Goal: Task Accomplishment & Management: Manage account settings

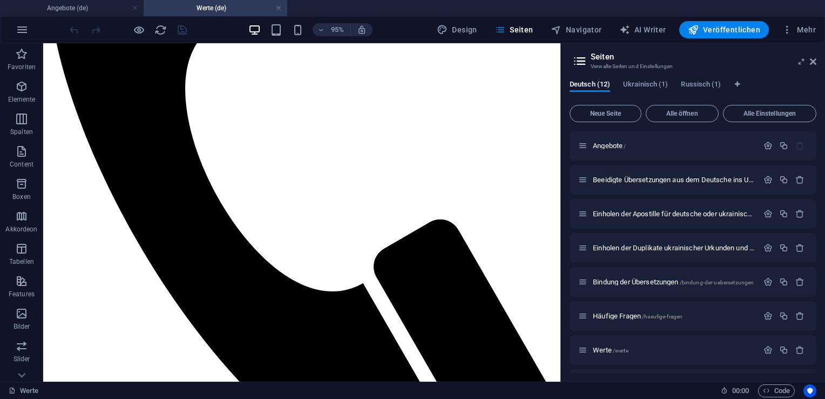
scroll to position [276, 0]
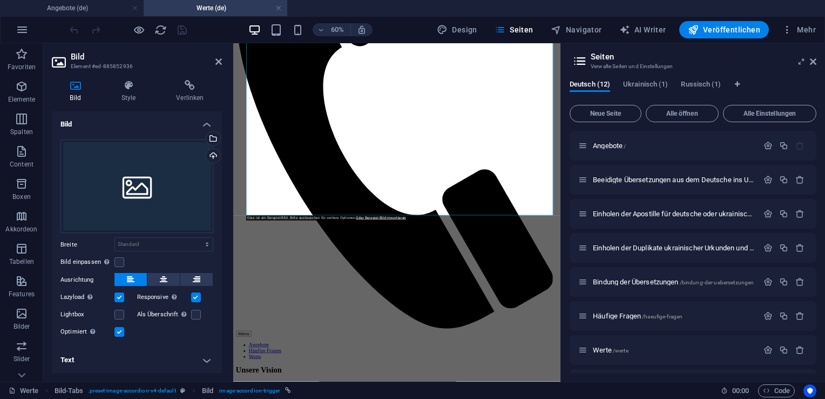
click at [206, 358] on h4 "Text" at bounding box center [137, 360] width 170 height 26
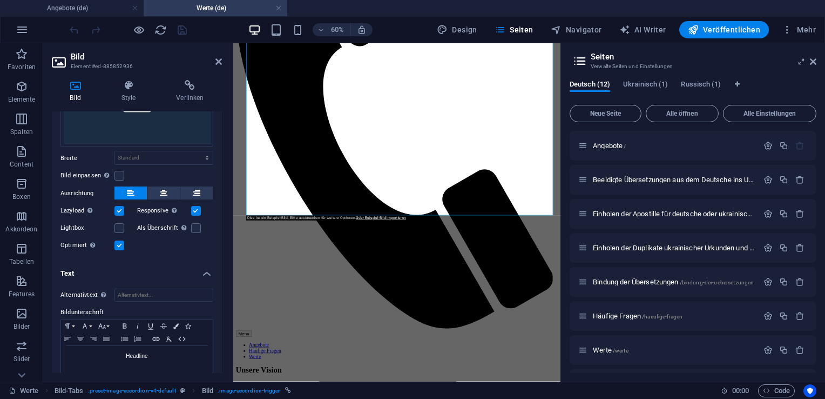
scroll to position [92, 0]
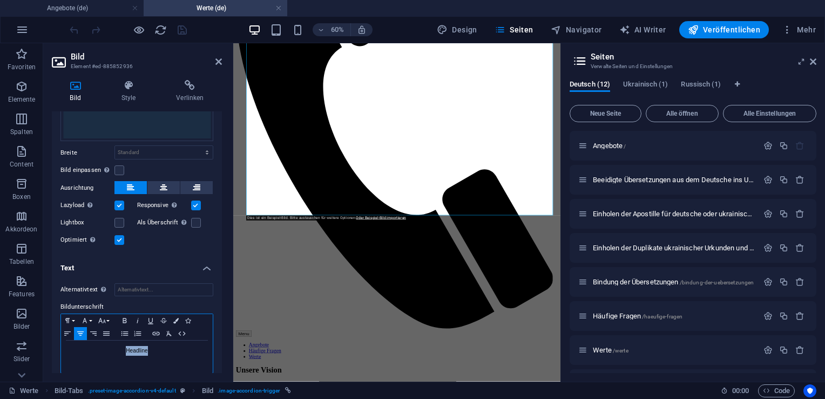
drag, startPoint x: 164, startPoint y: 347, endPoint x: 118, endPoint y: 349, distance: 46.0
click at [118, 349] on p "Headline" at bounding box center [136, 351] width 141 height 10
drag, startPoint x: 122, startPoint y: 349, endPoint x: 162, endPoint y: 352, distance: 40.1
click at [162, 352] on p "Wohlstand" at bounding box center [136, 351] width 141 height 10
click at [125, 316] on icon "button" at bounding box center [124, 320] width 13 height 9
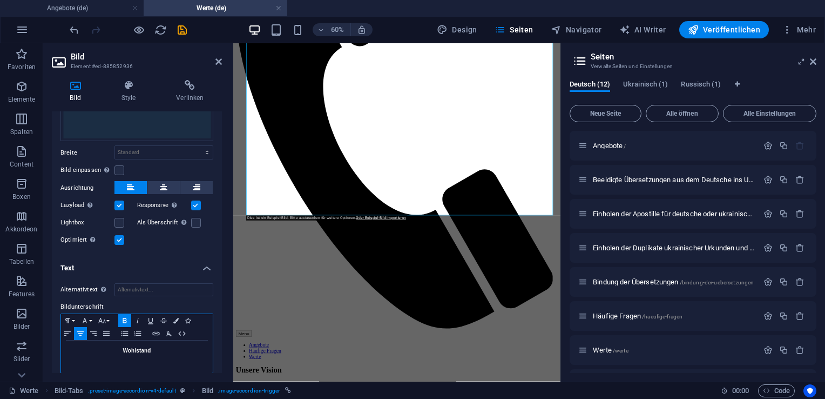
click at [182, 356] on div "Wohlstand" at bounding box center [137, 356] width 152 height 32
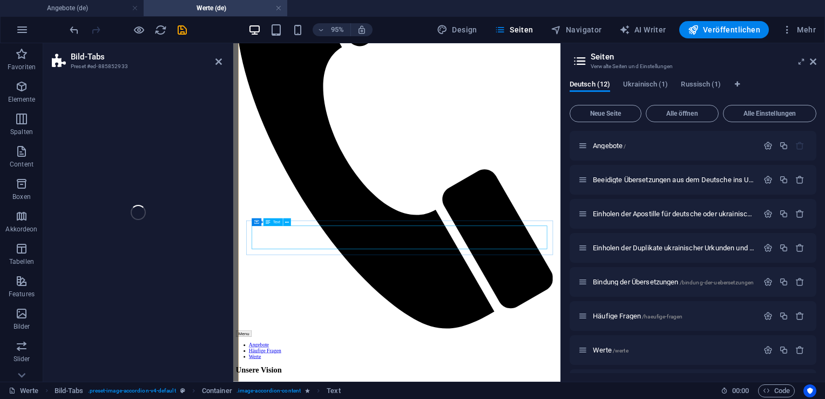
select select "%"
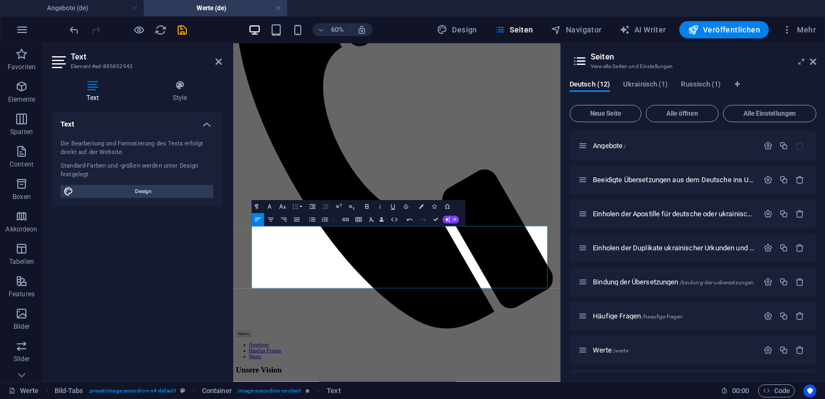
click at [302, 208] on button "Zeilenhöhe" at bounding box center [297, 206] width 12 height 13
click at [298, 241] on link "1.15" at bounding box center [291, 239] width 32 height 10
click at [299, 207] on icon "button" at bounding box center [296, 207] width 8 height 8
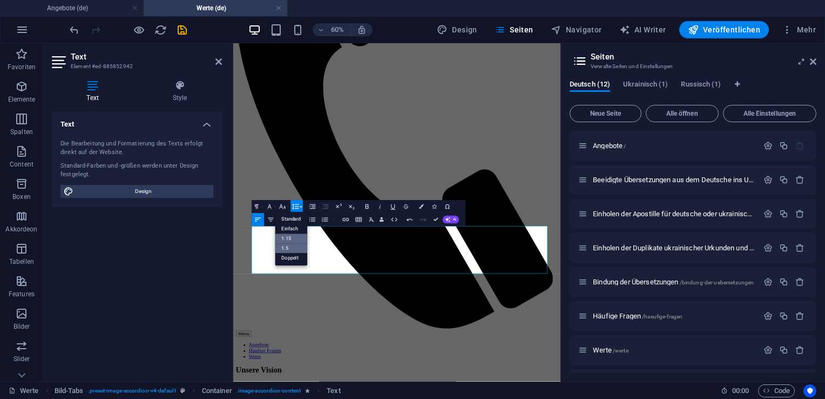
click at [300, 247] on link "1.5" at bounding box center [291, 249] width 32 height 10
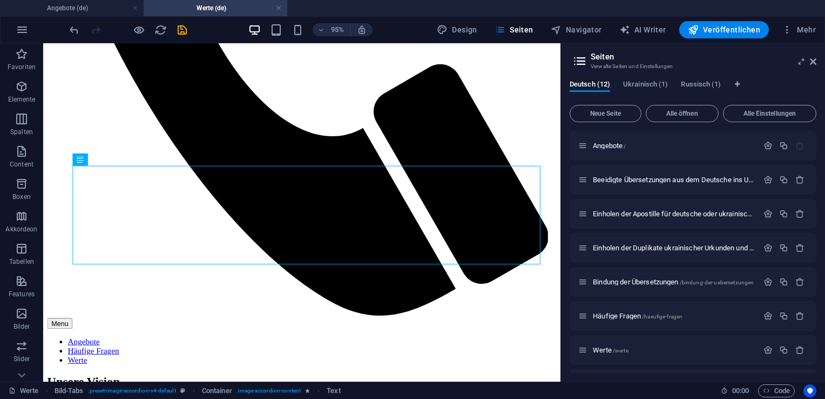
scroll to position [469, 0]
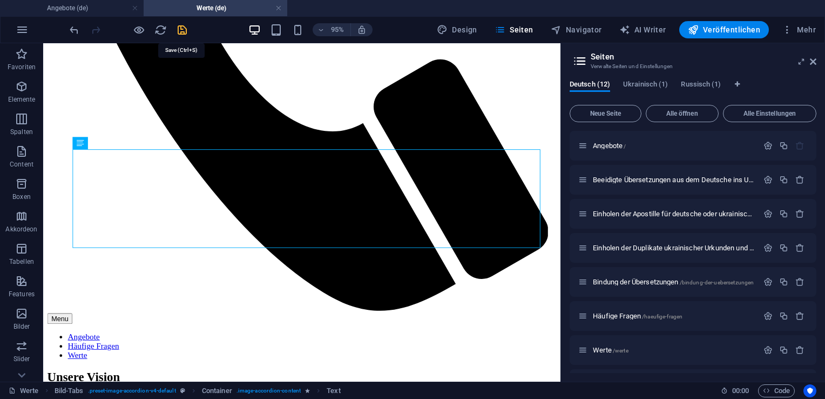
click at [180, 29] on icon "save" at bounding box center [182, 30] width 12 height 12
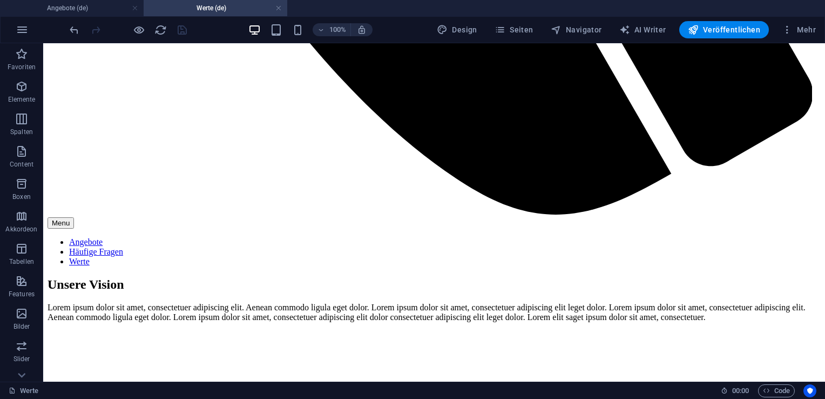
scroll to position [888, 0]
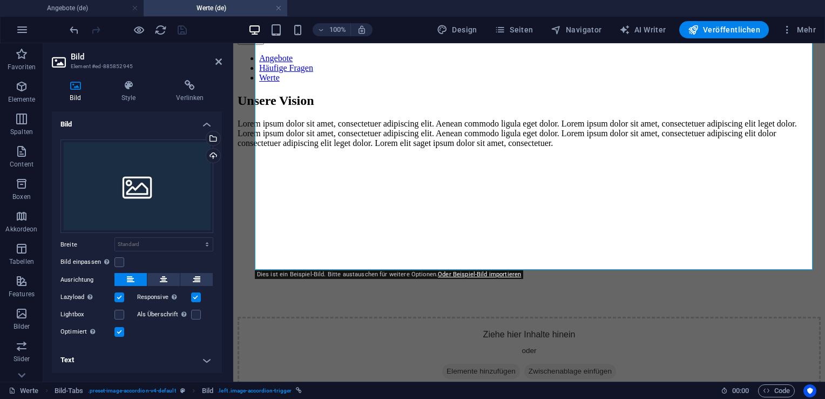
click at [206, 362] on h4 "Text" at bounding box center [137, 360] width 170 height 26
click at [219, 273] on div "Ziehe Dateien zum Hochladen hierher oder klicke hier, um aus Dateien oder koste…" at bounding box center [137, 239] width 170 height 217
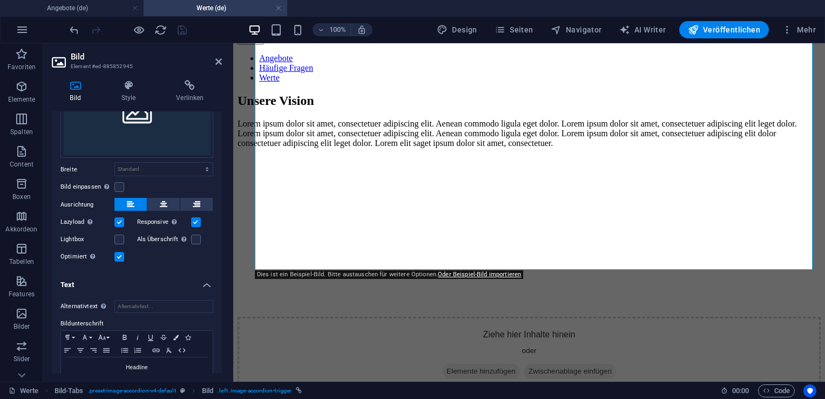
scroll to position [76, 0]
click at [228, 328] on div "Bild Style Verlinken Bild Ziehe Dateien zum Hochladen hierher oder klicke hier,…" at bounding box center [136, 226] width 187 height 310
drag, startPoint x: 156, startPoint y: 364, endPoint x: 124, endPoint y: 362, distance: 32.4
click at [124, 362] on p "Headline" at bounding box center [136, 367] width 141 height 10
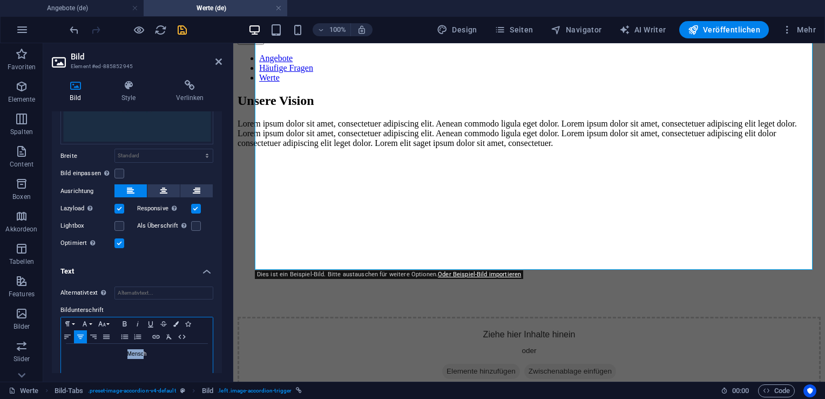
scroll to position [99, 0]
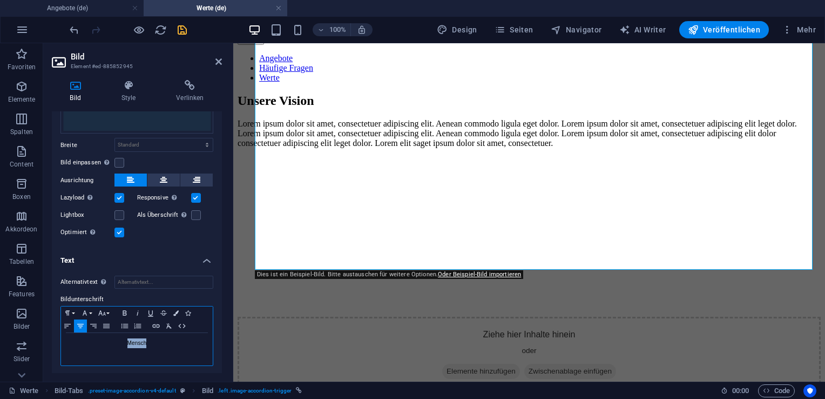
drag, startPoint x: 127, startPoint y: 365, endPoint x: 149, endPoint y: 360, distance: 22.1
click at [149, 360] on div "Mensch" at bounding box center [137, 349] width 152 height 32
click at [124, 315] on button "Fett" at bounding box center [124, 312] width 13 height 13
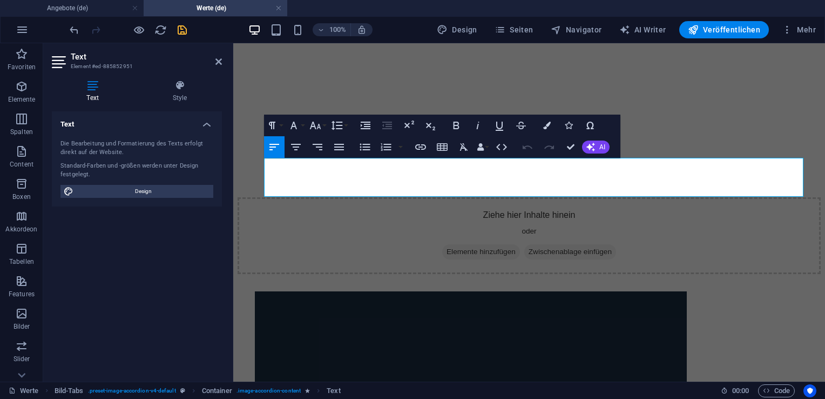
scroll to position [926, 0]
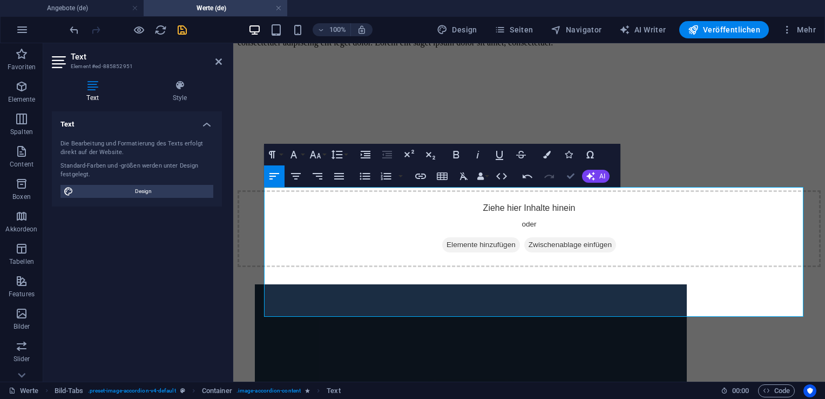
scroll to position [1102, 0]
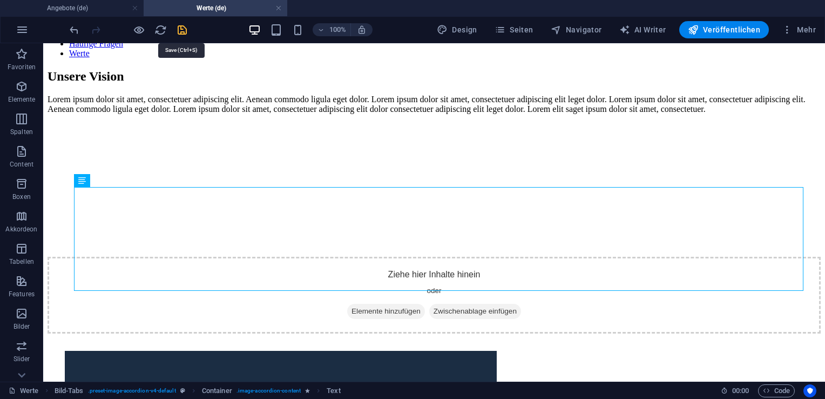
click at [181, 31] on icon "save" at bounding box center [182, 30] width 12 height 12
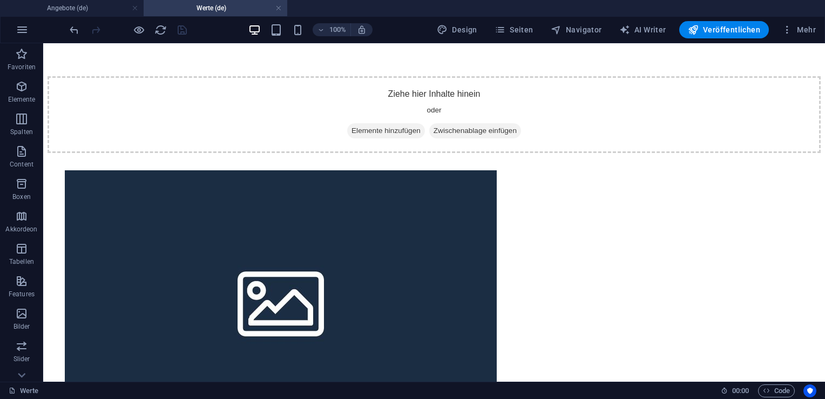
scroll to position [1288, 0]
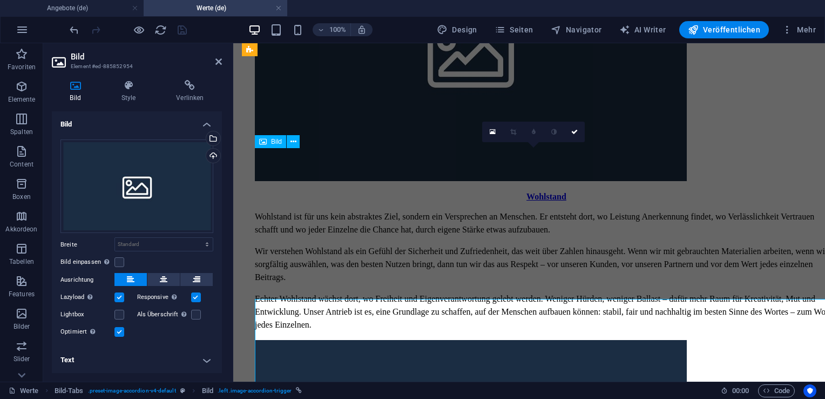
scroll to position [1112, 0]
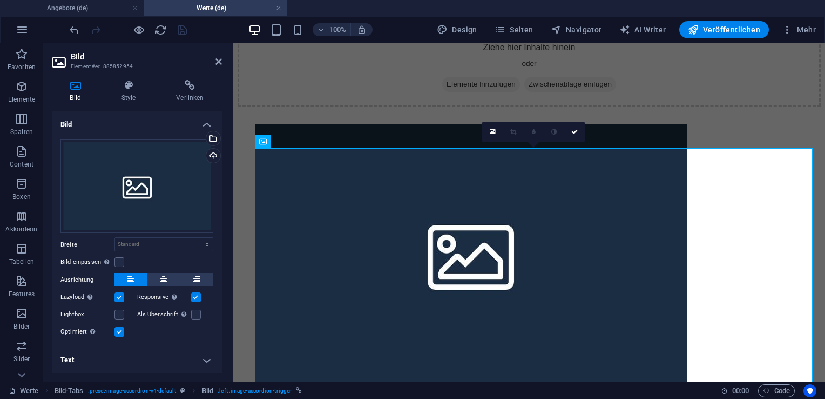
click at [202, 362] on h4 "Text" at bounding box center [137, 360] width 170 height 26
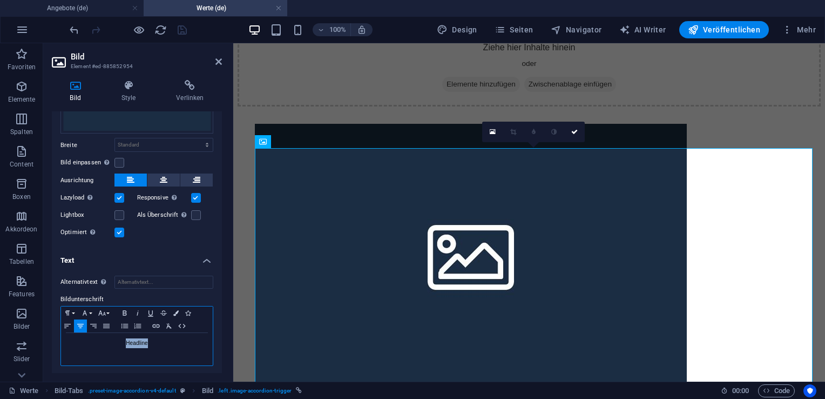
drag, startPoint x: 155, startPoint y: 346, endPoint x: 123, endPoint y: 343, distance: 32.0
click at [123, 343] on p "Headline" at bounding box center [136, 343] width 141 height 10
drag, startPoint x: 110, startPoint y: 340, endPoint x: 173, endPoint y: 342, distance: 62.7
click at [173, 342] on p "Eigenverantwortung" at bounding box center [136, 343] width 141 height 10
click at [127, 313] on icon "button" at bounding box center [124, 312] width 13 height 9
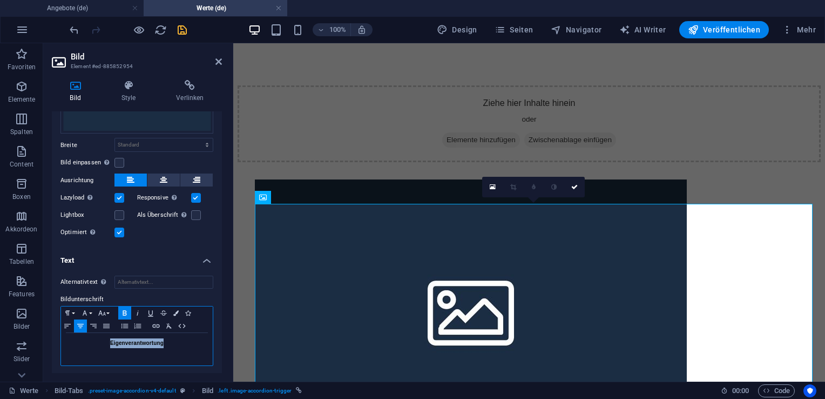
scroll to position [1059, 0]
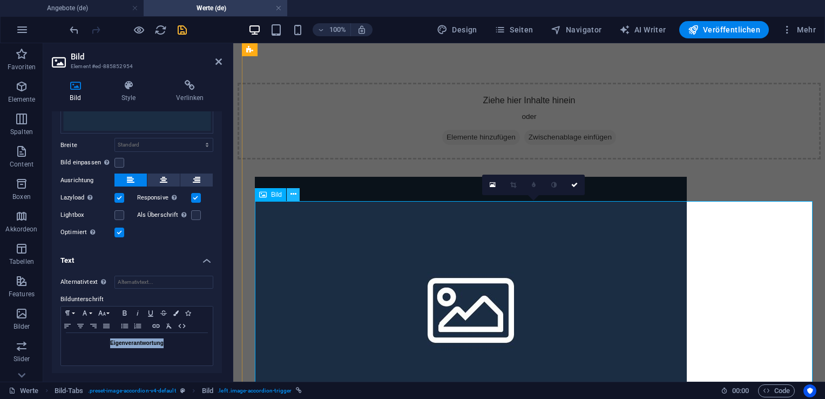
click at [293, 200] on icon at bounding box center [294, 194] width 6 height 11
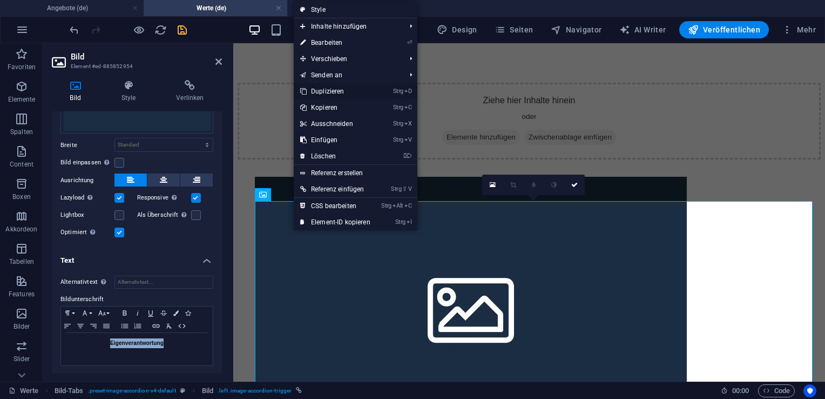
click at [326, 92] on link "Strg D Duplizieren" at bounding box center [335, 91] width 83 height 16
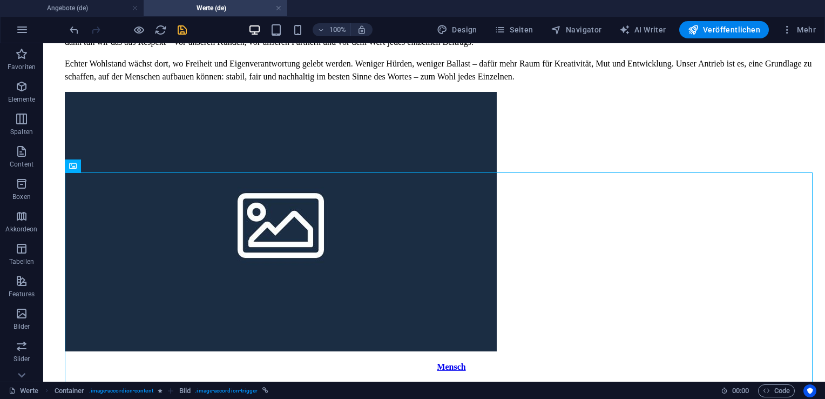
scroll to position [1745, 0]
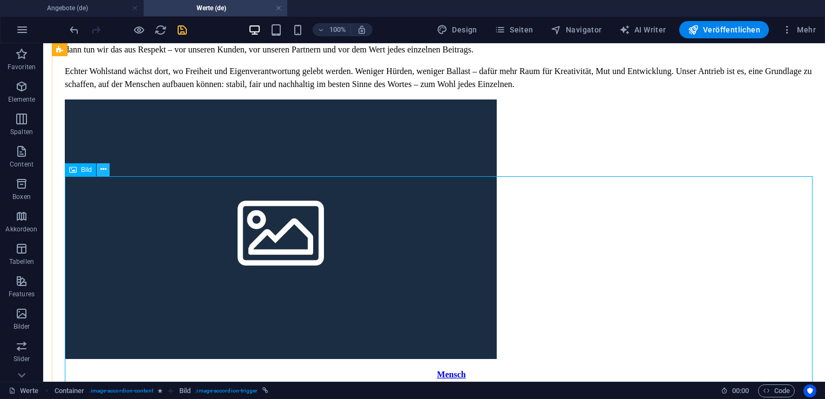
click at [104, 172] on icon at bounding box center [103, 169] width 6 height 11
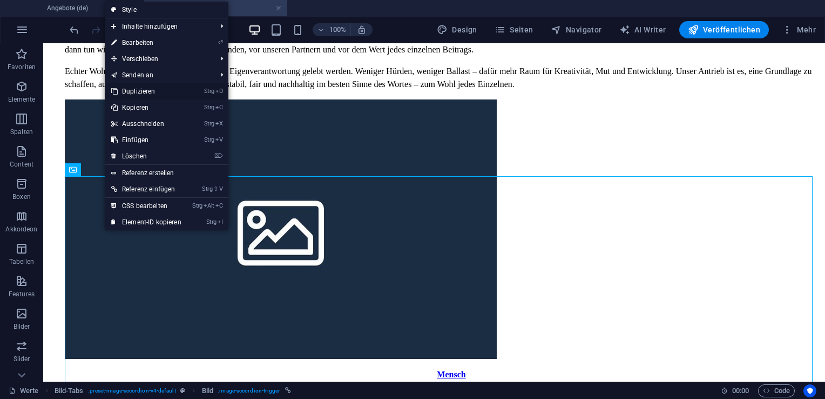
click at [130, 91] on link "Strg D Duplizieren" at bounding box center [146, 91] width 83 height 16
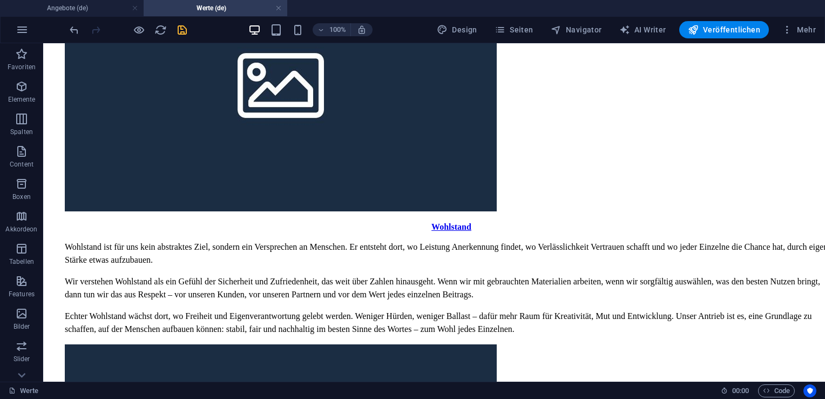
scroll to position [1491, 0]
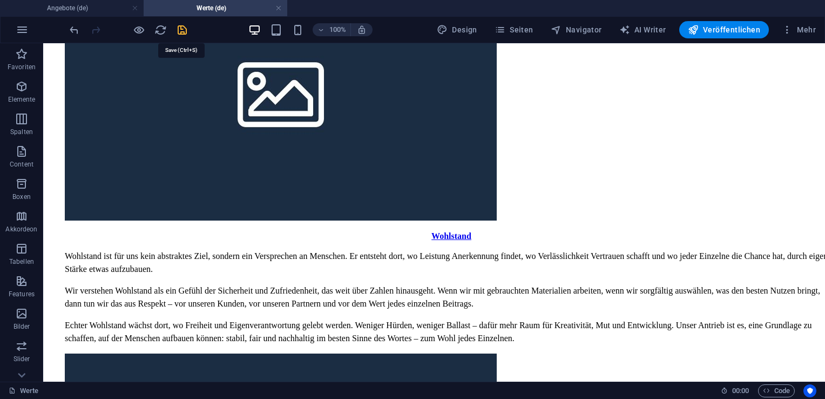
click at [183, 33] on icon "save" at bounding box center [182, 30] width 12 height 12
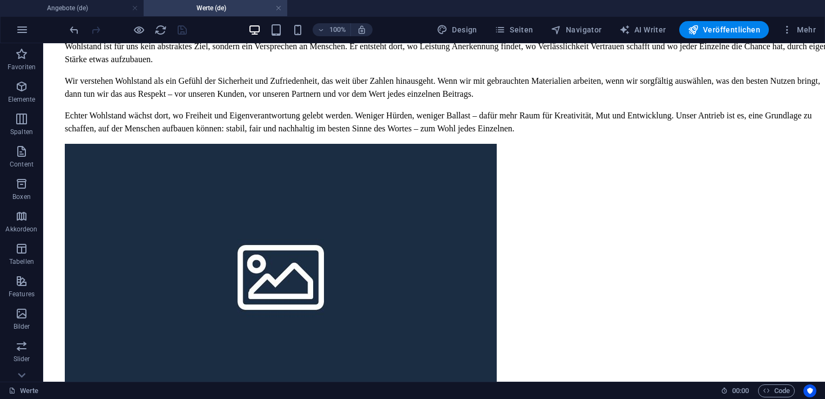
scroll to position [1715, 0]
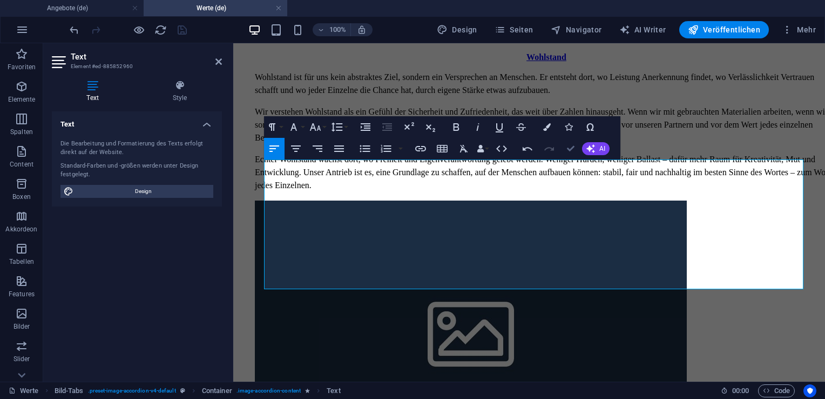
scroll to position [1718, 0]
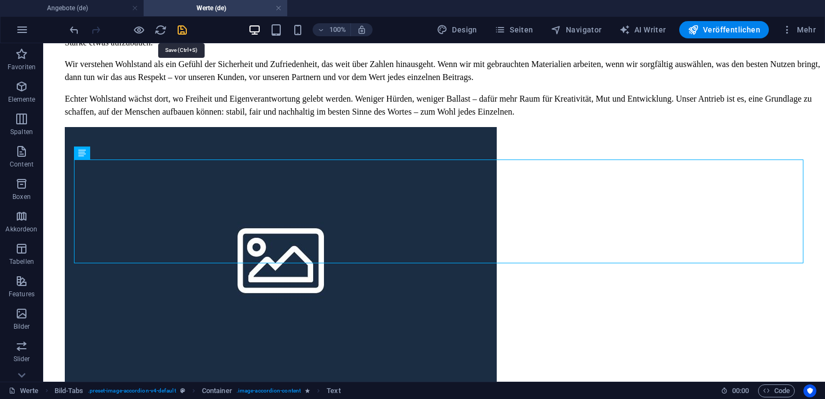
click at [183, 29] on icon "save" at bounding box center [182, 30] width 12 height 12
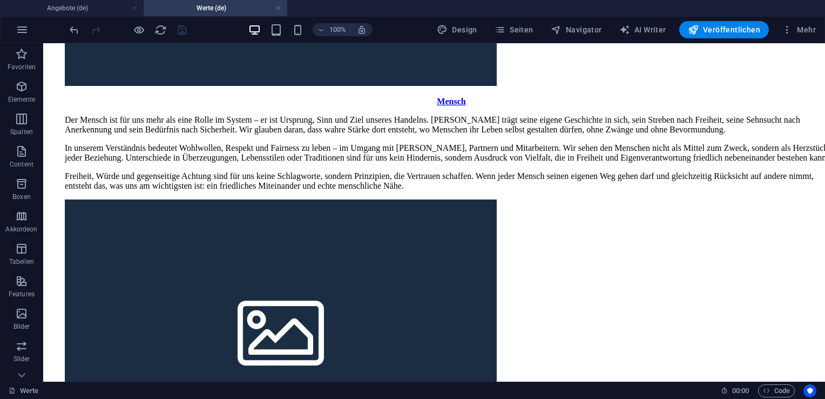
scroll to position [2022, 0]
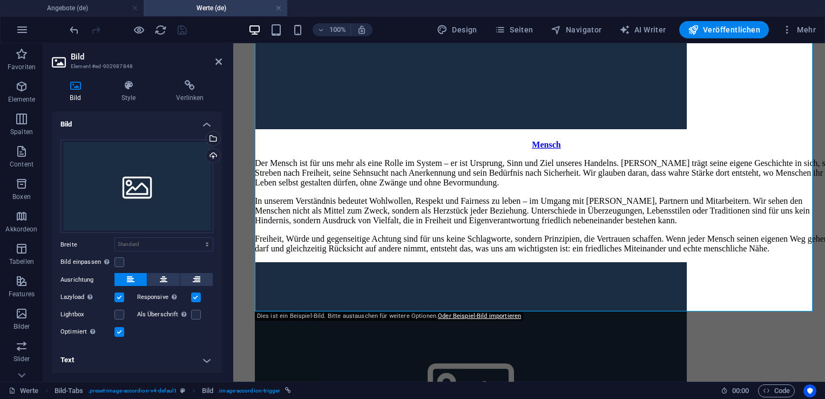
click at [209, 360] on h4 "Text" at bounding box center [137, 360] width 170 height 26
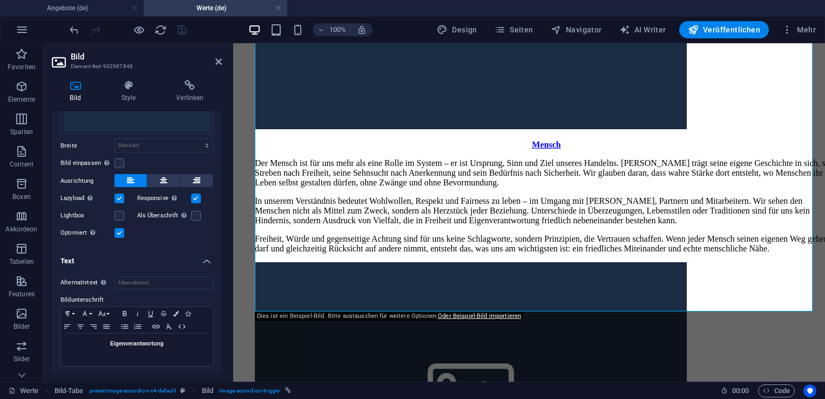
scroll to position [99, 0]
drag, startPoint x: 169, startPoint y: 340, endPoint x: 112, endPoint y: 342, distance: 56.8
click at [112, 342] on p "Eigenverantwortung" at bounding box center [136, 343] width 141 height 10
click at [186, 29] on icon "save" at bounding box center [182, 30] width 12 height 12
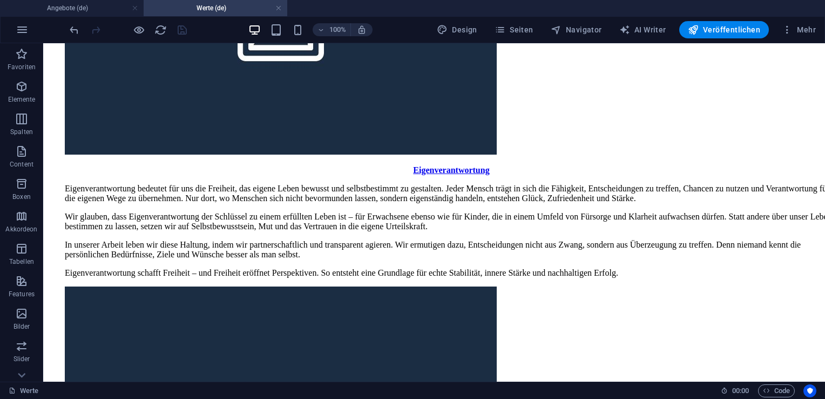
scroll to position [2317, 0]
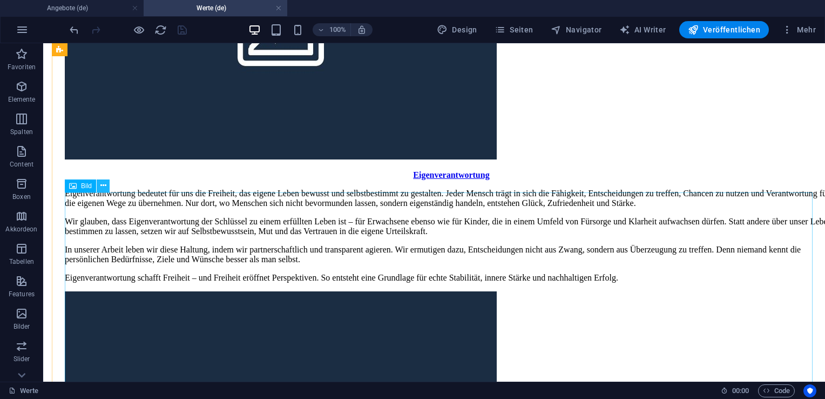
click at [103, 191] on button at bounding box center [103, 185] width 13 height 13
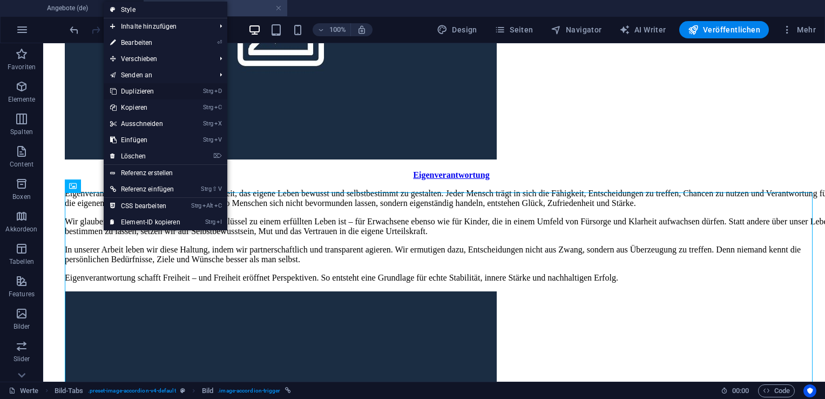
click at [136, 90] on link "Strg D Duplizieren" at bounding box center [145, 91] width 83 height 16
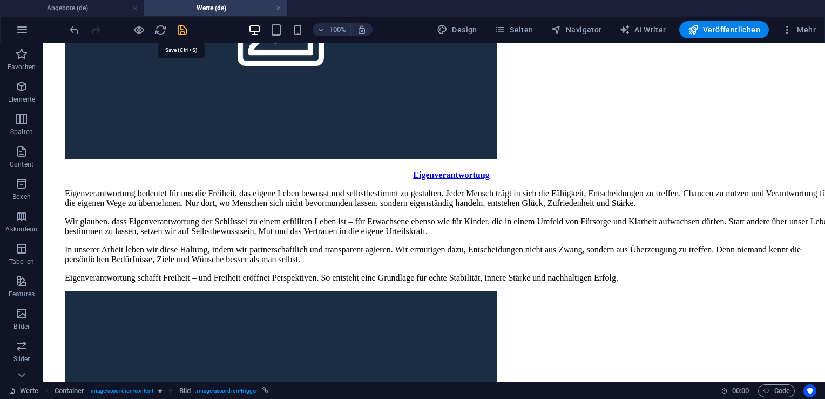
click at [180, 32] on icon "save" at bounding box center [182, 30] width 12 height 12
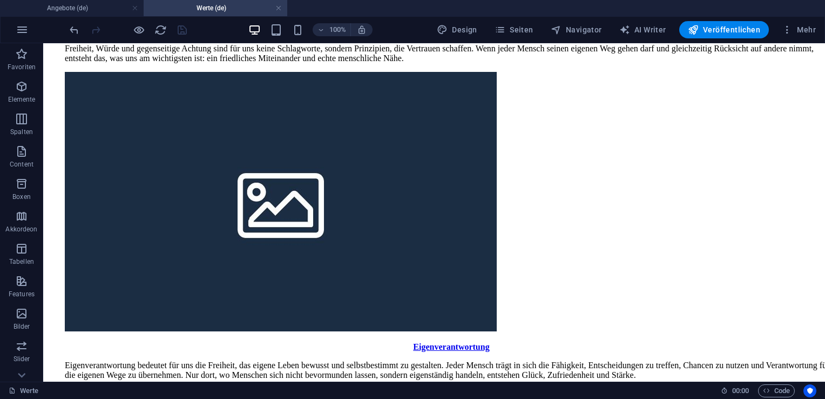
scroll to position [2151, 0]
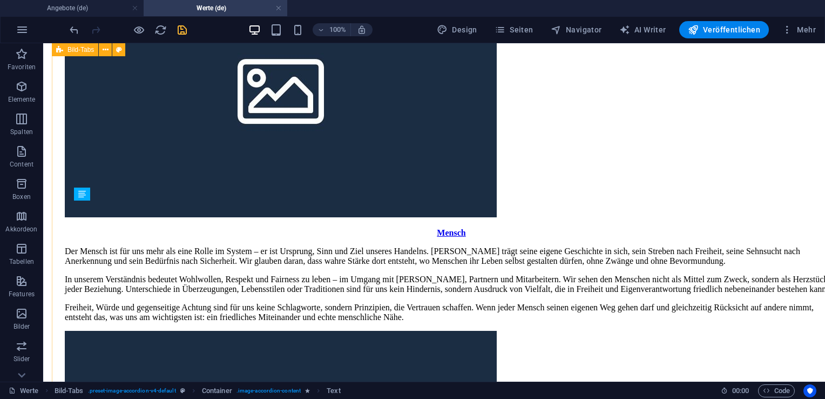
scroll to position [2265, 0]
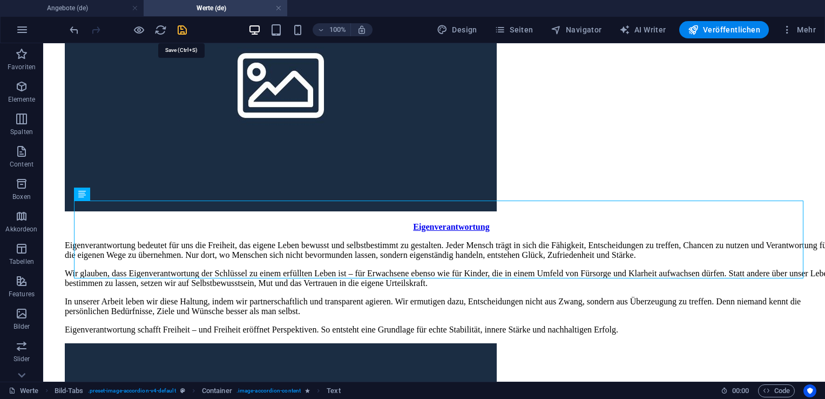
click at [179, 27] on icon "save" at bounding box center [182, 30] width 12 height 12
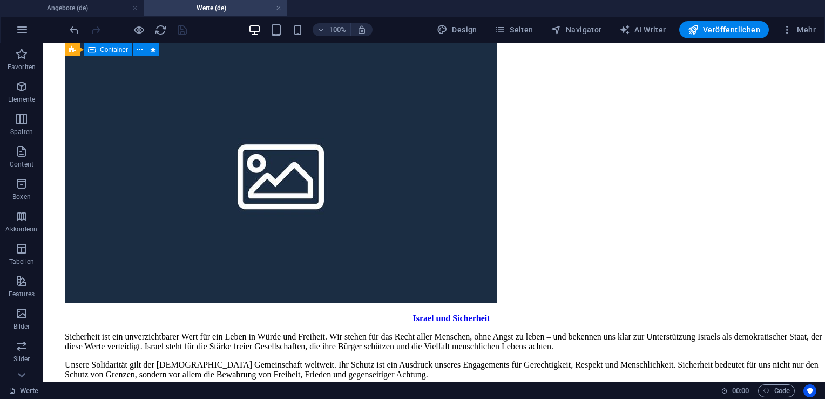
scroll to position [2571, 0]
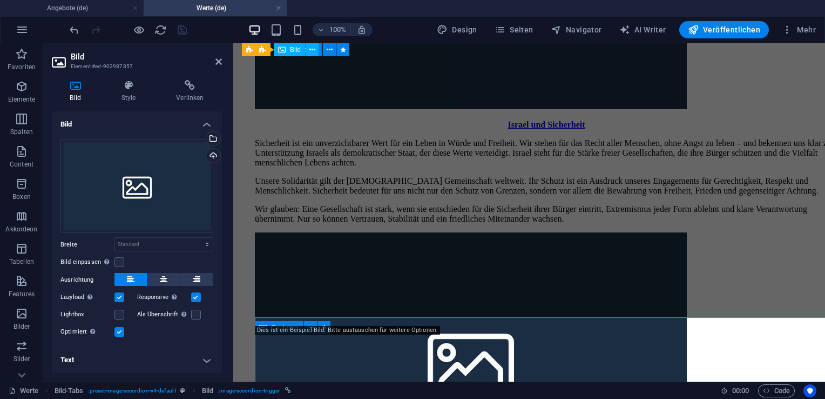
scroll to position [2244, 0]
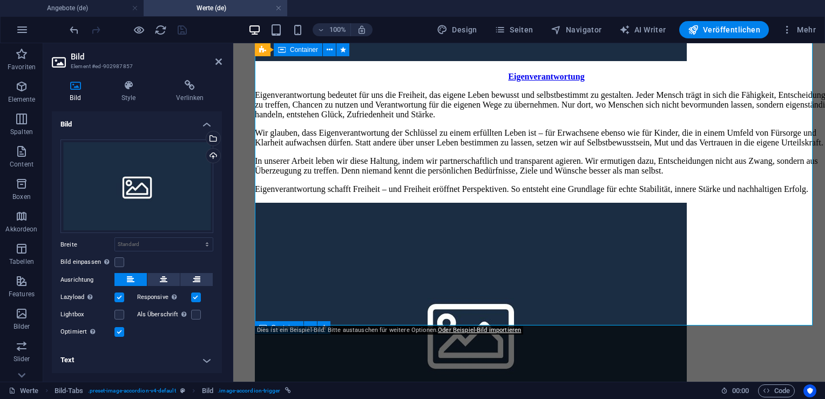
click at [208, 362] on h4 "Text" at bounding box center [137, 360] width 170 height 26
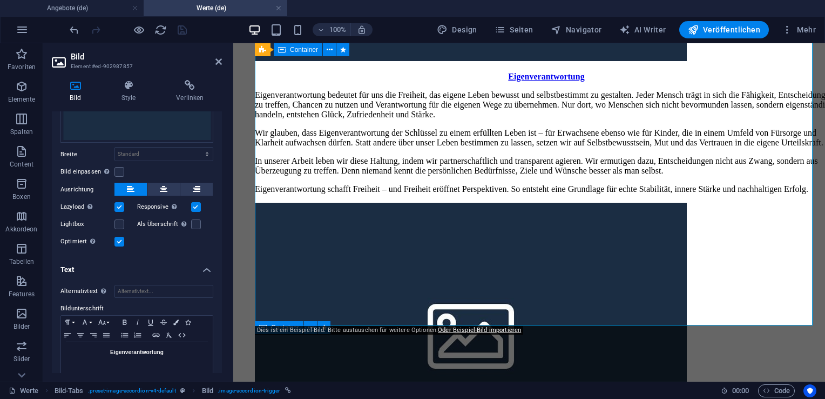
scroll to position [92, 0]
click at [171, 351] on p "Eigenverantwortung" at bounding box center [136, 350] width 141 height 10
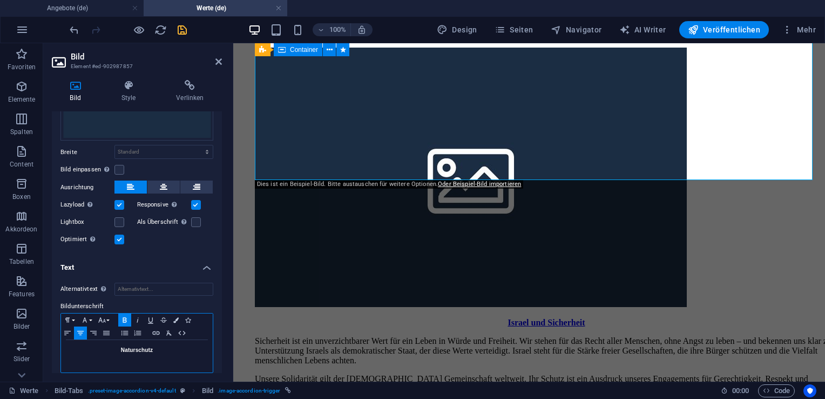
scroll to position [2409, 0]
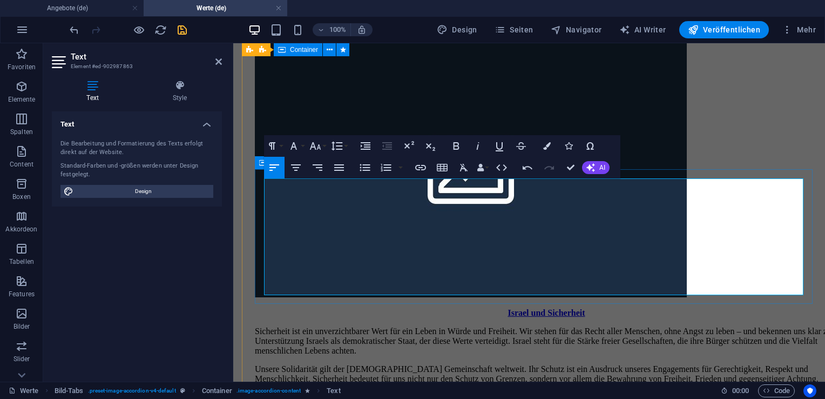
click at [431, 150] on icon "button" at bounding box center [430, 145] width 13 height 13
click at [429, 144] on icon "button" at bounding box center [430, 145] width 13 height 13
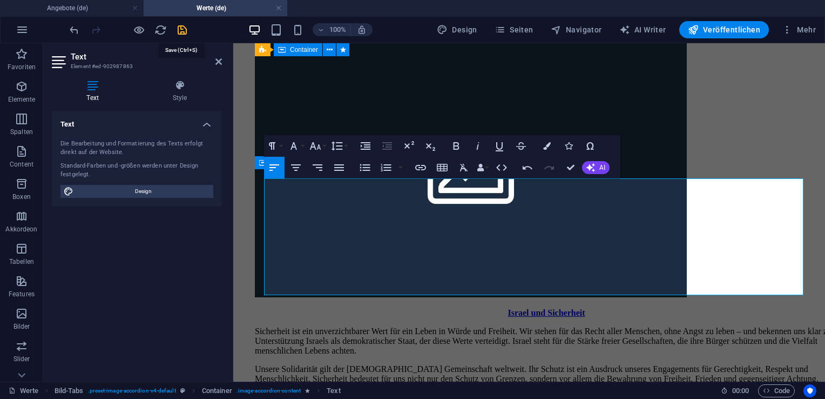
click at [180, 31] on icon "save" at bounding box center [182, 30] width 12 height 12
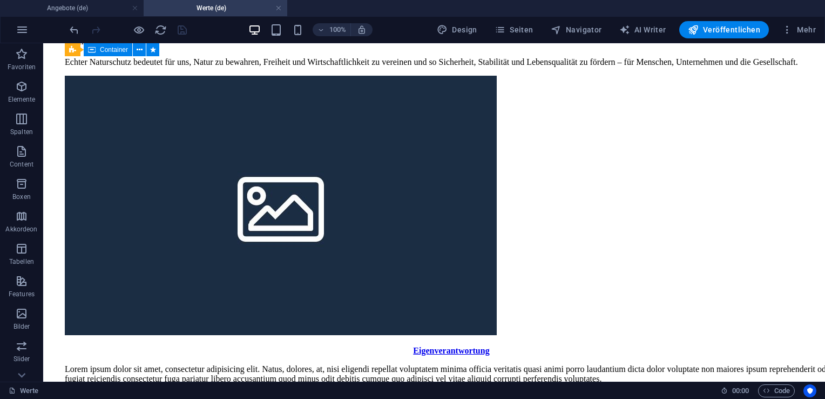
scroll to position [3237, 0]
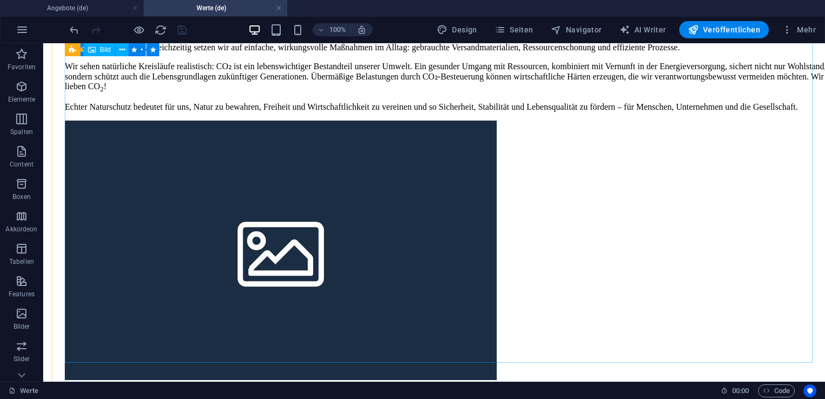
click at [438, 138] on figure "Eigenverantwortung" at bounding box center [451, 260] width 773 height 280
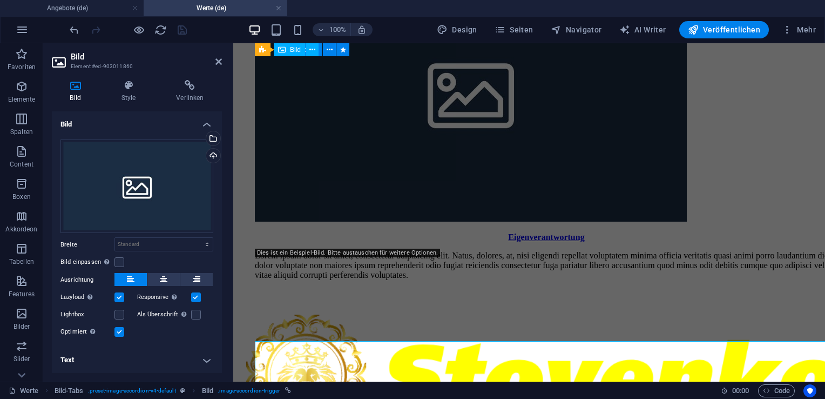
scroll to position [2809, 0]
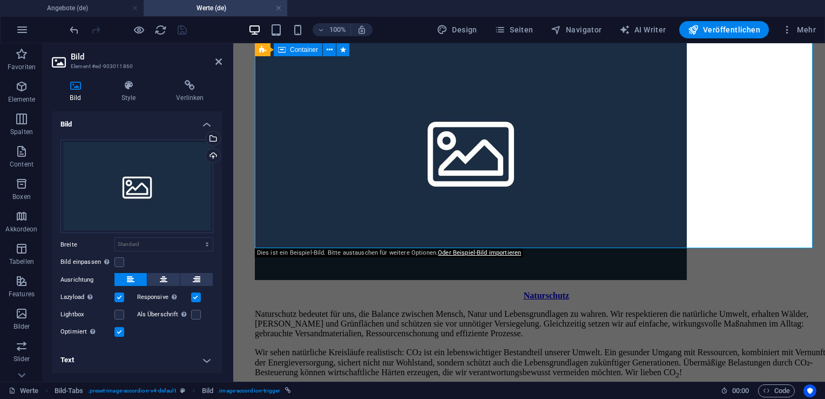
click at [209, 359] on h4 "Text" at bounding box center [137, 360] width 170 height 26
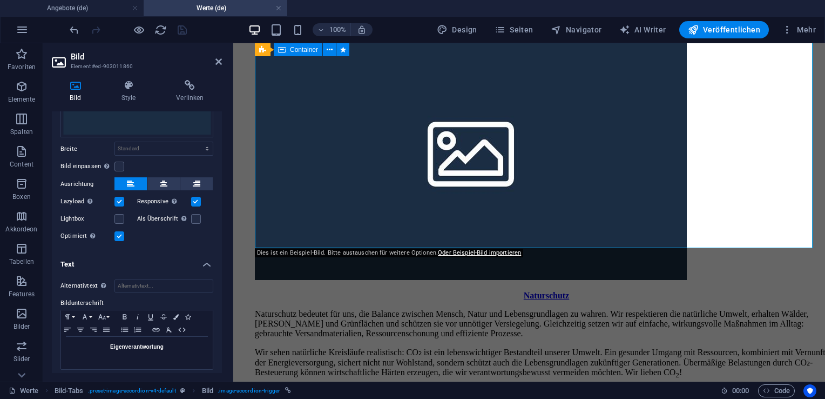
scroll to position [99, 0]
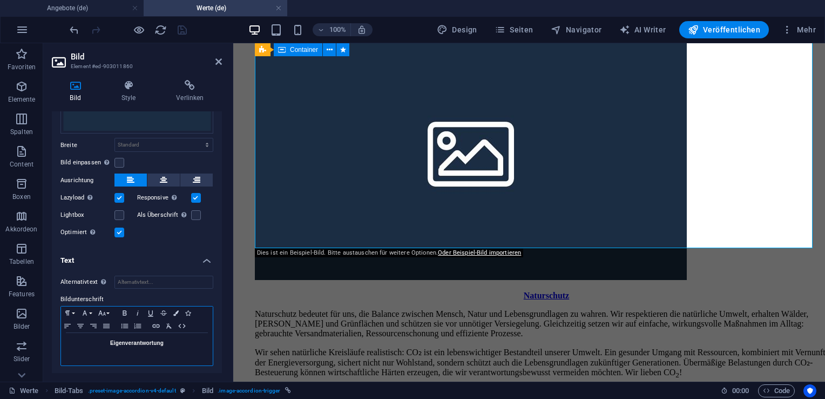
click at [167, 342] on p "Eigenverantwortung" at bounding box center [136, 343] width 141 height 10
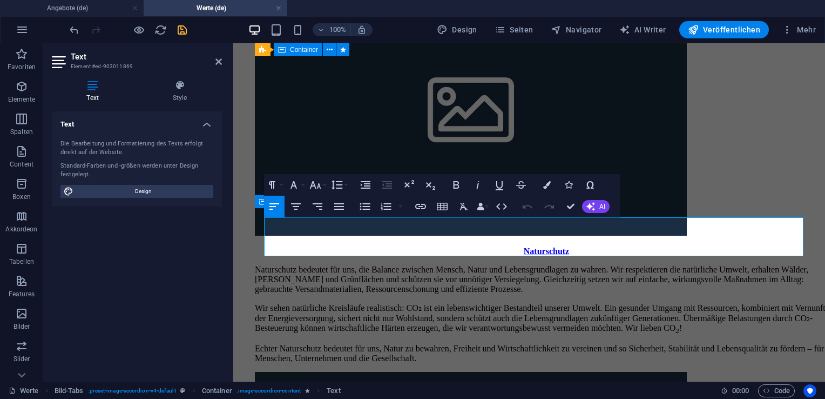
scroll to position [2858, 0]
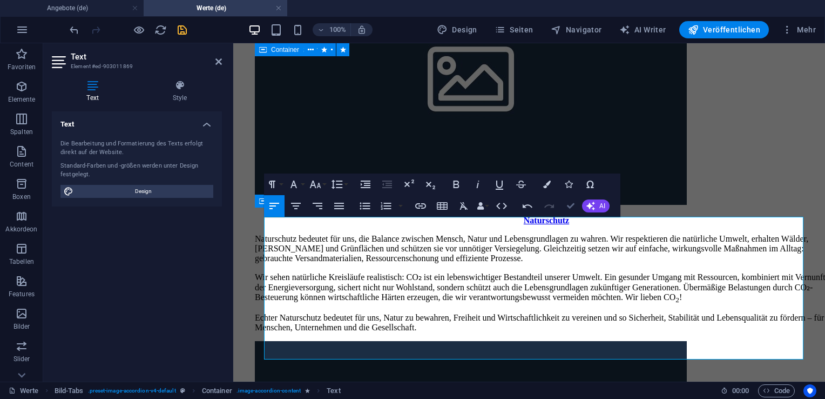
scroll to position [3400, 0]
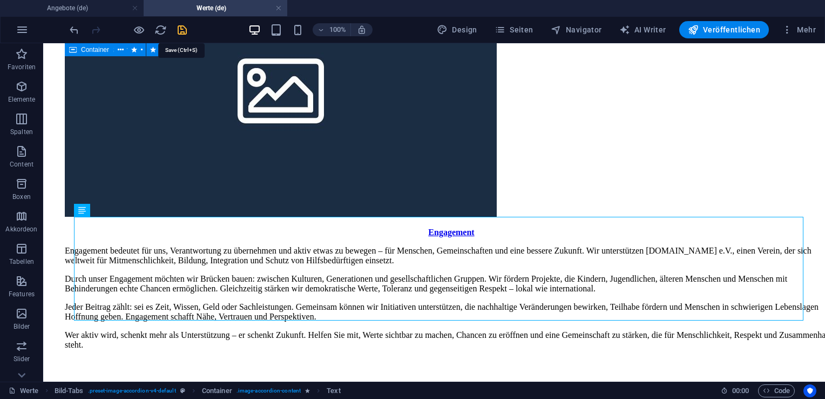
click at [183, 30] on icon "save" at bounding box center [182, 30] width 12 height 12
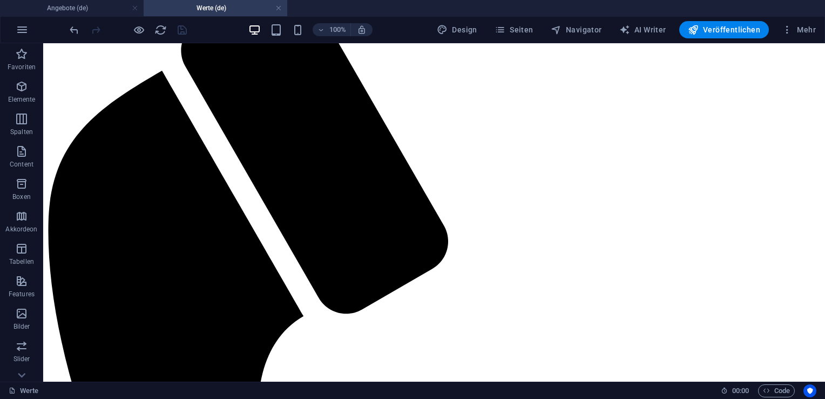
scroll to position [0, 0]
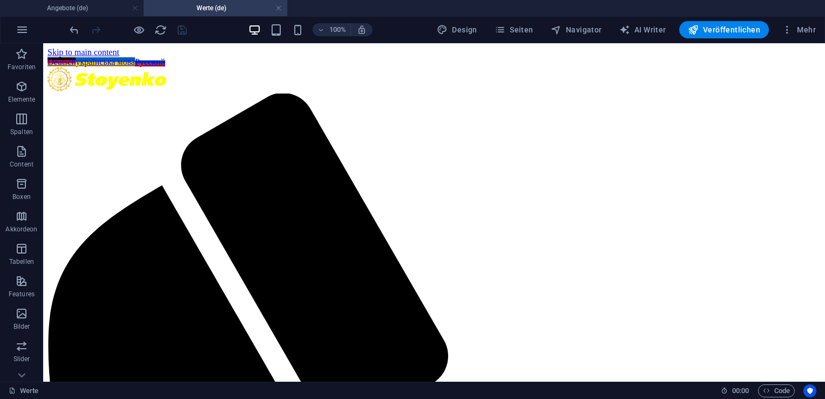
drag, startPoint x: 822, startPoint y: 323, endPoint x: 853, endPoint y: 71, distance: 254.2
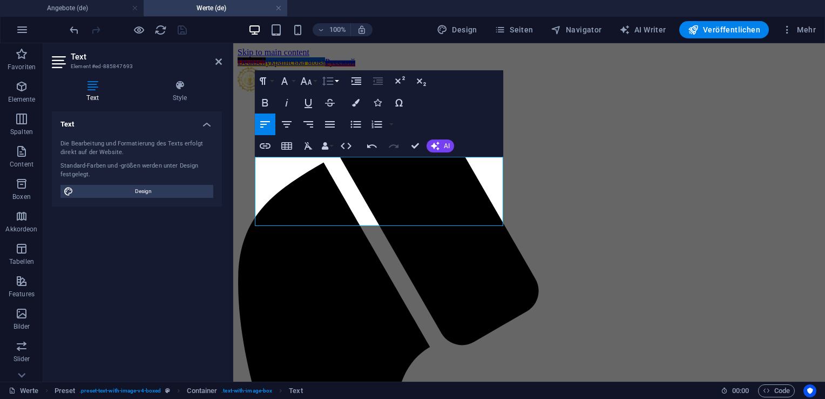
click at [339, 84] on button "Zeilenhöhe" at bounding box center [330, 81] width 21 height 22
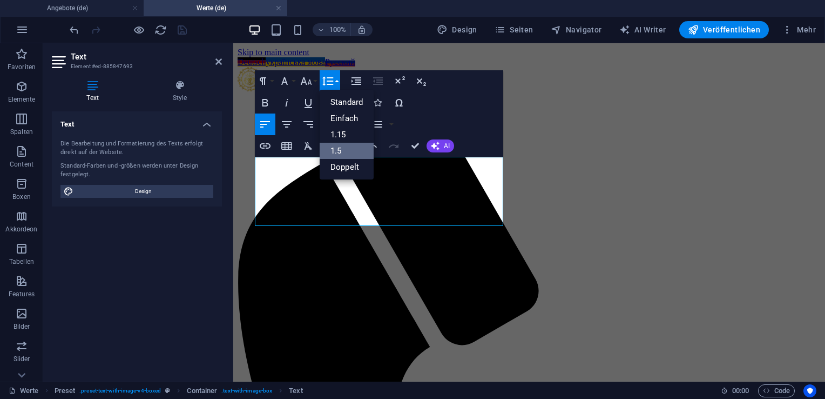
click at [341, 146] on link "1.5" at bounding box center [347, 151] width 54 height 16
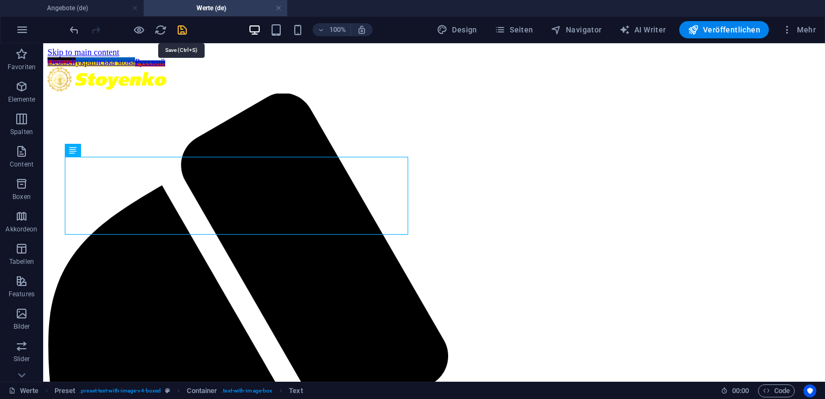
click at [181, 33] on icon "save" at bounding box center [182, 30] width 12 height 12
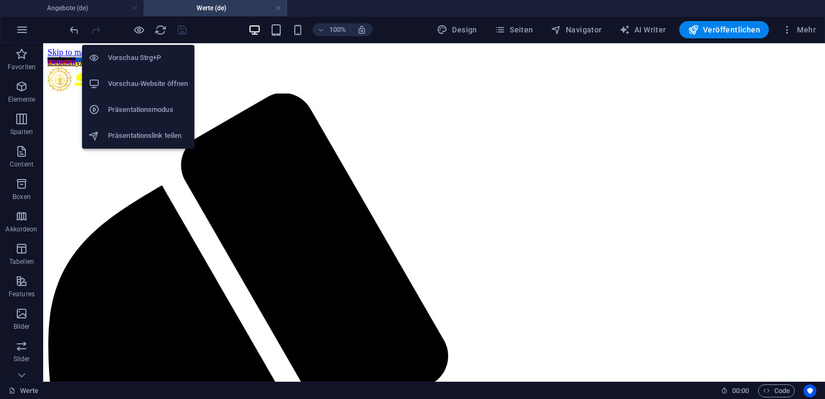
click at [146, 62] on h6 "Vorschau Strg+P" at bounding box center [148, 57] width 80 height 13
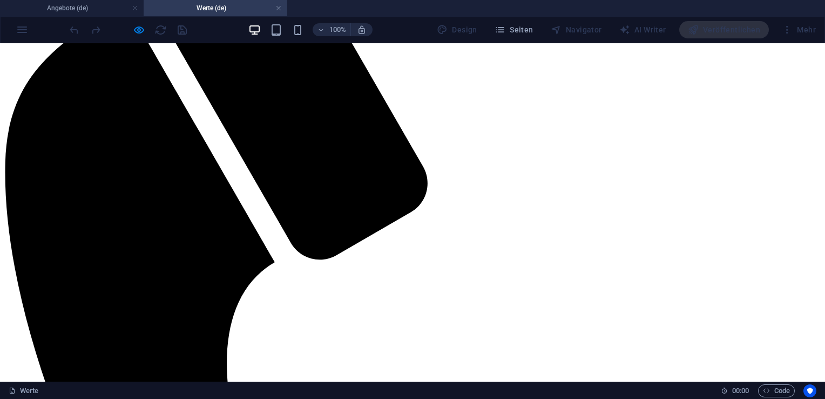
scroll to position [181, 0]
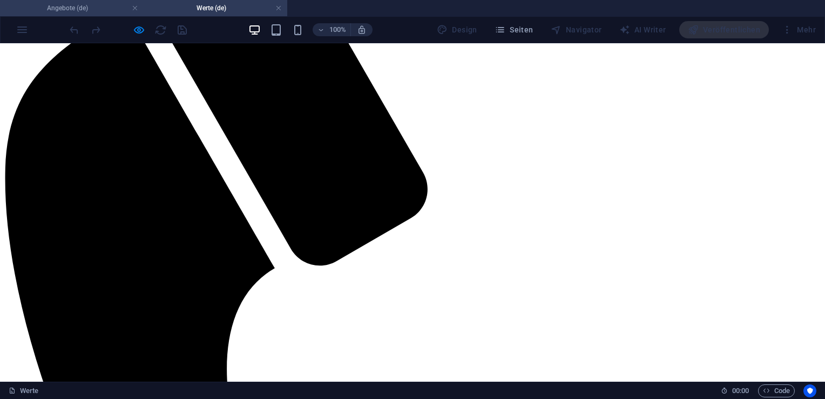
click at [86, 15] on li "Angebote (de)" at bounding box center [72, 8] width 144 height 16
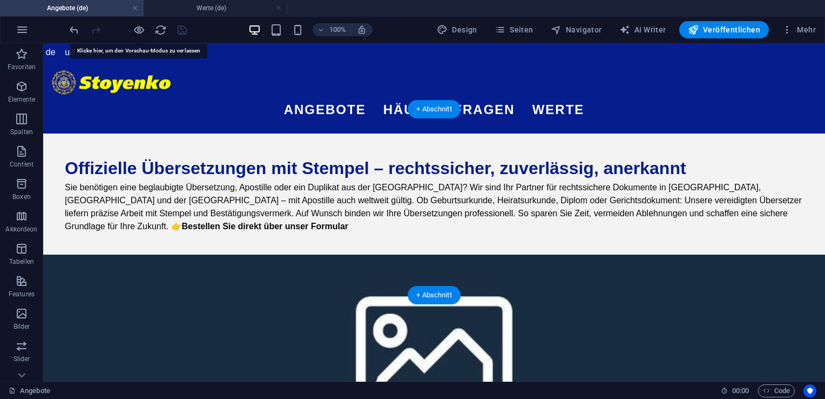
click at [523, 254] on figure at bounding box center [434, 347] width 782 height 186
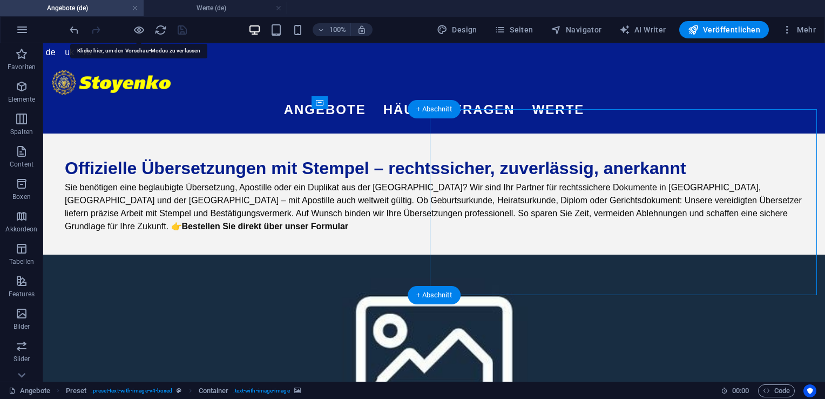
click at [523, 254] on figure at bounding box center [434, 347] width 782 height 186
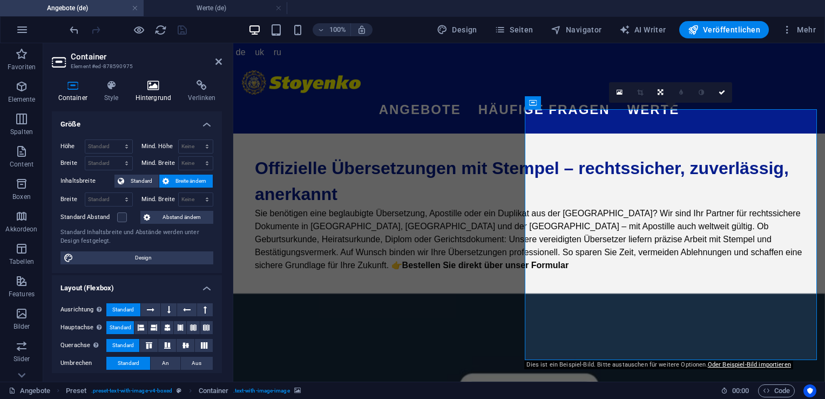
click at [147, 91] on h4 "Hintergrund" at bounding box center [155, 91] width 53 height 23
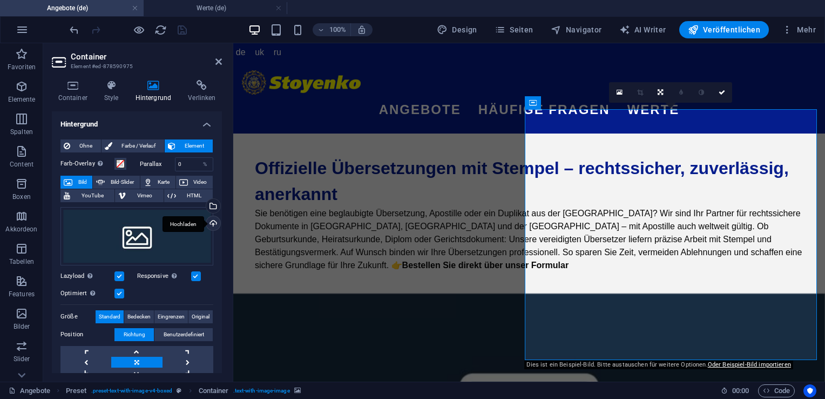
click at [213, 226] on div "Hochladen" at bounding box center [212, 224] width 16 height 16
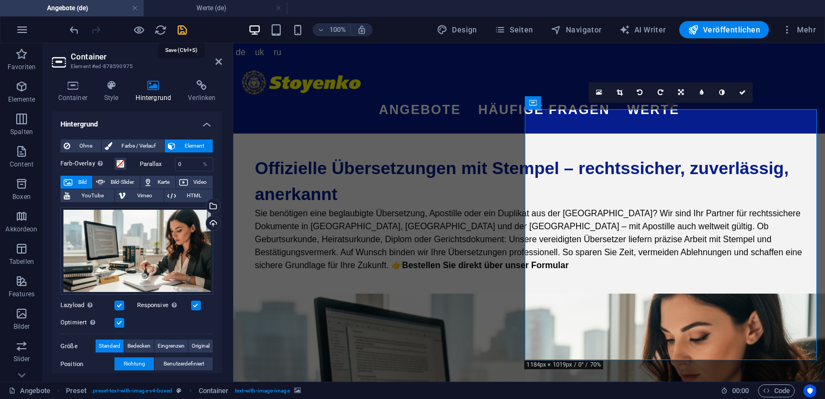
click at [183, 30] on icon "save" at bounding box center [182, 30] width 12 height 12
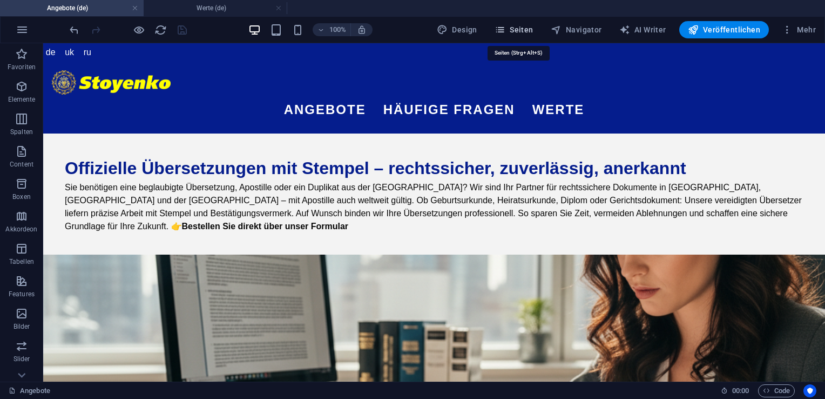
click at [512, 28] on span "Seiten" at bounding box center [514, 29] width 39 height 11
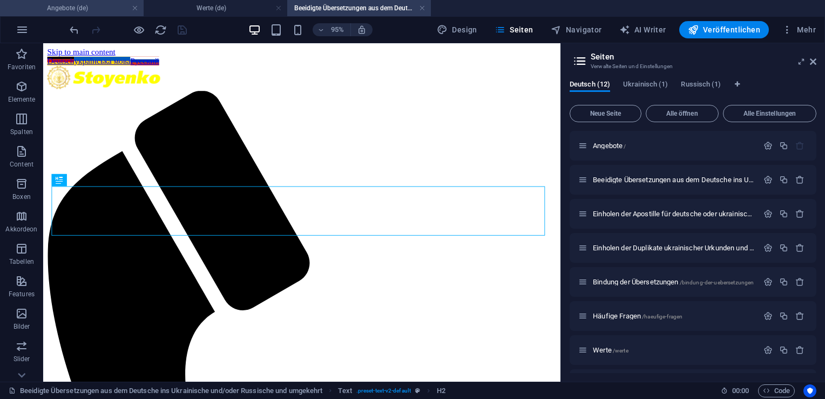
click at [89, 9] on h4 "Angebote (de)" at bounding box center [72, 8] width 144 height 12
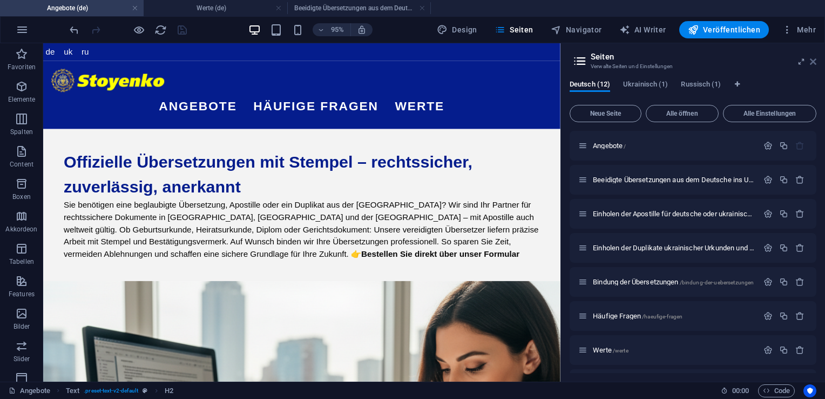
click at [814, 62] on icon at bounding box center [813, 61] width 6 height 9
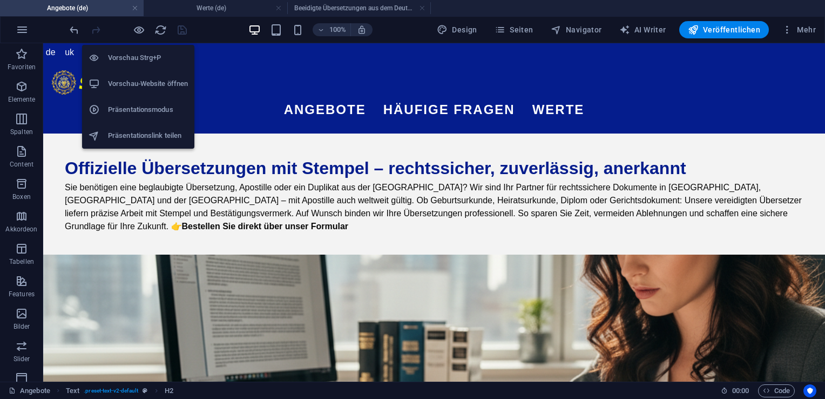
click at [147, 57] on h6 "Vorschau Strg+P" at bounding box center [148, 57] width 80 height 13
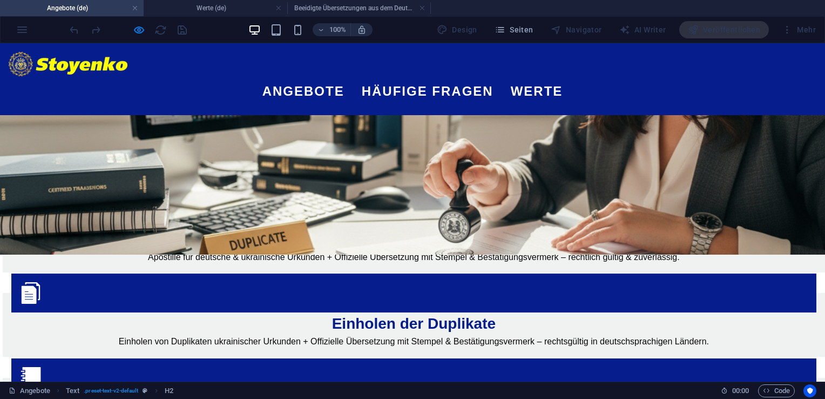
scroll to position [311, 0]
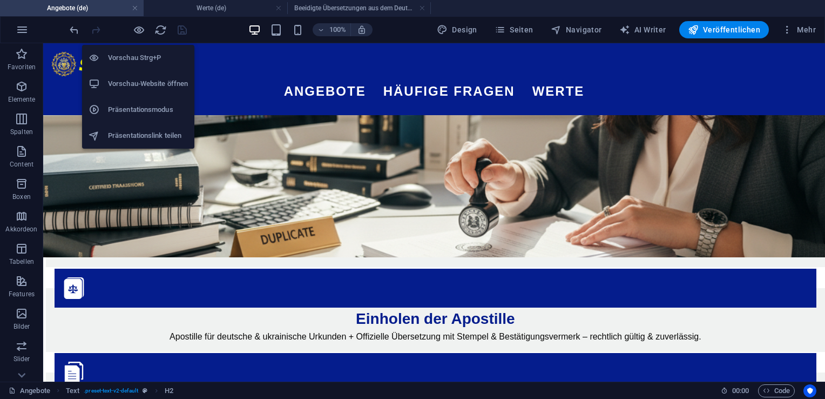
click at [139, 52] on h6 "Vorschau Strg+P" at bounding box center [148, 57] width 80 height 13
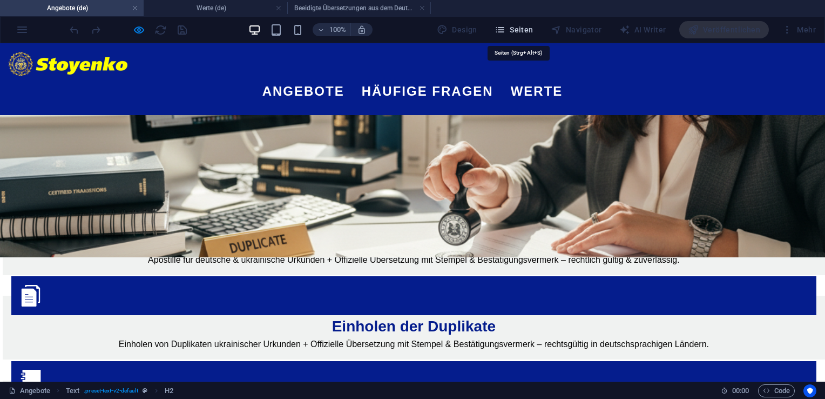
click at [514, 28] on span "Seiten" at bounding box center [514, 29] width 39 height 11
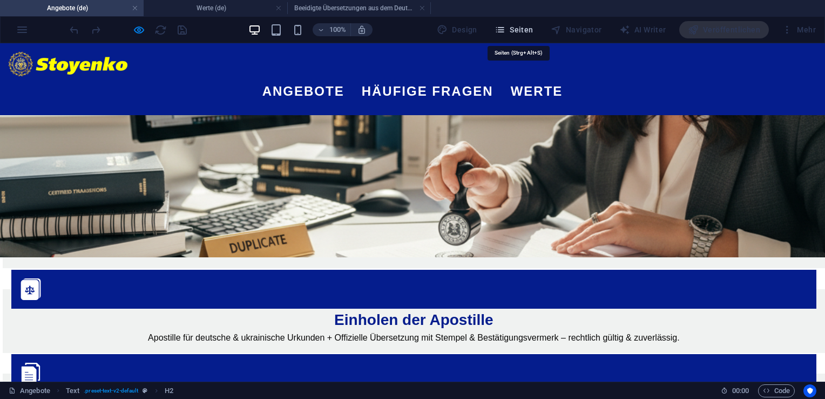
scroll to position [389, 0]
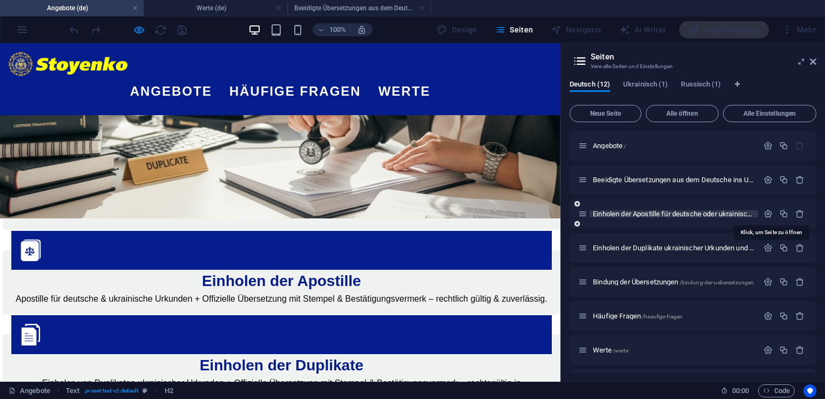
click at [629, 216] on span "Einholen der Apostille für deutsche oder ukrainische Urkunden /einholen-der-apo…" at bounding box center [769, 214] width 353 height 8
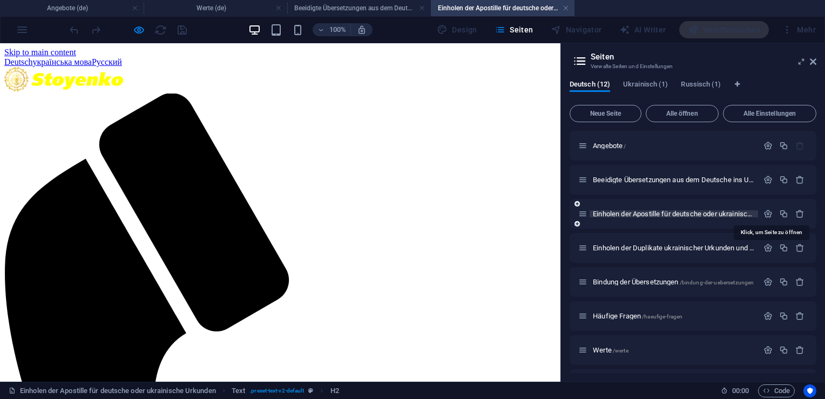
scroll to position [0, 0]
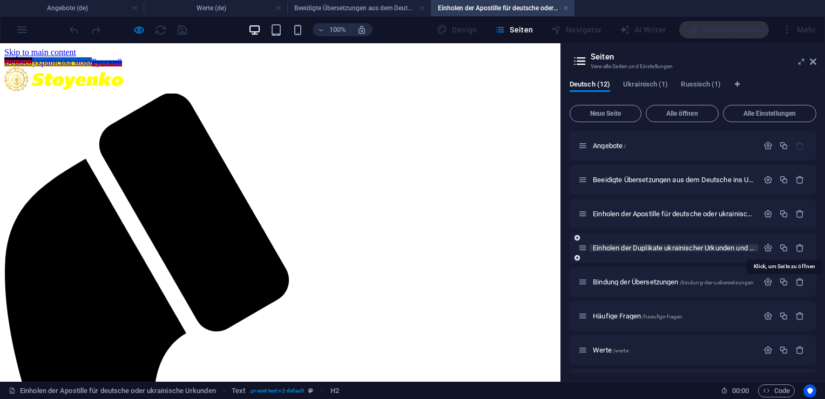
click at [634, 249] on span "Einholen der Duplikate ukrainischer Urkunden und Bescheinigungen /einholen-der-…" at bounding box center [783, 248] width 381 height 8
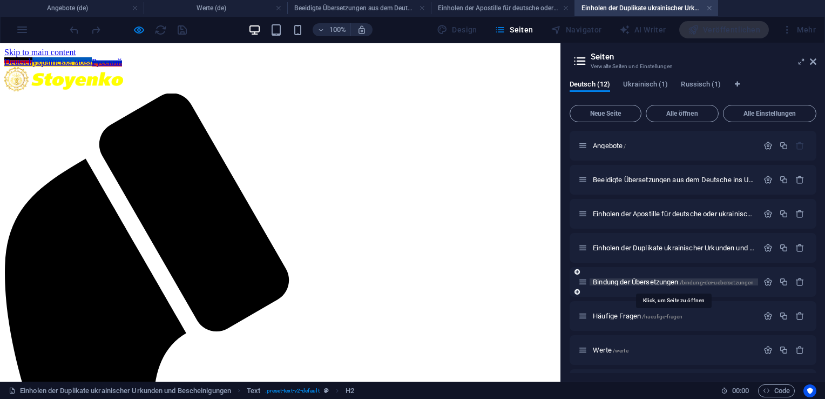
click at [635, 279] on span "Bindung der Übersetzungen /bindung-der-uebersetzungen" at bounding box center [673, 282] width 161 height 8
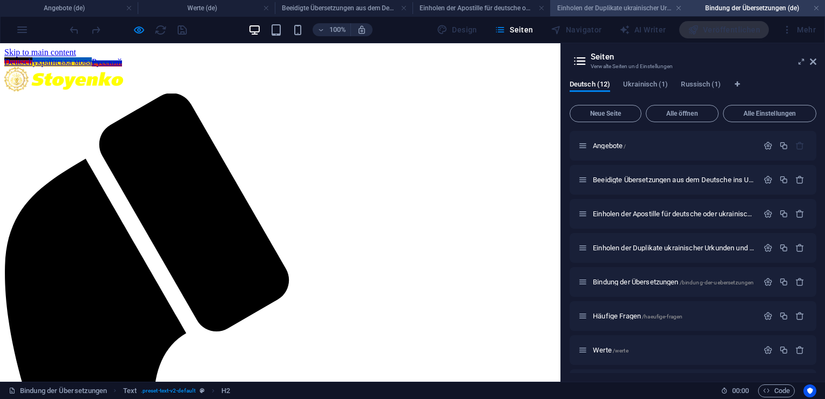
click at [598, 7] on h4 "Einholen der Duplikate ukrainischer Urkunden und Bescheinigungen (de)" at bounding box center [619, 8] width 138 height 12
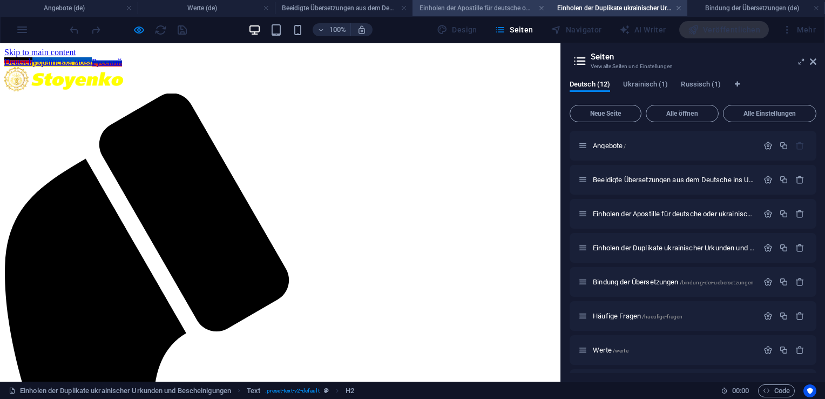
click at [525, 10] on h4 "Einholen der Apostille für deutsche oder ukrainische Urkunden (de)" at bounding box center [482, 8] width 138 height 12
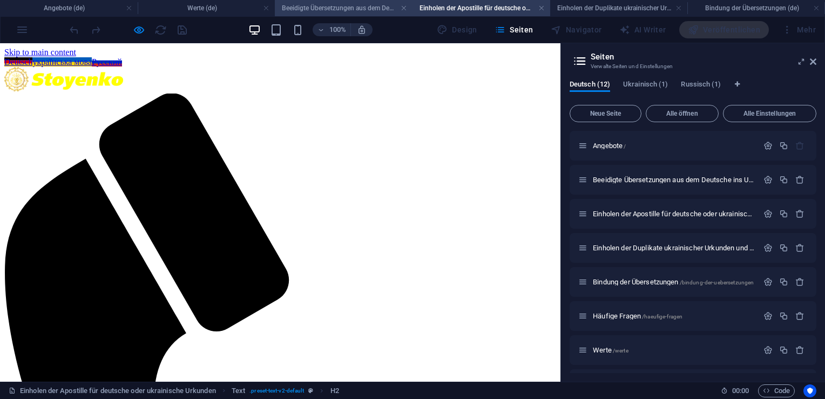
click at [365, 6] on h4 "Beeidigte Übersetzungen aus dem Deutsche ins Ukrainische und/oder Russische und…" at bounding box center [344, 8] width 138 height 12
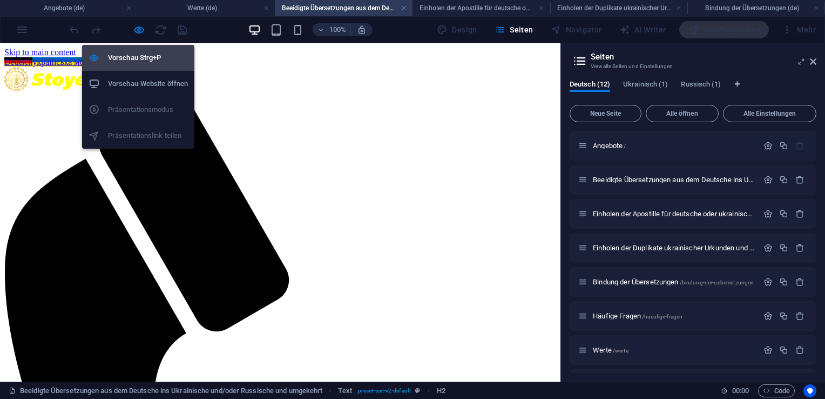
click at [143, 55] on h6 "Vorschau Strg+P" at bounding box center [148, 57] width 80 height 13
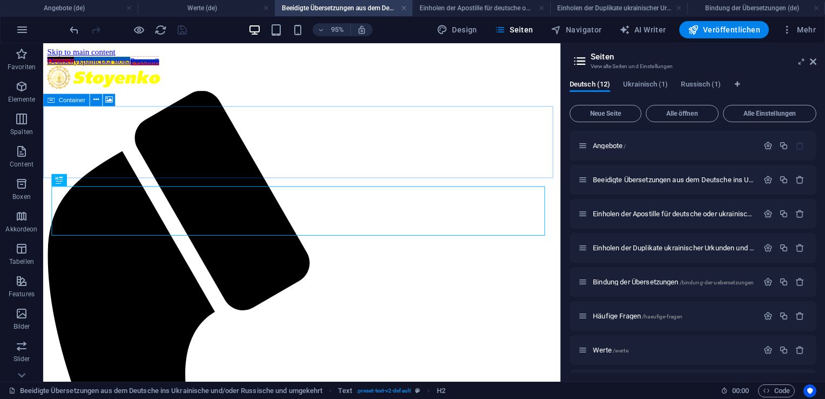
click at [70, 98] on span "Container" at bounding box center [72, 99] width 26 height 6
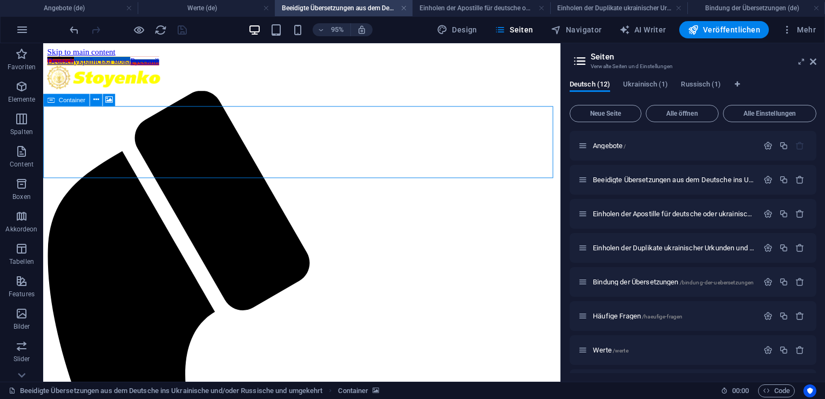
click at [70, 98] on span "Container" at bounding box center [72, 99] width 26 height 6
select select "%"
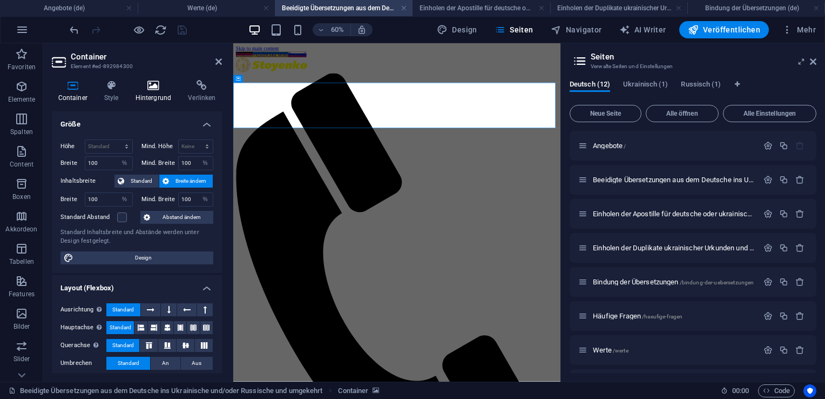
click at [151, 96] on h4 "Hintergrund" at bounding box center [155, 91] width 53 height 23
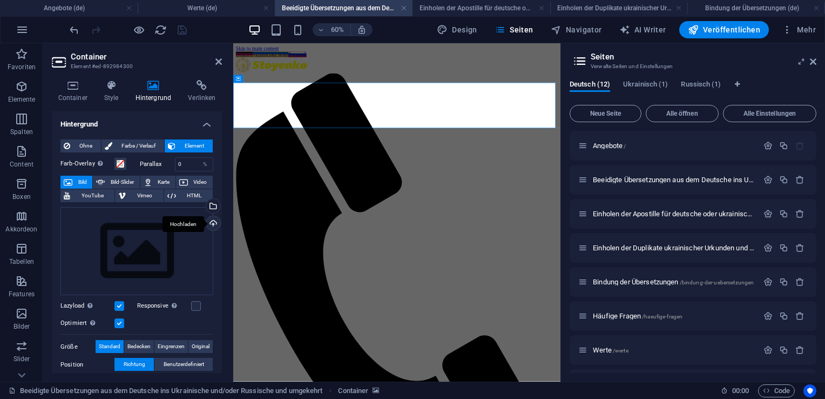
click at [212, 223] on div "Hochladen" at bounding box center [212, 224] width 16 height 16
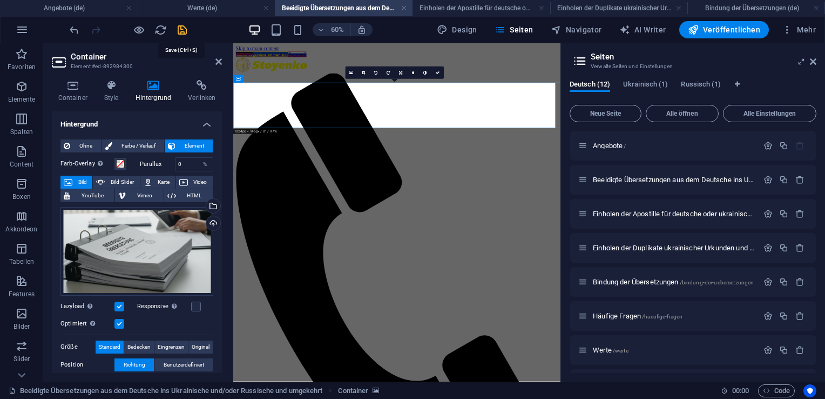
click at [181, 31] on icon "save" at bounding box center [182, 30] width 12 height 12
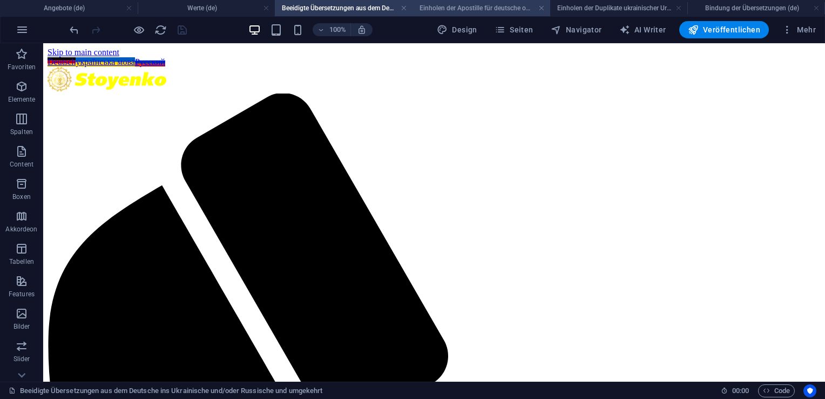
click at [447, 5] on h4 "Einholen der Apostille für deutsche oder ukrainische Urkunden (de)" at bounding box center [482, 8] width 138 height 12
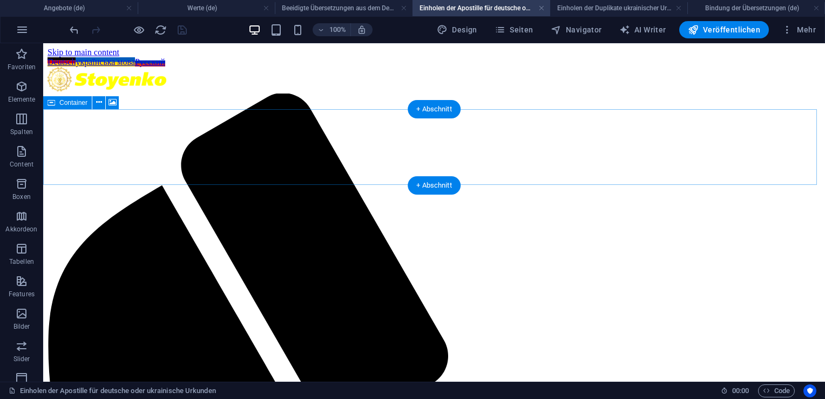
select select "%"
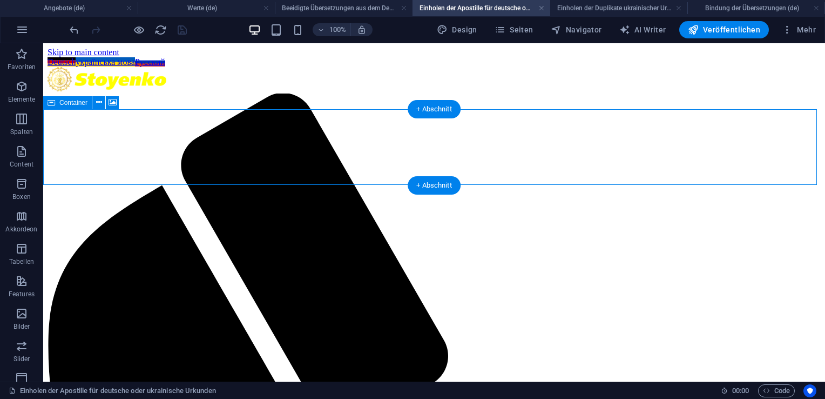
select select "%"
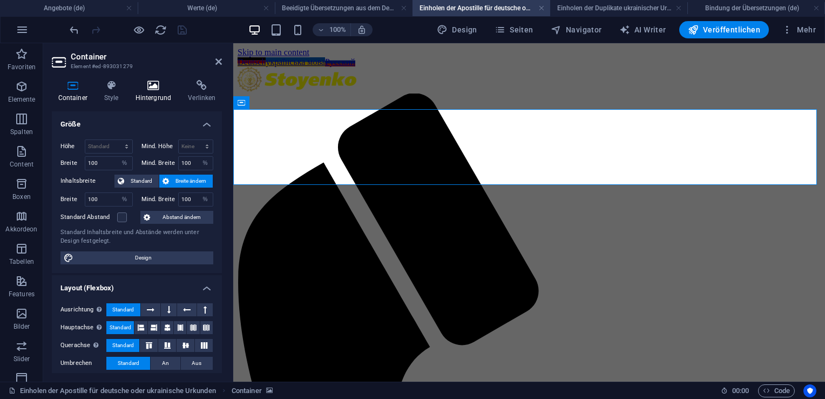
click at [151, 98] on h4 "Hintergrund" at bounding box center [155, 91] width 53 height 23
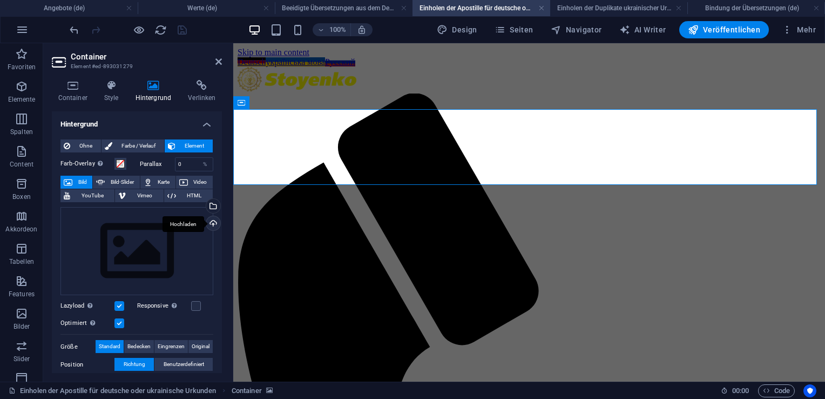
click at [212, 224] on div "Hochladen" at bounding box center [212, 224] width 16 height 16
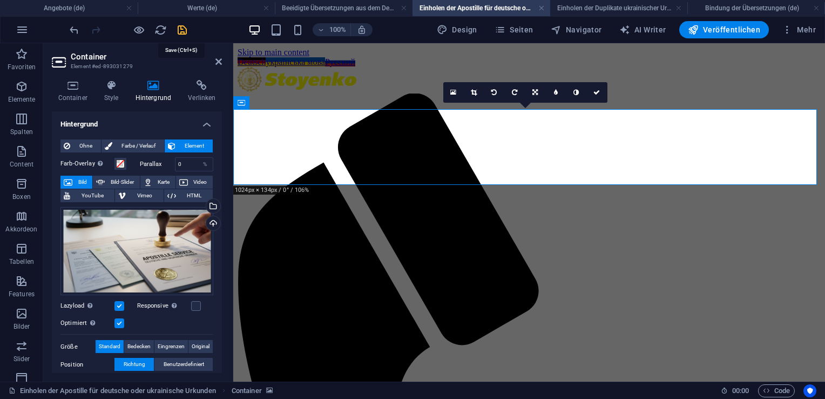
click at [181, 31] on icon "save" at bounding box center [182, 30] width 12 height 12
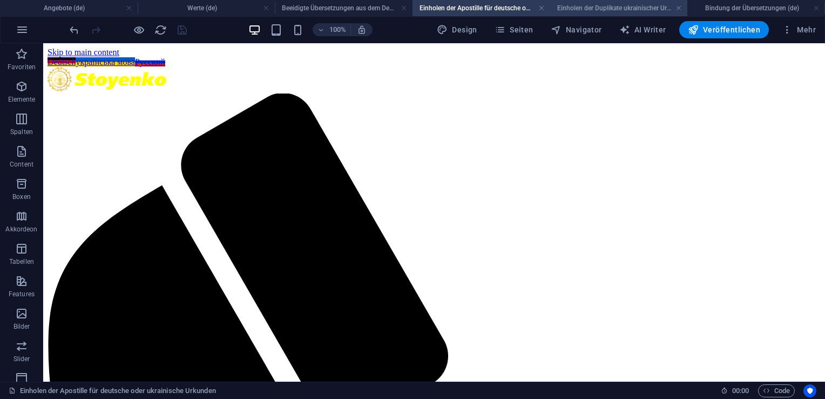
click at [568, 10] on h4 "Einholen der Duplikate ukrainischer Urkunden und Bescheinigungen (de)" at bounding box center [619, 8] width 138 height 12
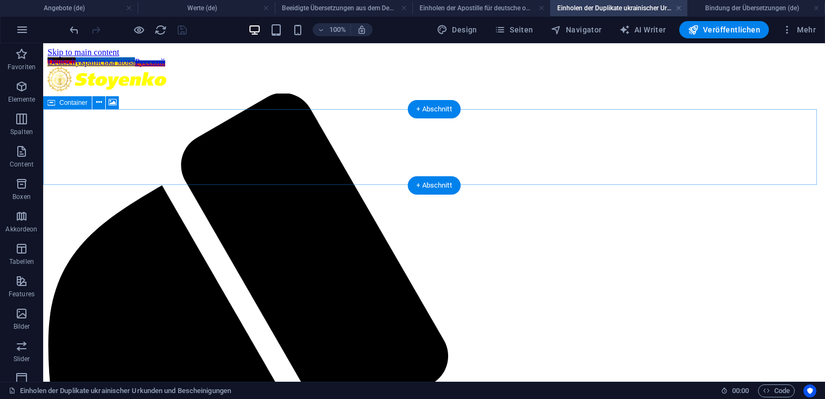
select select "%"
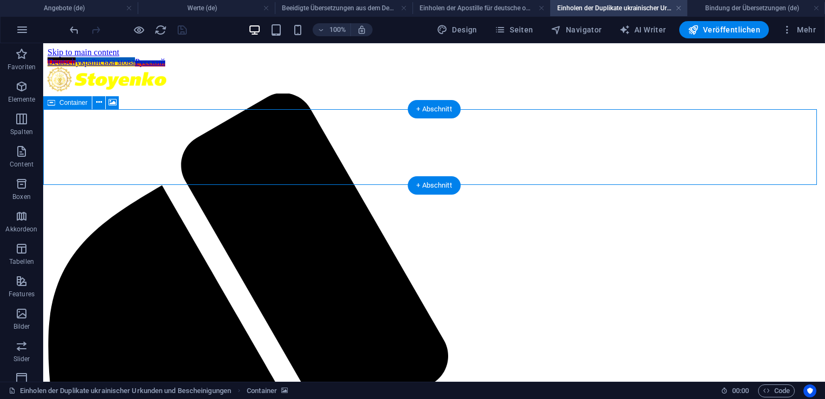
select select "%"
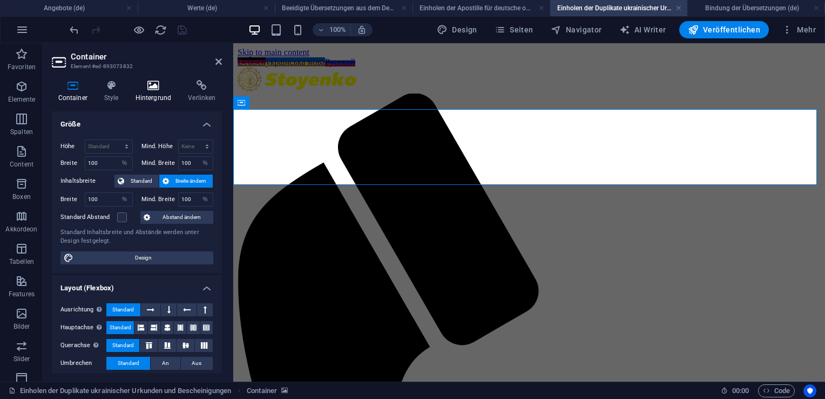
click at [156, 93] on h4 "Hintergrund" at bounding box center [155, 91] width 53 height 23
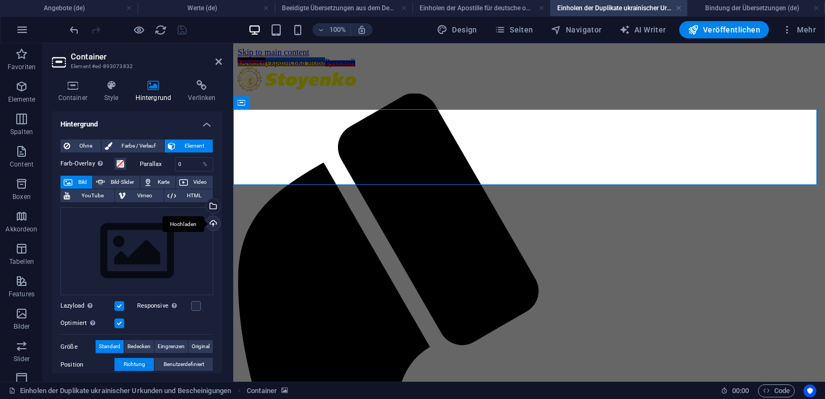
click at [216, 221] on div "Hochladen" at bounding box center [212, 224] width 16 height 16
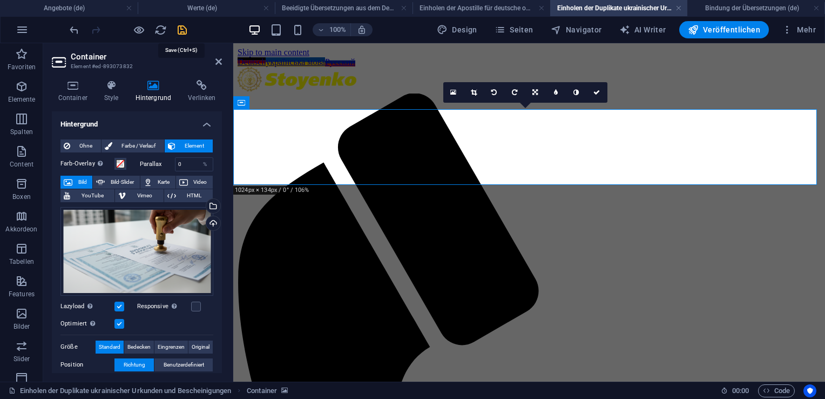
click at [181, 26] on icon "save" at bounding box center [182, 30] width 12 height 12
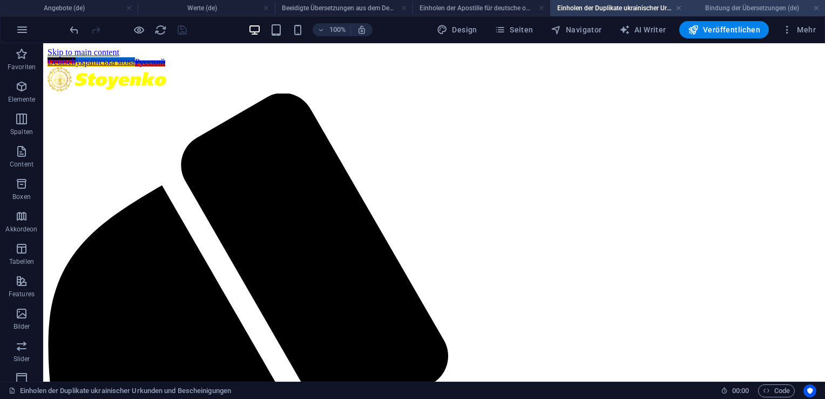
click at [718, 11] on h4 "Bindung der Übersetzungen (de)" at bounding box center [757, 8] width 138 height 12
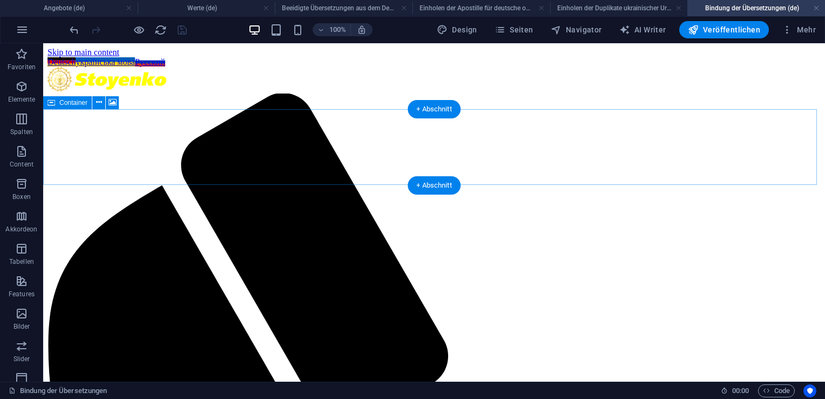
select select "%"
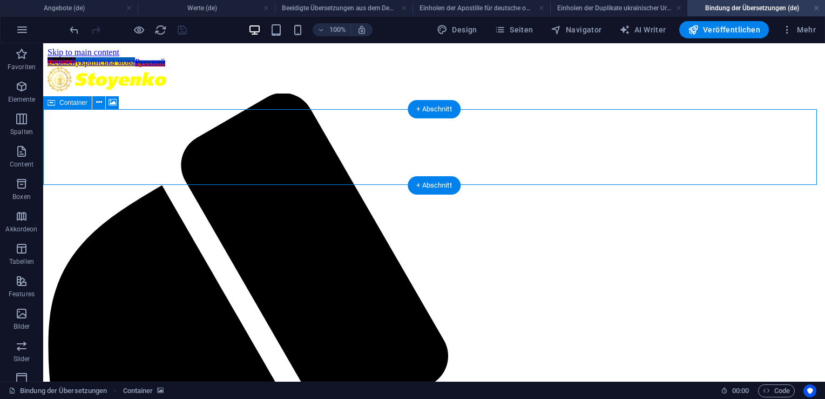
select select "%"
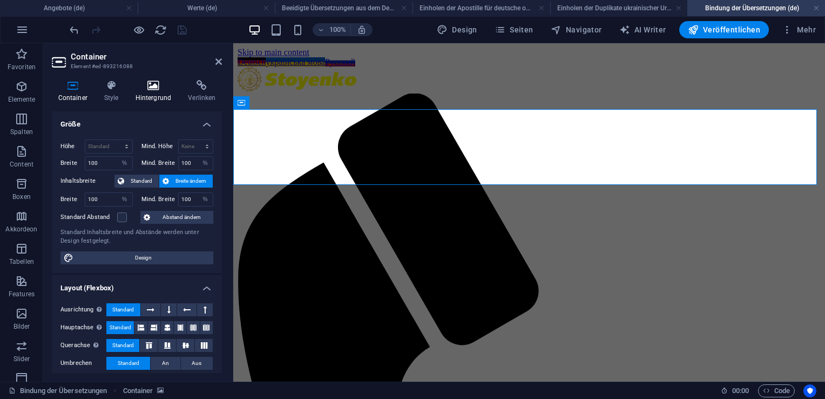
click at [159, 90] on icon at bounding box center [153, 85] width 49 height 11
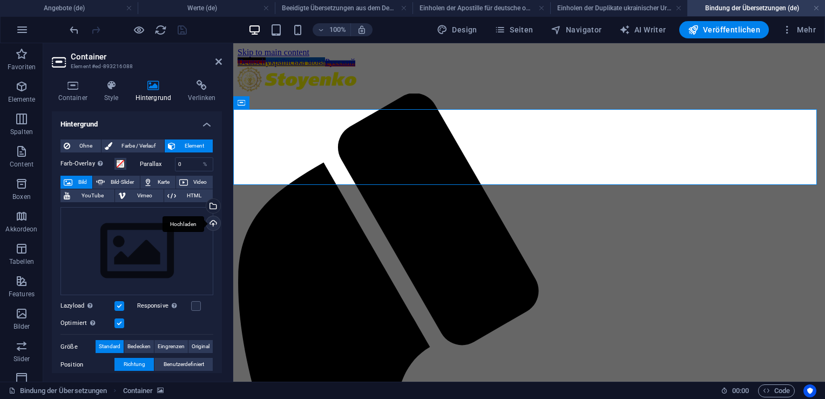
click at [212, 224] on div "Hochladen" at bounding box center [212, 224] width 16 height 16
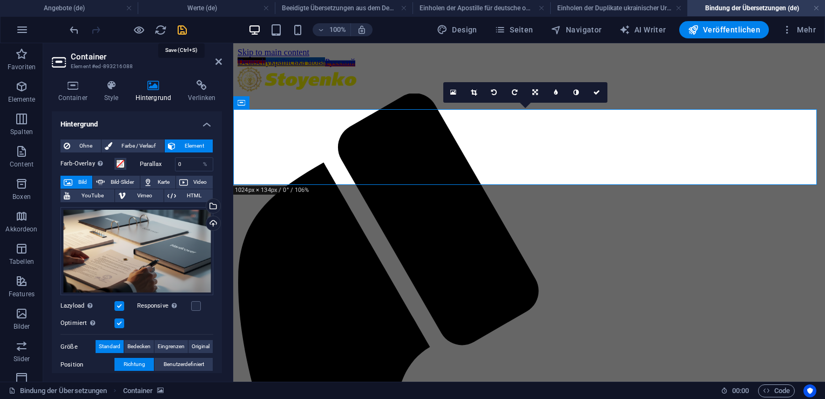
click at [178, 30] on icon "save" at bounding box center [182, 30] width 12 height 12
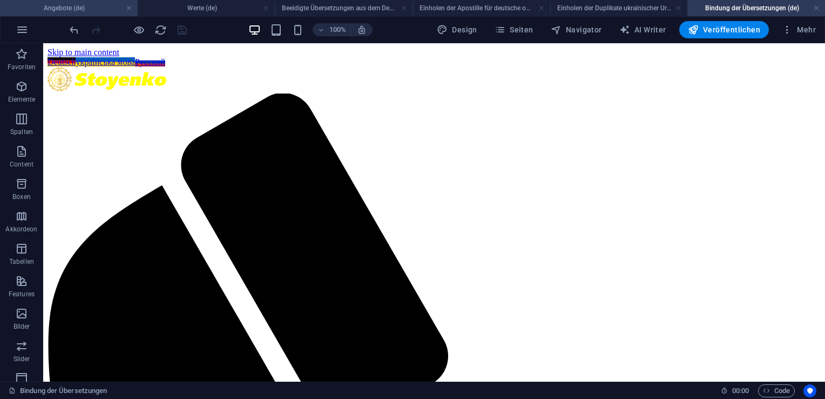
click at [84, 5] on h4 "Angebote (de)" at bounding box center [69, 8] width 138 height 12
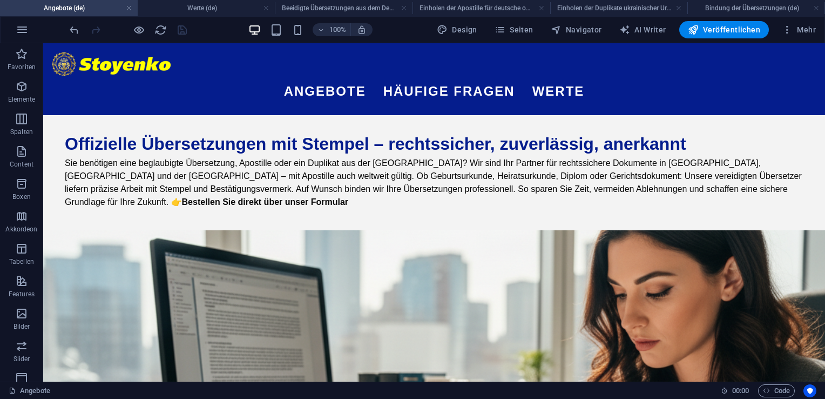
scroll to position [389, 0]
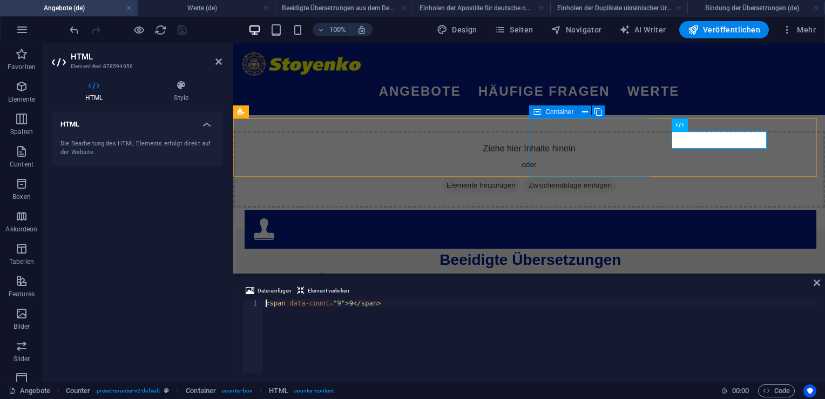
scroll to position [454, 0]
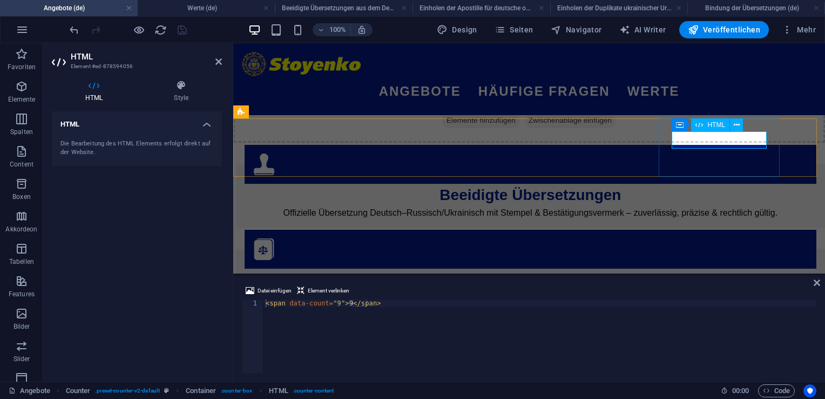
click at [200, 126] on h4 "HTML" at bounding box center [137, 120] width 170 height 19
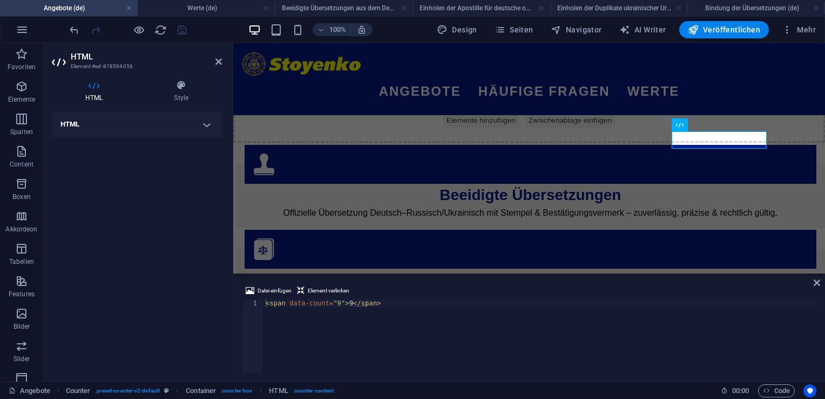
click at [200, 127] on h4 "HTML" at bounding box center [137, 124] width 170 height 26
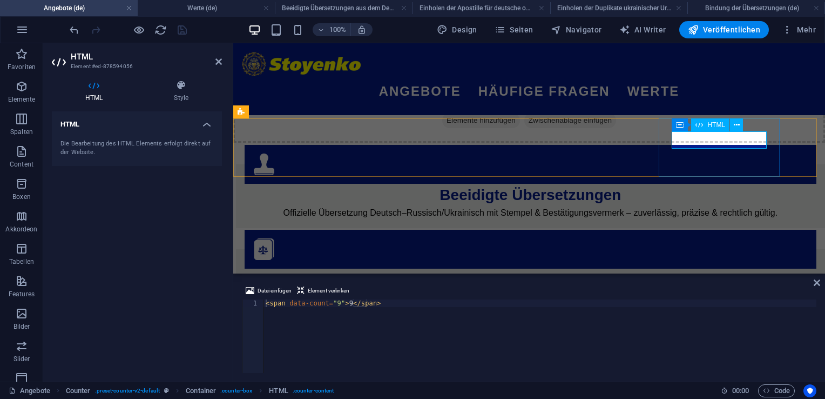
click at [739, 127] on icon at bounding box center [737, 124] width 6 height 11
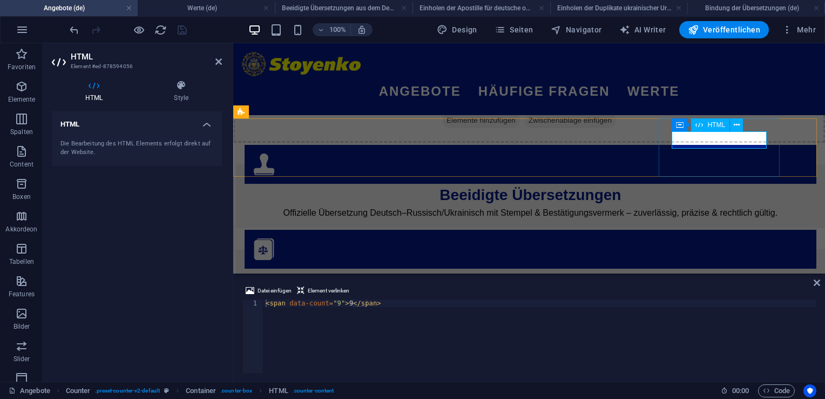
click at [713, 125] on span "HTML" at bounding box center [717, 125] width 18 height 6
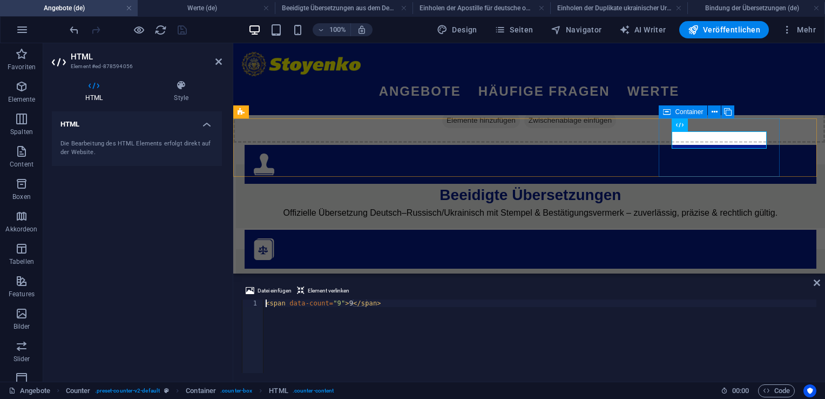
click at [693, 112] on span "Container" at bounding box center [689, 112] width 28 height 6
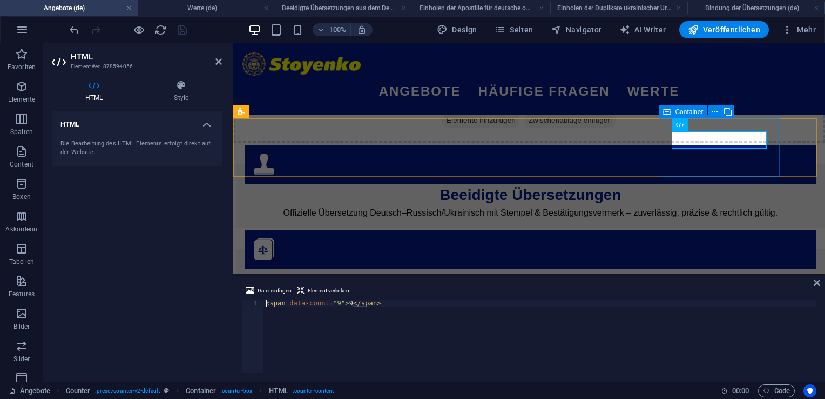
click at [681, 125] on icon at bounding box center [680, 124] width 8 height 13
click at [687, 122] on div "HTML" at bounding box center [680, 124] width 16 height 13
click at [345, 305] on div "< span data-count = "9" > 9 </ span >" at bounding box center [540, 343] width 553 height 89
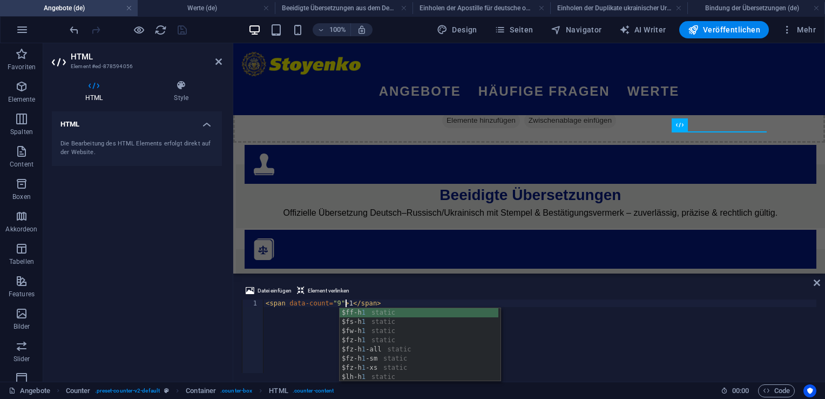
scroll to position [0, 6]
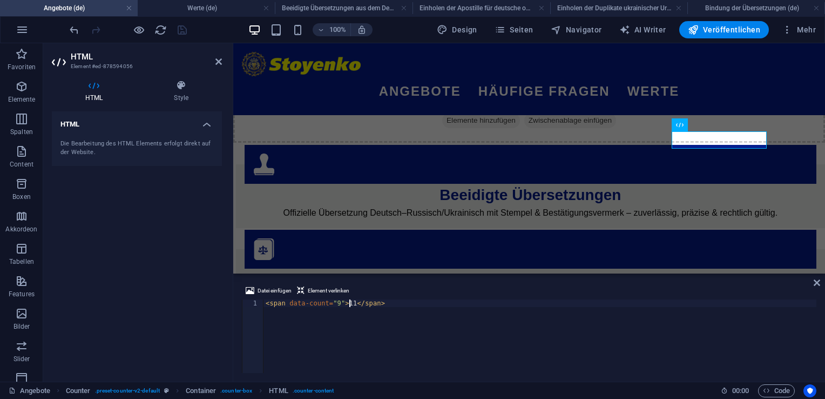
click at [334, 302] on div "< span data-count = "9" > 11 </ span >" at bounding box center [540, 343] width 553 height 89
type textarea "<span data-count="11">11</span>"
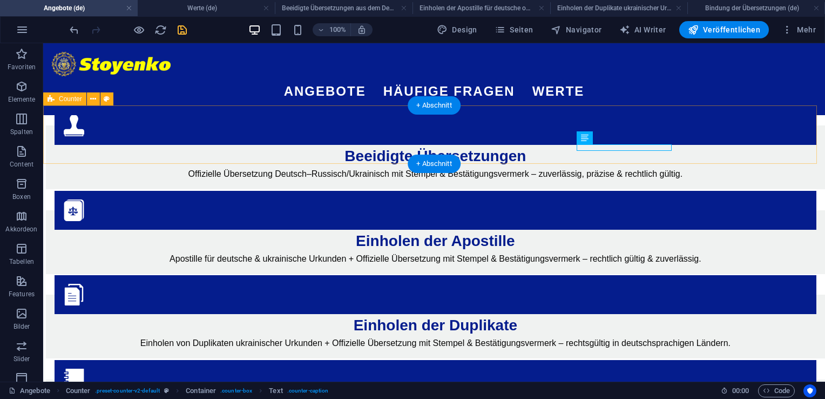
scroll to position [389, 0]
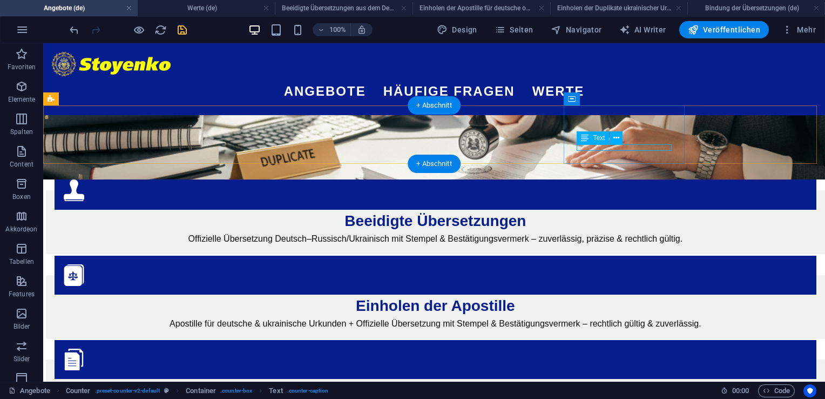
scroll to position [454, 0]
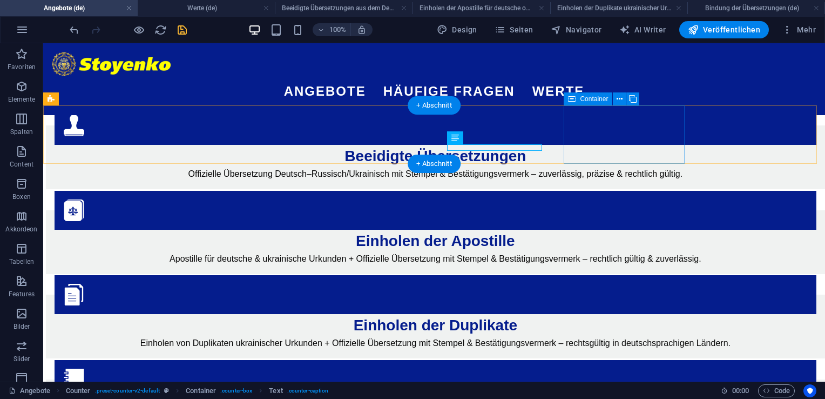
scroll to position [389, 0]
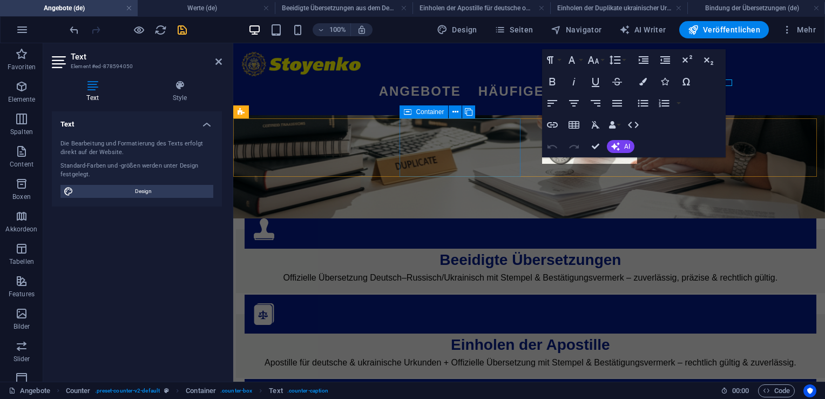
scroll to position [454, 0]
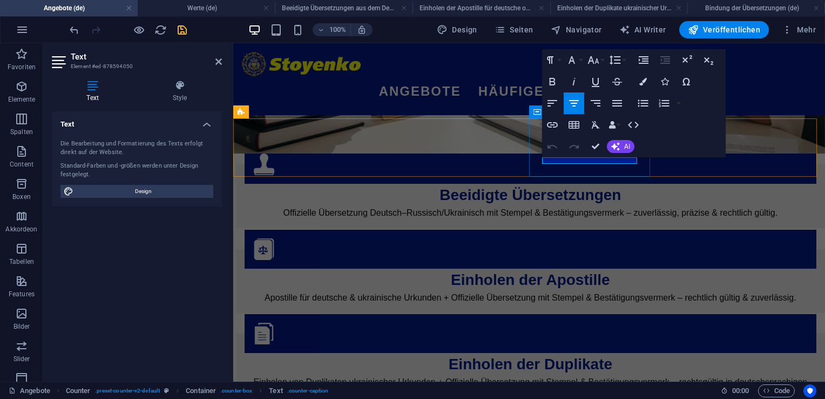
drag, startPoint x: 617, startPoint y: 162, endPoint x: 562, endPoint y: 162, distance: 55.1
click at [571, 104] on icon "button" at bounding box center [574, 103] width 13 height 13
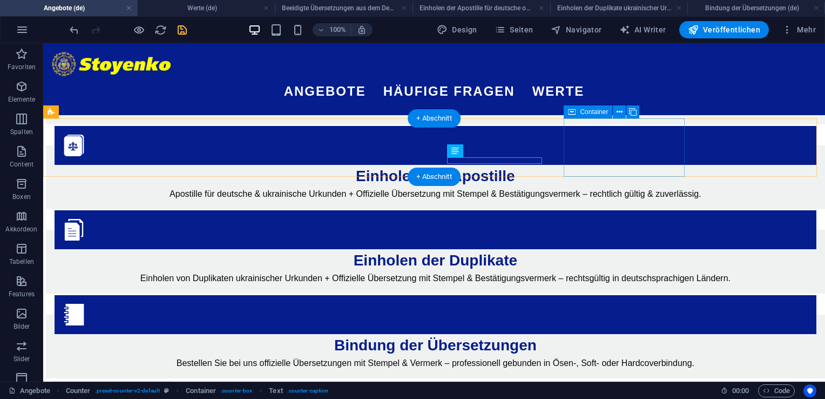
scroll to position [376, 0]
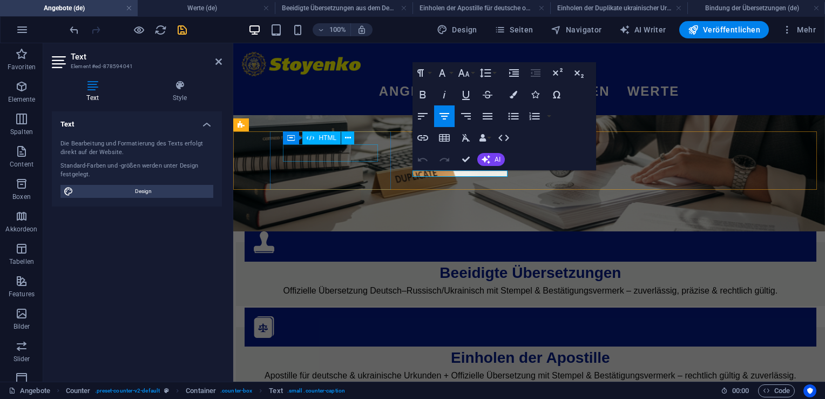
scroll to position [441, 0]
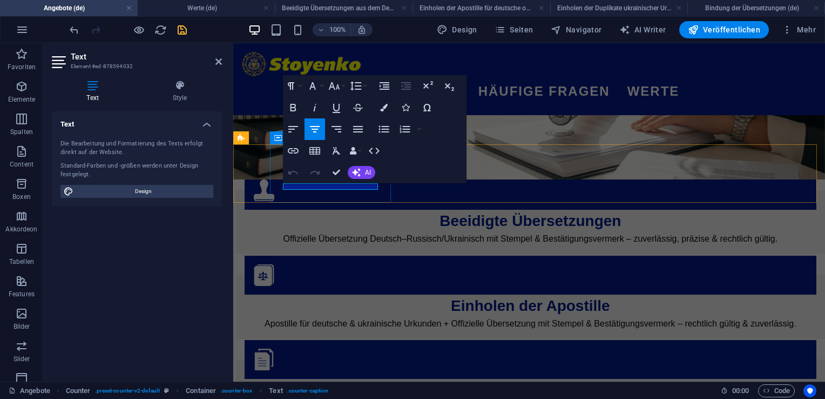
drag, startPoint x: 356, startPoint y: 185, endPoint x: 309, endPoint y: 187, distance: 47.0
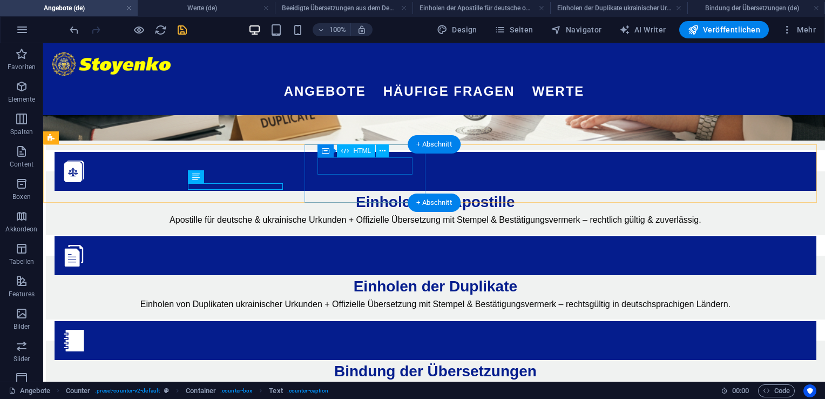
scroll to position [350, 0]
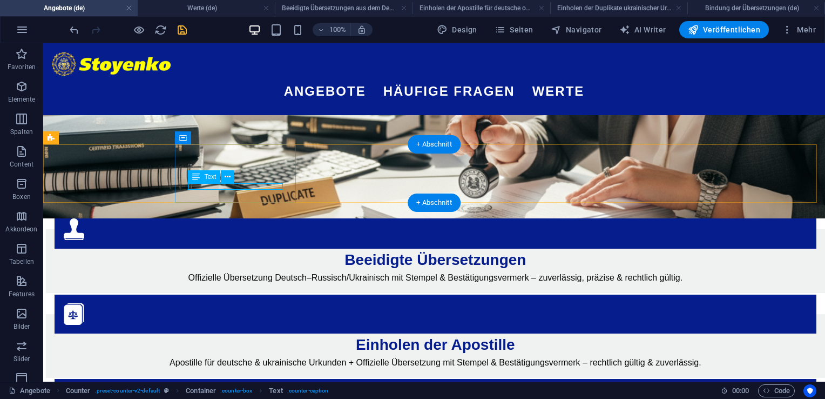
scroll to position [415, 0]
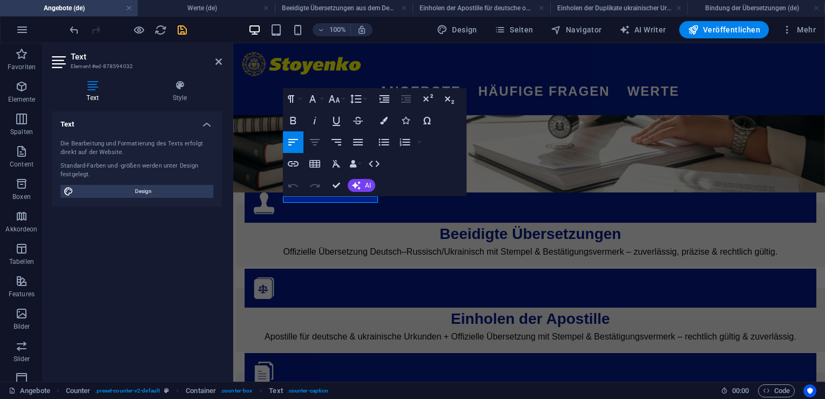
click at [313, 144] on icon "button" at bounding box center [314, 142] width 13 height 13
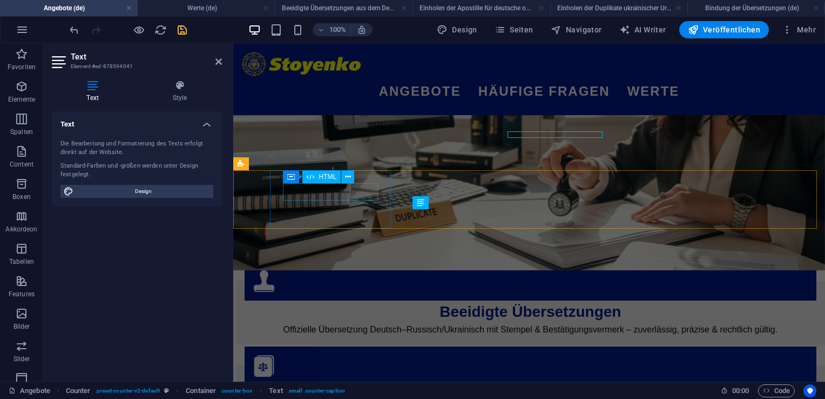
scroll to position [402, 0]
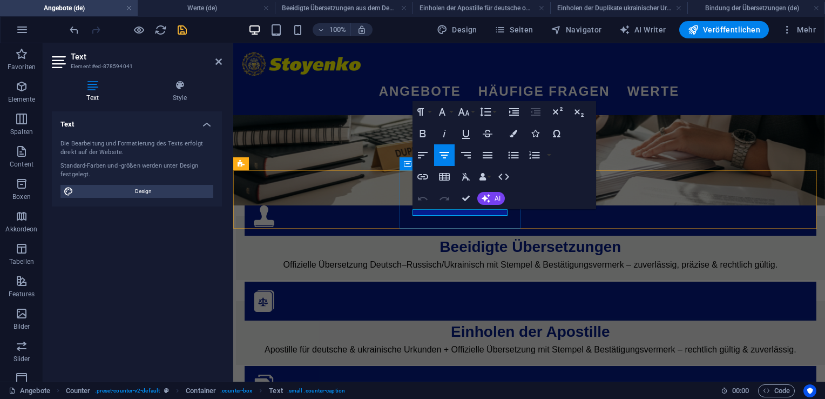
drag, startPoint x: 501, startPoint y: 213, endPoint x: 416, endPoint y: 214, distance: 85.3
click at [446, 161] on icon "button" at bounding box center [444, 155] width 13 height 13
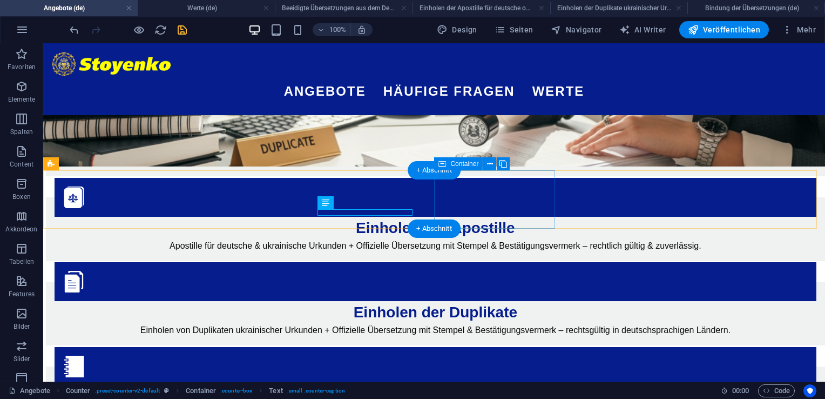
scroll to position [324, 0]
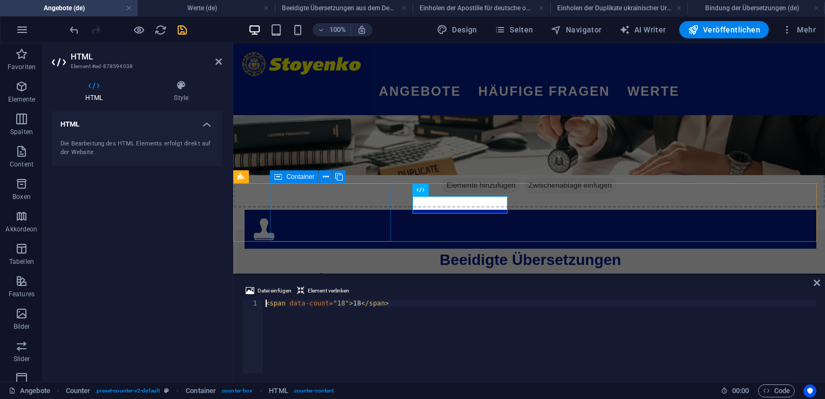
scroll to position [389, 0]
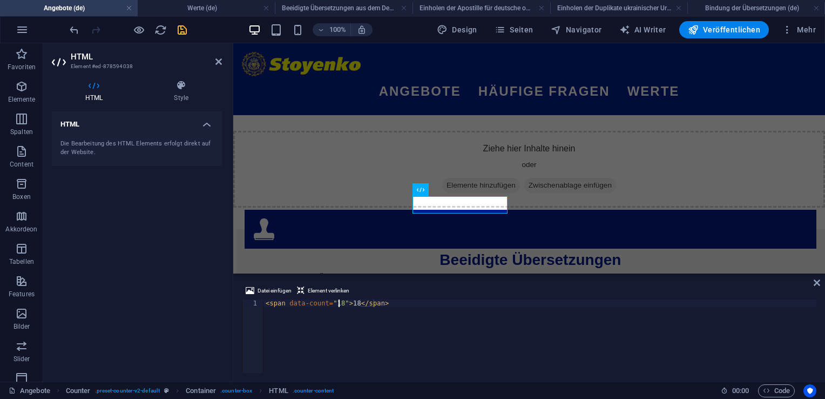
click at [339, 302] on div "< span data-count = "18" > 18 </ span >" at bounding box center [540, 343] width 553 height 89
drag, startPoint x: 356, startPoint y: 301, endPoint x: 351, endPoint y: 301, distance: 5.9
click at [351, 301] on div "< span data-count = "112" > 18 </ span >" at bounding box center [540, 343] width 553 height 89
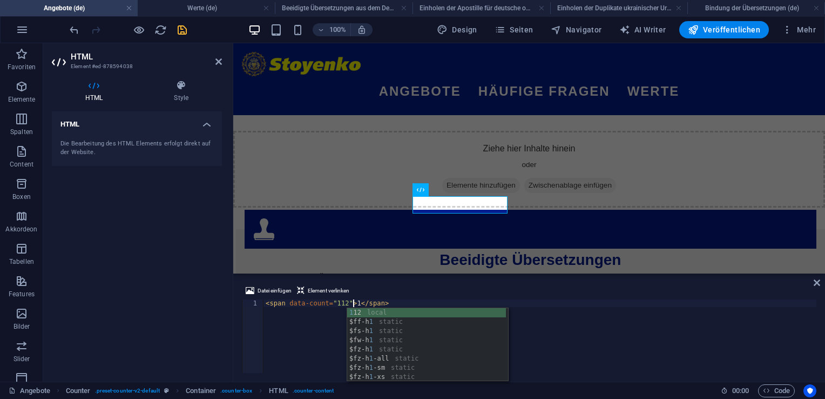
scroll to position [0, 8]
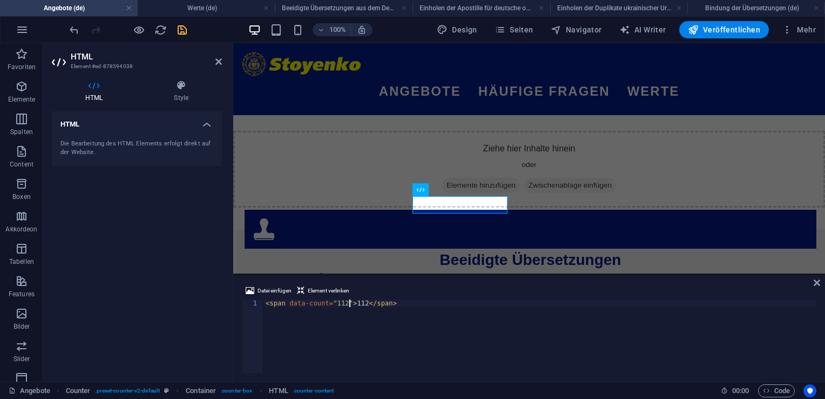
click at [348, 301] on div "< span data-count = "112" > 112 </ span >" at bounding box center [540, 343] width 553 height 89
type textarea "<span data-count="112">112</span>"
click at [177, 35] on icon "save" at bounding box center [182, 30] width 12 height 12
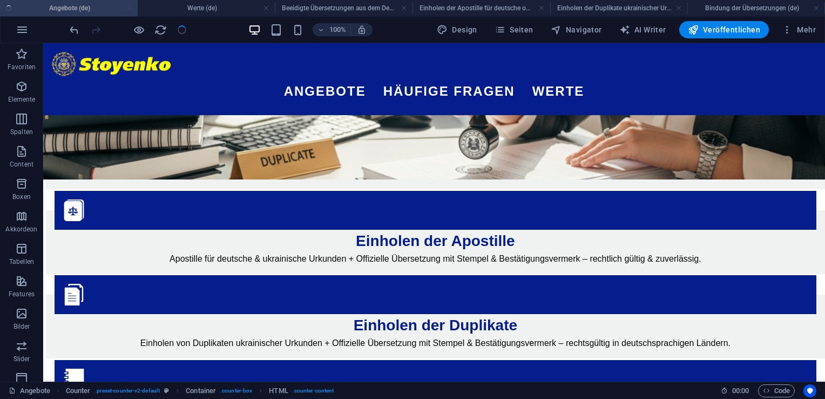
scroll to position [324, 0]
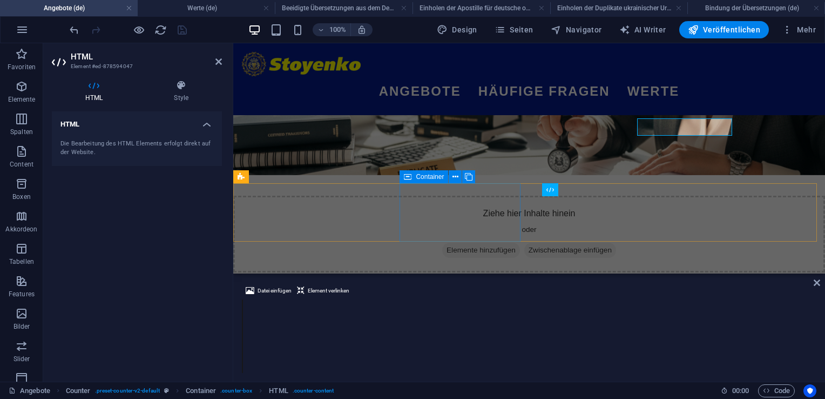
scroll to position [389, 0]
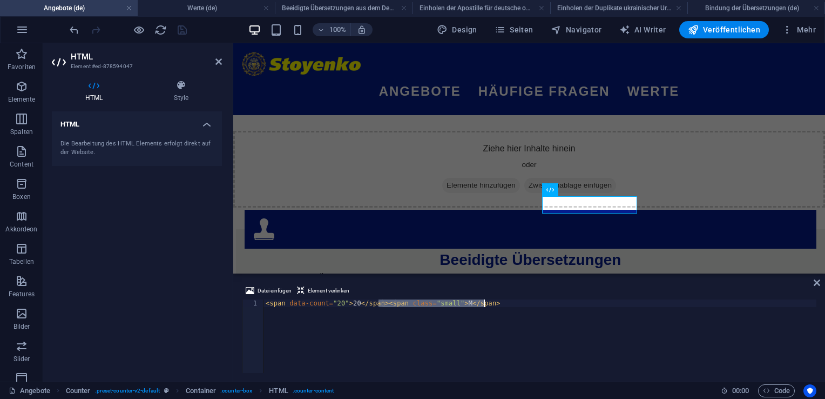
drag, startPoint x: 379, startPoint y: 307, endPoint x: 484, endPoint y: 305, distance: 105.3
click at [484, 305] on div "< span data-count = "20" > 20 </ span > < span class = "small" > M </ span >" at bounding box center [540, 343] width 553 height 89
type textarea "<span data-count="20">20</span>"
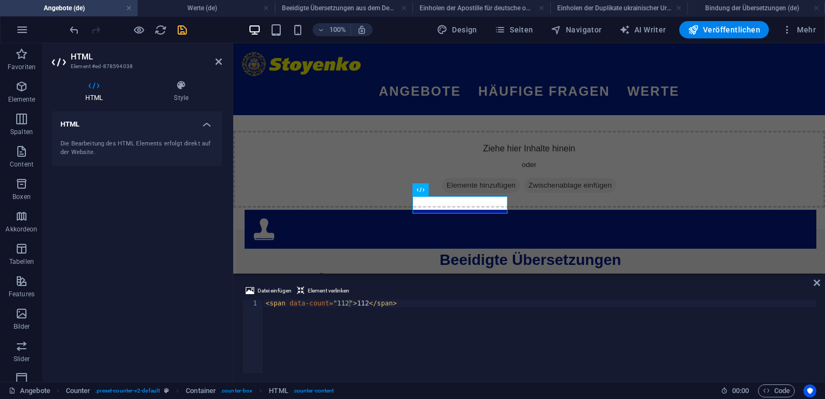
click at [266, 304] on div "< span data-count = "112" > 112 </ span >" at bounding box center [540, 343] width 553 height 89
type textarea "<span data-count="112">112</span>"
paste textarea "<span class="small"> M</span>"
click at [346, 304] on div "< span class = "small" > M </ span > < span data-count = "112" > 112 </ span >" at bounding box center [540, 343] width 553 height 89
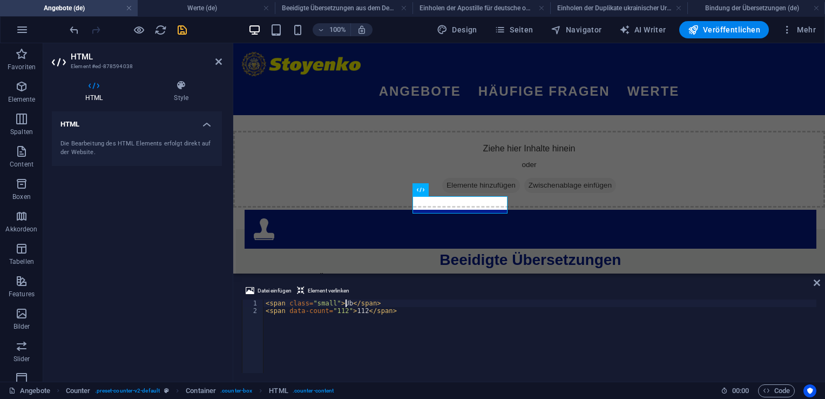
scroll to position [0, 6]
type textarea "<span class="small">Über</span>"
click at [183, 35] on icon "save" at bounding box center [182, 30] width 12 height 12
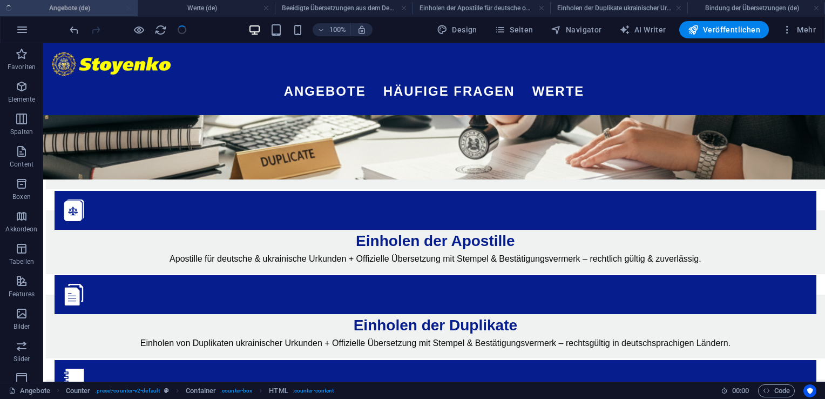
scroll to position [324, 0]
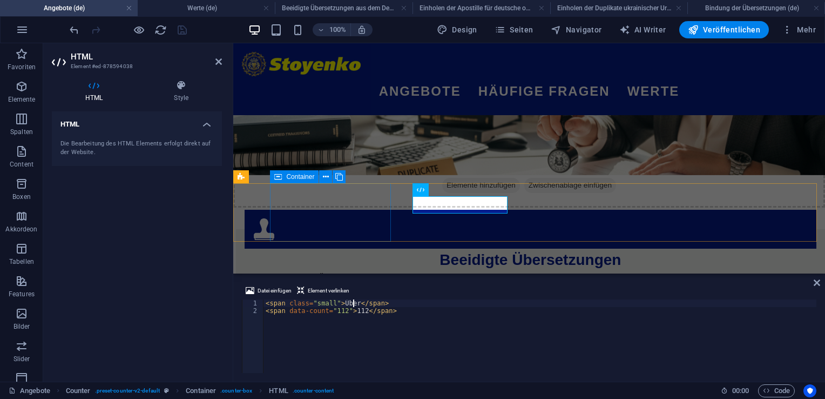
scroll to position [389, 0]
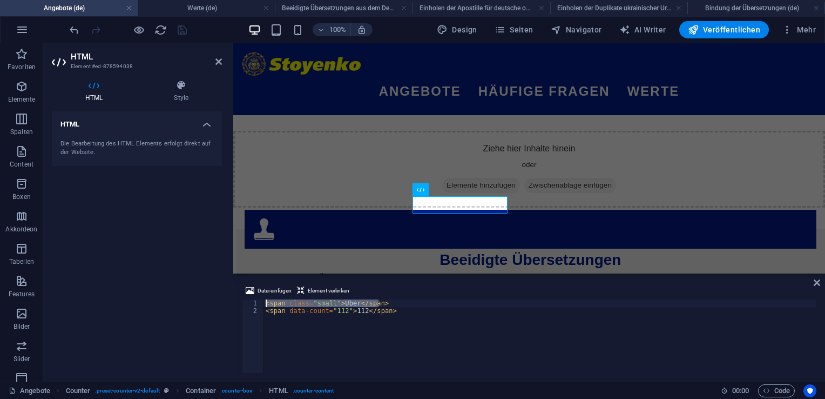
drag, startPoint x: 385, startPoint y: 303, endPoint x: 265, endPoint y: 302, distance: 119.9
click at [265, 302] on div "< span class = "small" > Über </ span > < span data-count = "112" > 112 </ span…" at bounding box center [540, 343] width 553 height 89
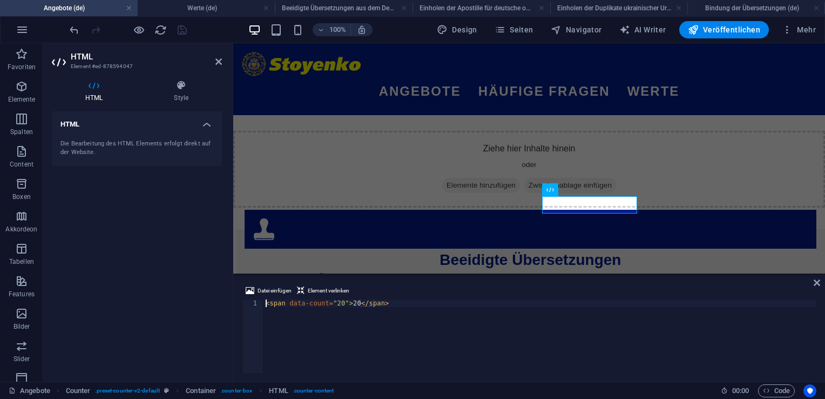
click at [264, 303] on div "< span data-count = "20" > 20 </ span >" at bounding box center [540, 343] width 553 height 89
type textarea "<span data-count="20">20</span>"
type textarea "<span class="small">Über</span>"
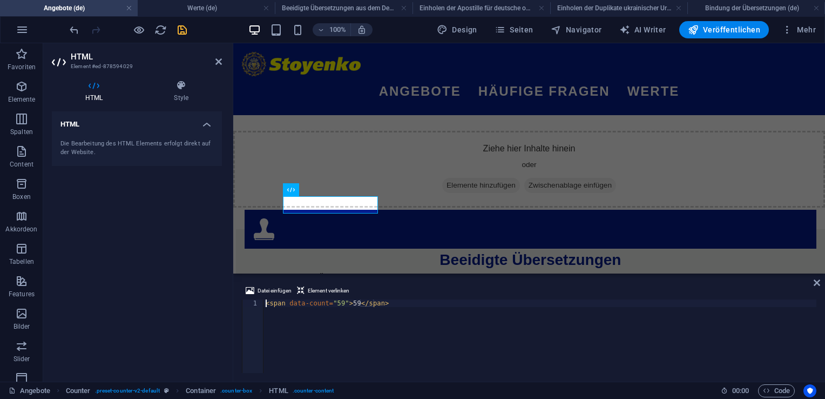
type textarea "<span data-count="59">59</span>"
type textarea "<span class="small">Über</span>"
click at [181, 29] on icon "save" at bounding box center [182, 30] width 12 height 12
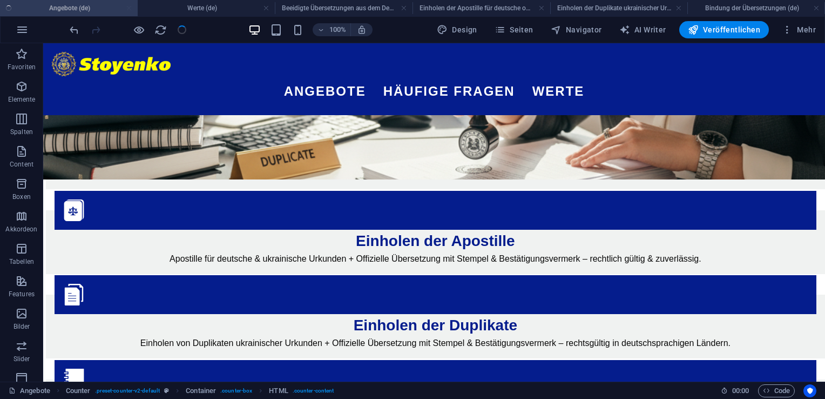
scroll to position [324, 0]
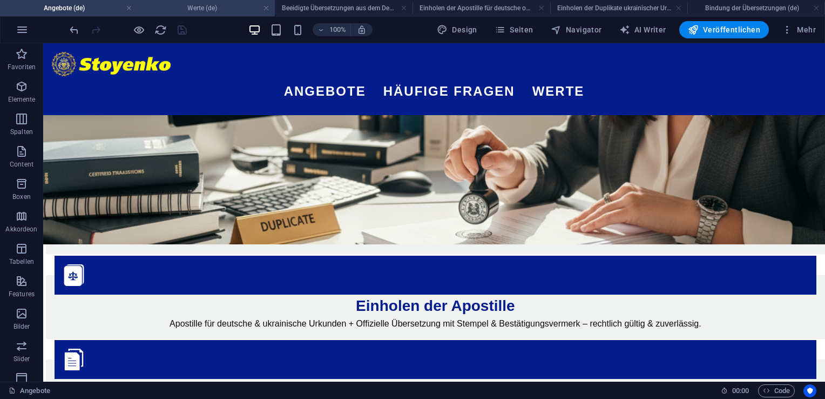
click at [238, 4] on h4 "Werte (de)" at bounding box center [207, 8] width 138 height 12
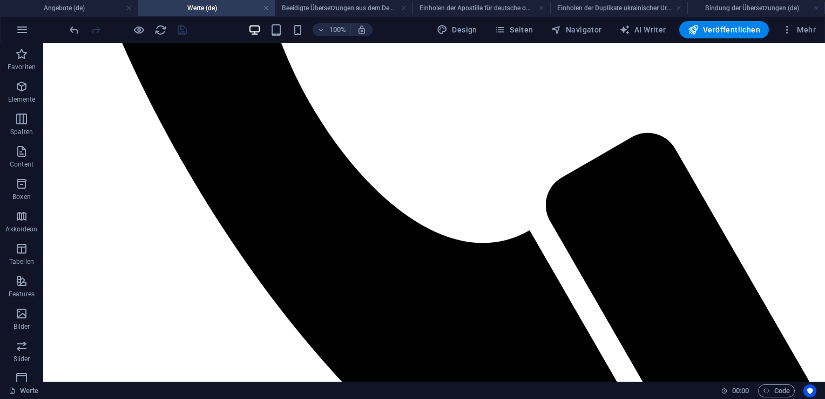
scroll to position [621, 0]
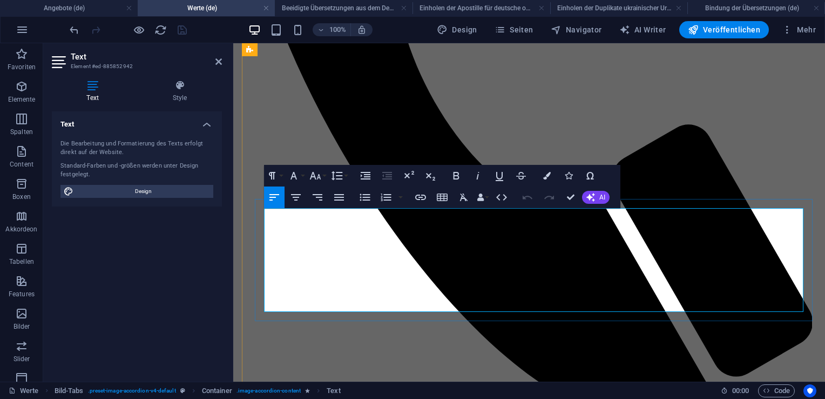
drag, startPoint x: 264, startPoint y: 213, endPoint x: 530, endPoint y: 304, distance: 281.8
copy div "Wohlstand ist für uns kein abstraktes Ziel, sondern ein Versprechen an Menschen…"
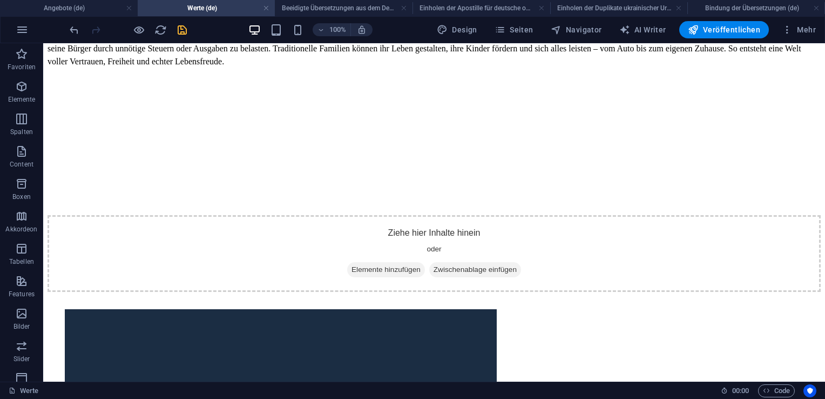
scroll to position [1179, 0]
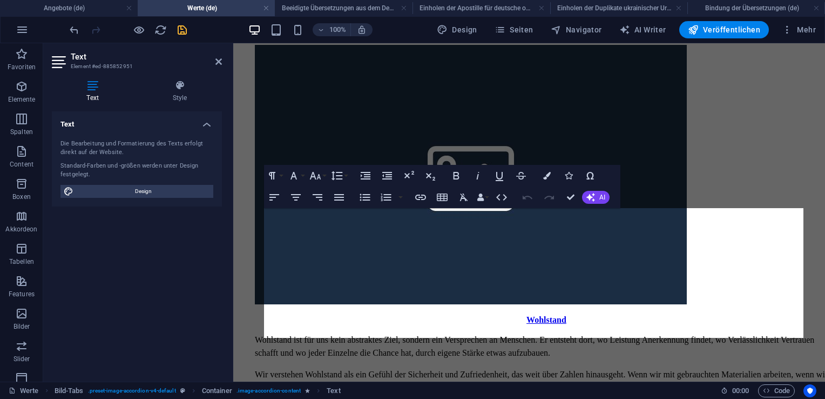
scroll to position [918, 0]
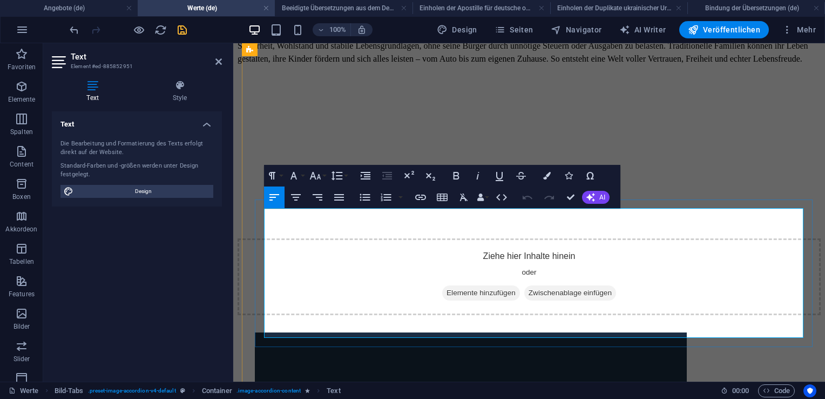
copy div "Lor Ipsumd sit ame con adip eli sedd Eiusm te Incidi – ut lab Etdolore, Magn al…"
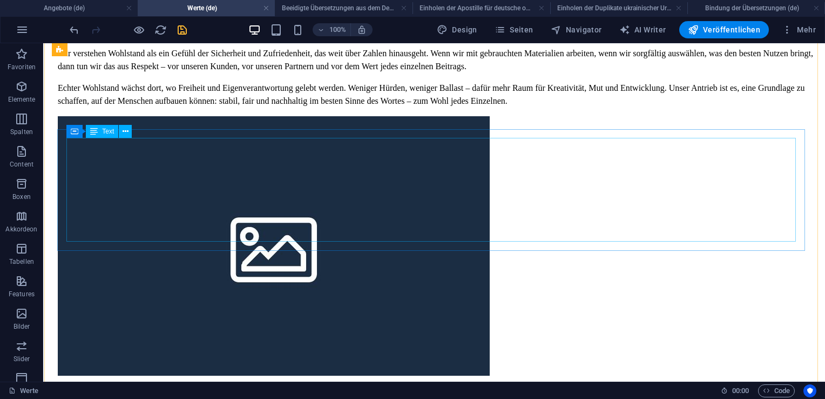
scroll to position [1752, 9]
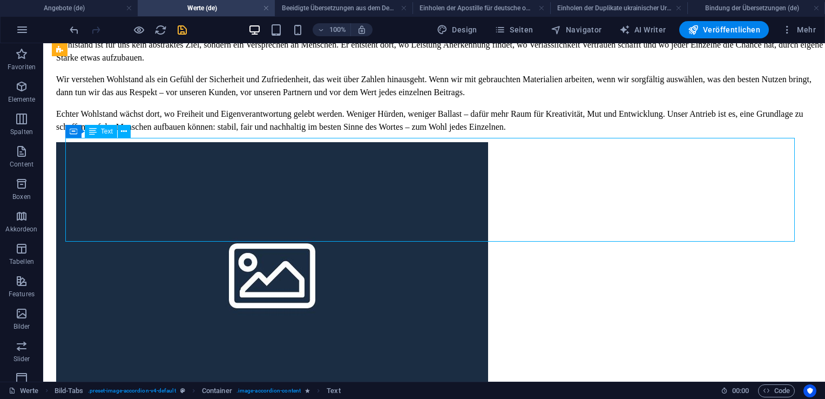
scroll to position [1417, 9]
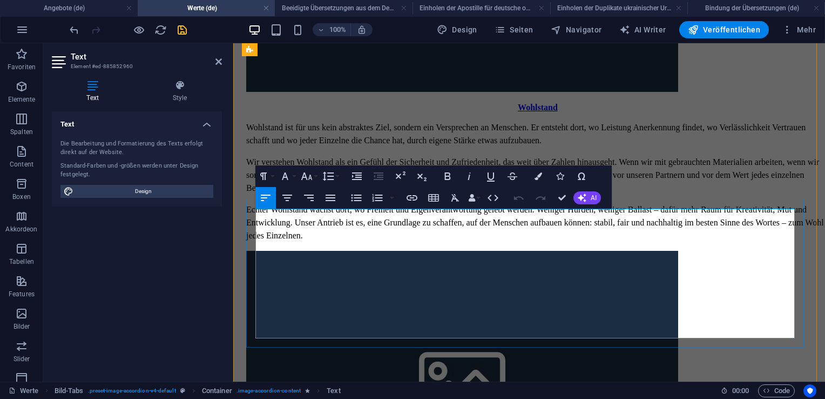
copy div "Loremipsumdolorsit ametcons adi eli sed Doeiusmo, tem incidi Utlab etdolor mag …"
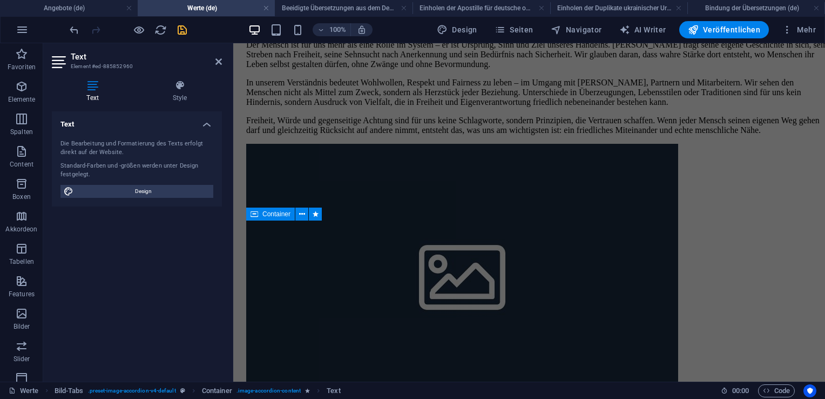
scroll to position [1967, 9]
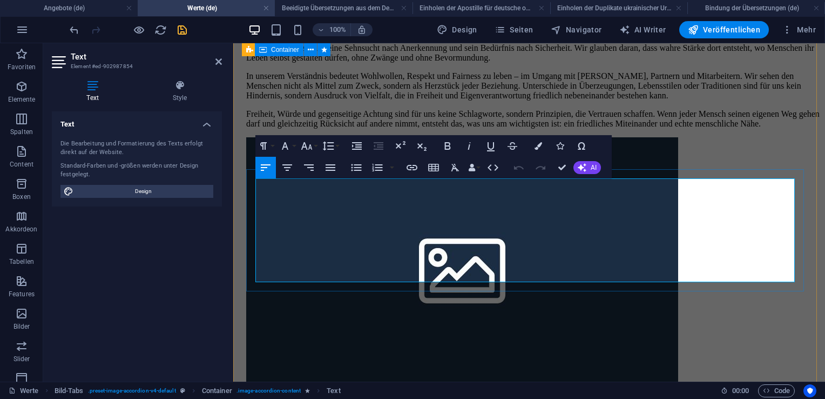
scroll to position [1482, 9]
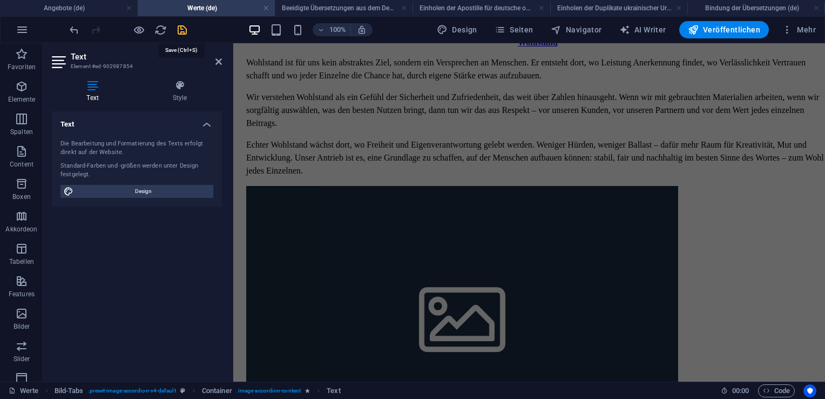
click at [180, 33] on icon "save" at bounding box center [182, 30] width 12 height 12
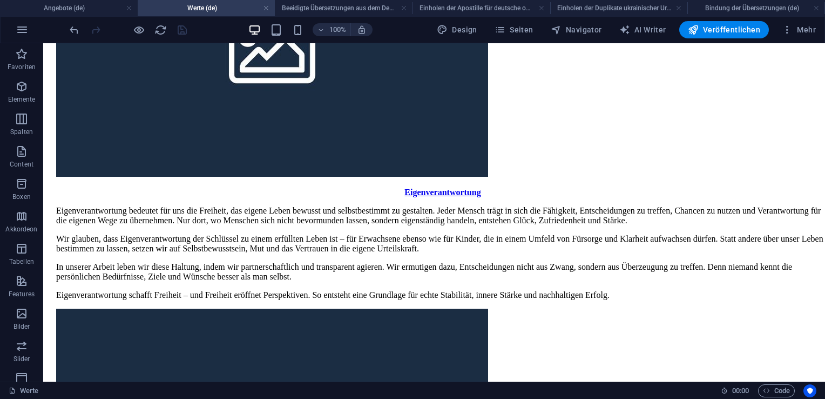
scroll to position [2329, 9]
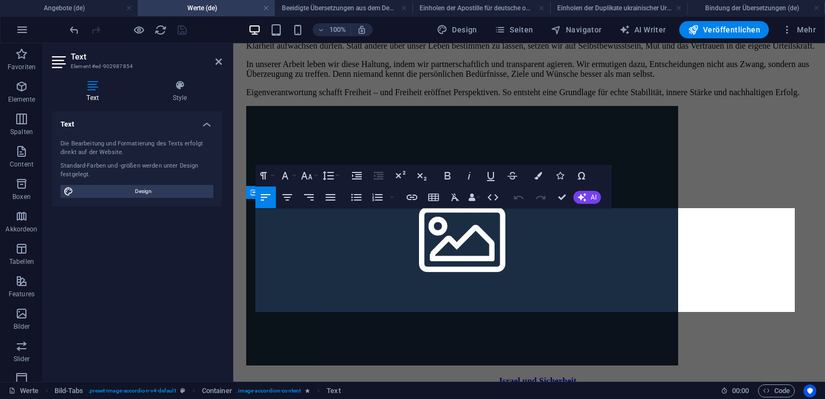
scroll to position [1918, 9]
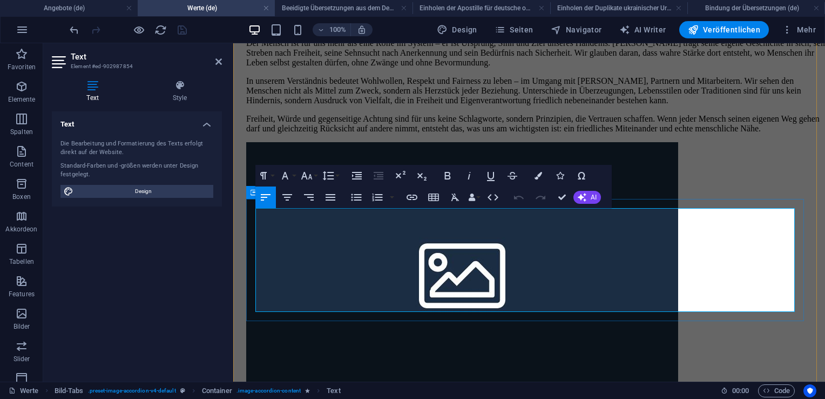
copy div "Sicherheit ist ein unverzichtbarer Wert für ein Leben in Würde und Freiheit. Wi…"
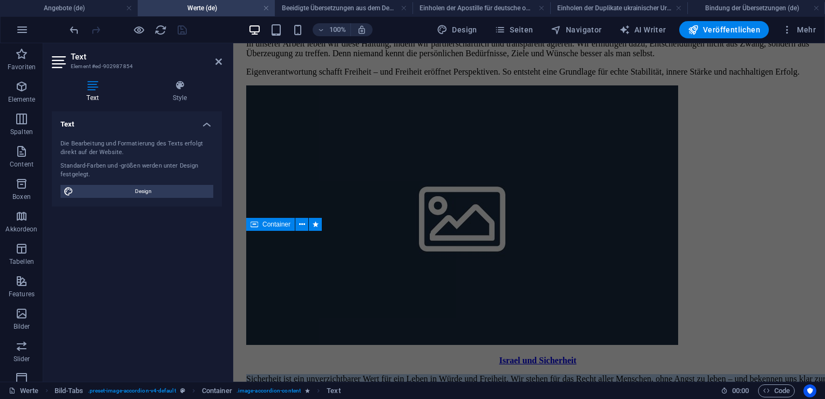
scroll to position [2381, 9]
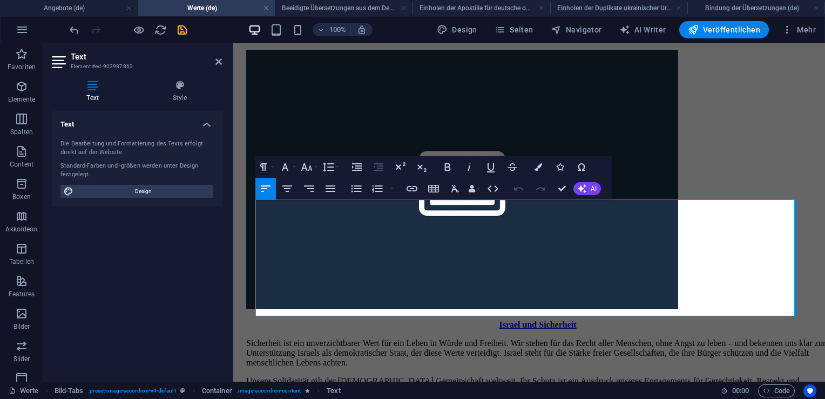
scroll to position [2426, 9]
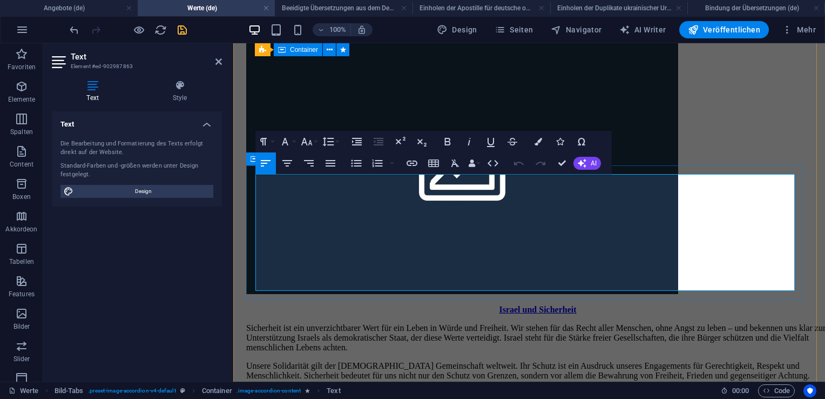
copy div "Loremipsumd sitametc adi eli, sed Doeiusm temporin Utlabo, Etdol mag Aliquaenim…"
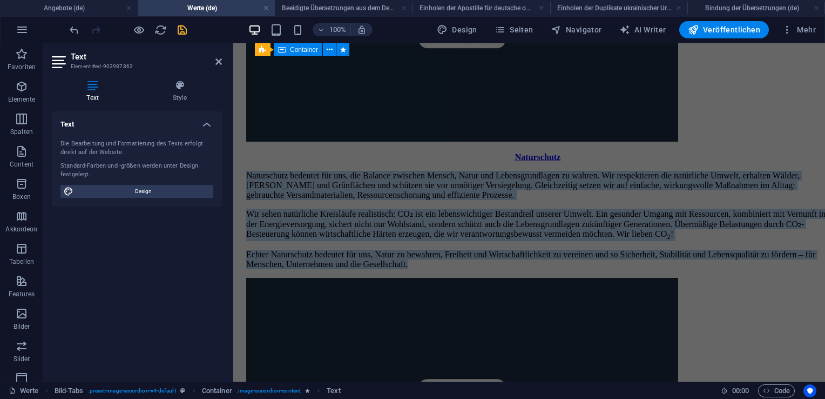
scroll to position [2966, 9]
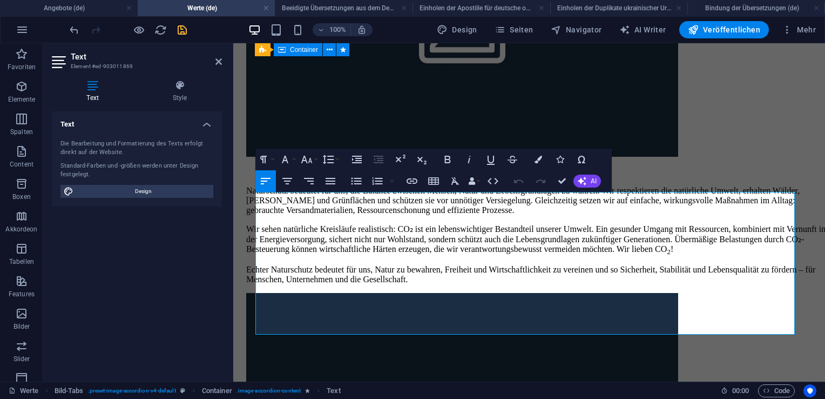
scroll to position [2961, 9]
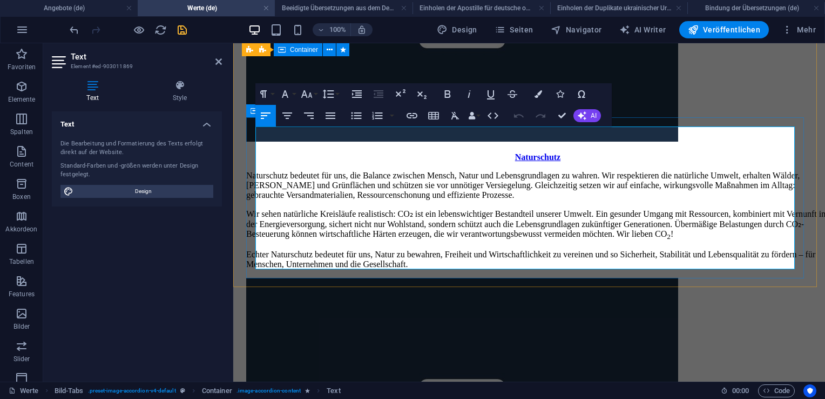
copy div "Loremipsum dolorsit ame con, Adipiscingeli se doeiusmodt inc utlab etdol ma ali…"
click at [179, 31] on icon "save" at bounding box center [182, 30] width 12 height 12
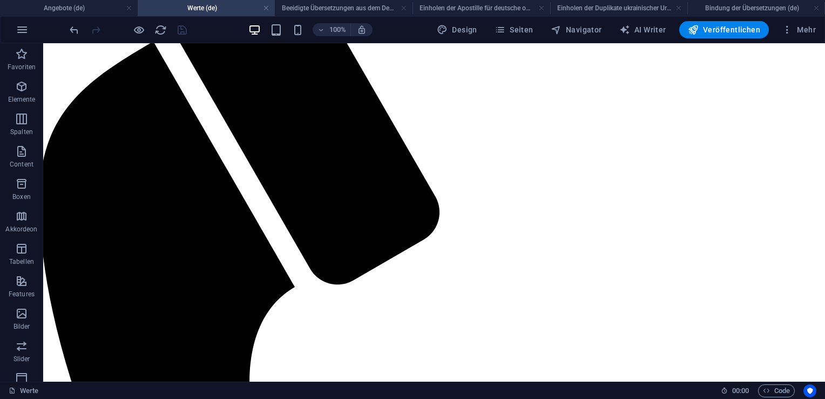
scroll to position [0, 9]
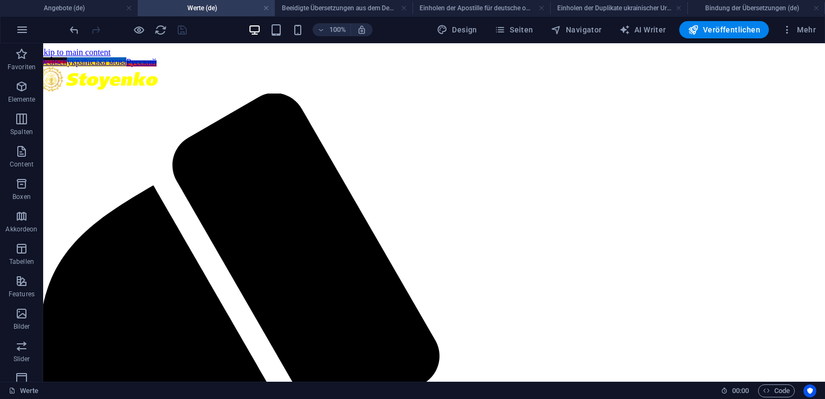
drag, startPoint x: 823, startPoint y: 326, endPoint x: 815, endPoint y: 82, distance: 243.8
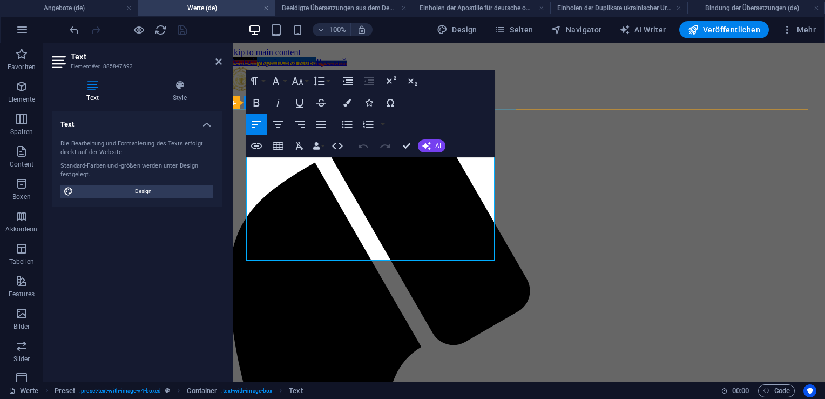
drag, startPoint x: 246, startPoint y: 161, endPoint x: 482, endPoint y: 258, distance: 254.8
copy p "Wir träumen von einer Gesellschaft, in der der Mensch im Mittelpunkt steht – fr…"
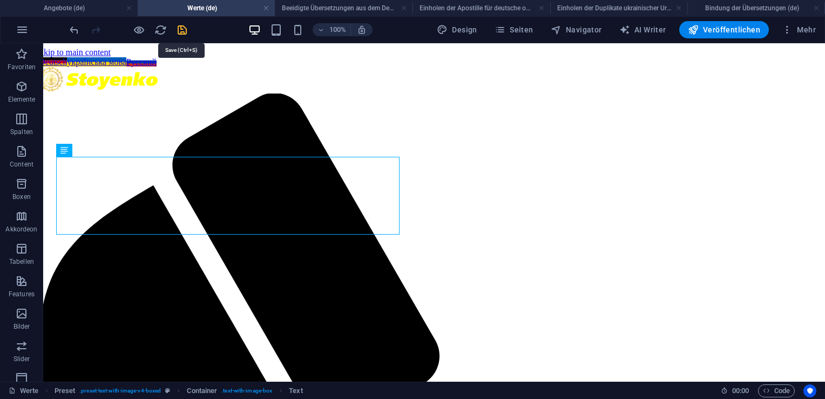
click at [180, 27] on icon "save" at bounding box center [182, 30] width 12 height 12
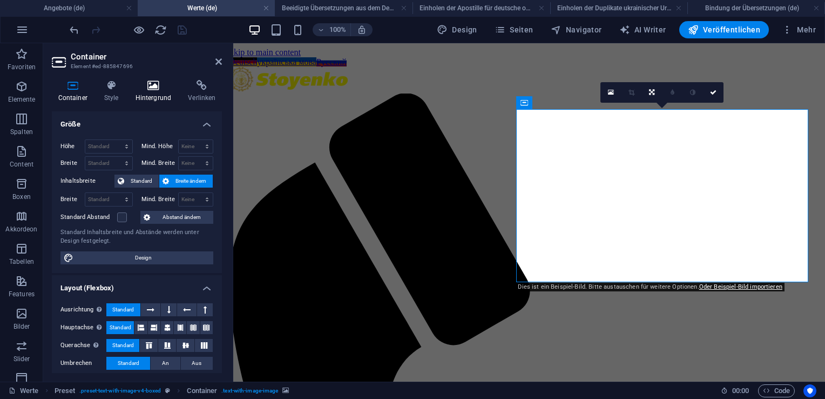
click at [151, 94] on h4 "Hintergrund" at bounding box center [155, 91] width 53 height 23
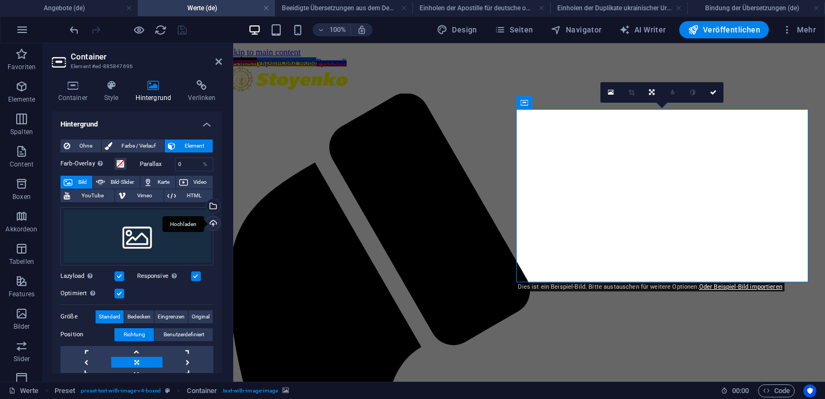
click at [212, 221] on div "Hochladen" at bounding box center [212, 224] width 16 height 16
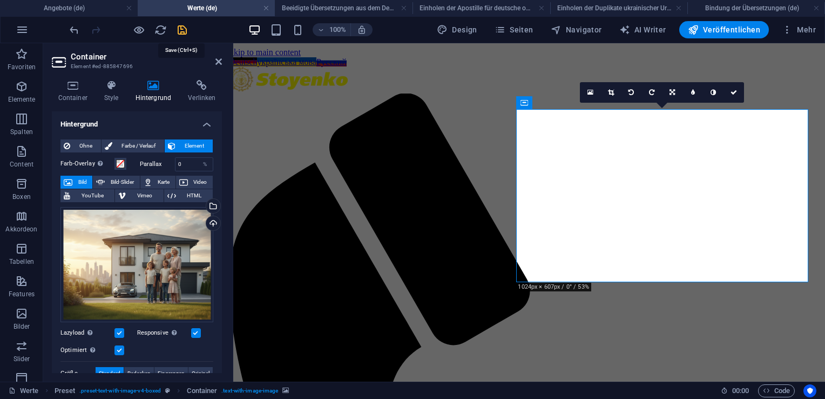
click at [182, 33] on icon "save" at bounding box center [182, 30] width 12 height 12
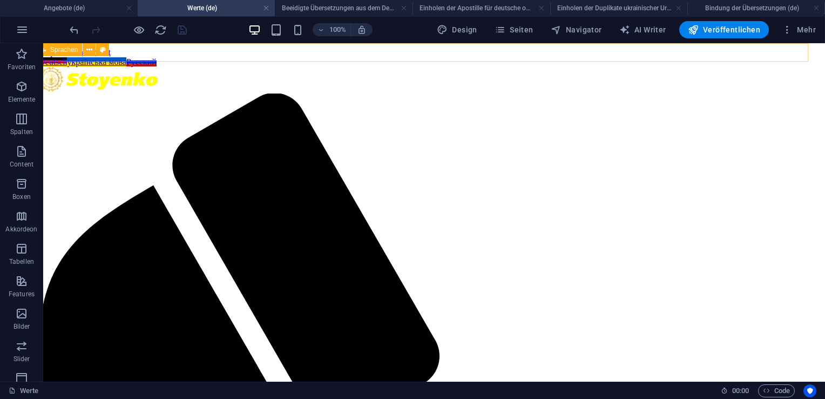
click at [54, 49] on span "Sprachen" at bounding box center [64, 49] width 28 height 6
select select "section"
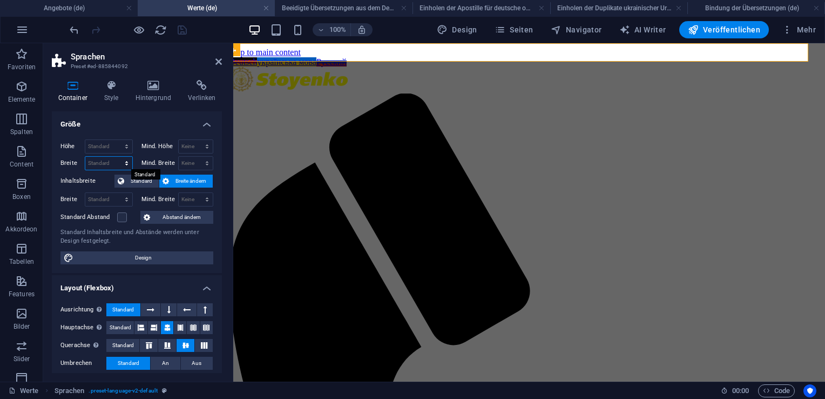
click at [118, 163] on select "Standard px rem % em vh vw" at bounding box center [108, 163] width 47 height 13
select select "%"
click at [116, 157] on select "Standard px rem % em vh vw" at bounding box center [108, 163] width 47 height 13
type input "100"
click at [194, 166] on select "Keine px rem % vh vw" at bounding box center [196, 163] width 35 height 13
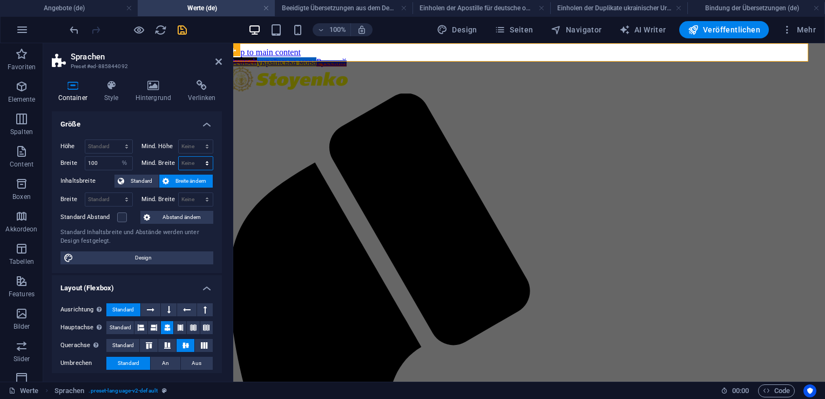
select select "%"
click at [196, 157] on select "Keine px rem % vh vw" at bounding box center [196, 163] width 35 height 13
type input "100"
click at [118, 197] on select "Standard px rem % em vh vw" at bounding box center [108, 199] width 47 height 13
select select "%"
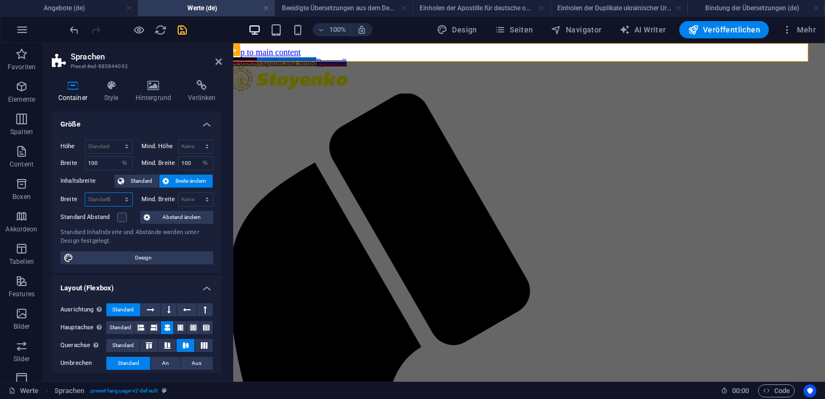
click at [116, 193] on select "Standard px rem % em vh vw" at bounding box center [108, 199] width 47 height 13
type input "100"
click at [199, 200] on select "Keine px rem % vh vw" at bounding box center [196, 199] width 35 height 13
select select "%"
click at [196, 193] on select "Keine px rem % vh vw" at bounding box center [196, 199] width 35 height 13
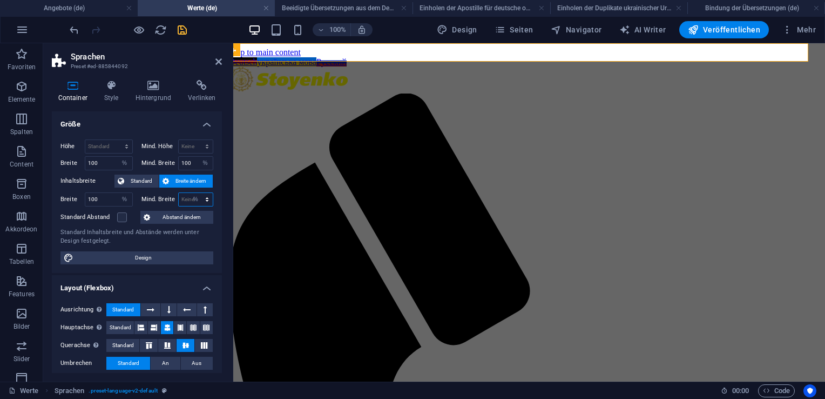
type input "100"
click at [179, 32] on icon "save" at bounding box center [182, 30] width 12 height 12
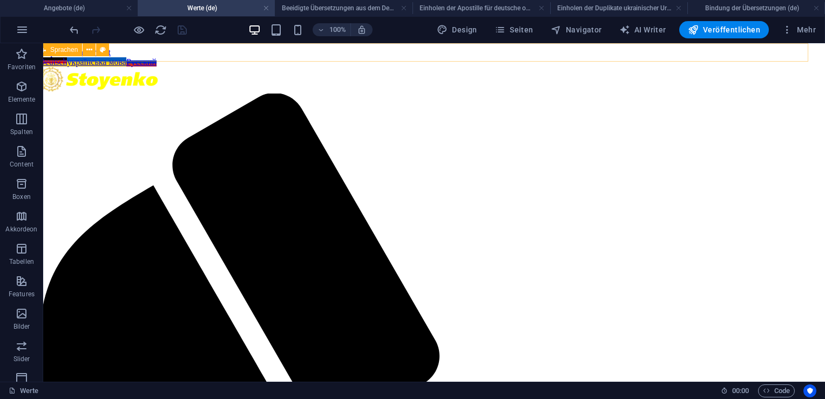
click at [53, 47] on span "Sprachen" at bounding box center [64, 49] width 28 height 6
select select "%"
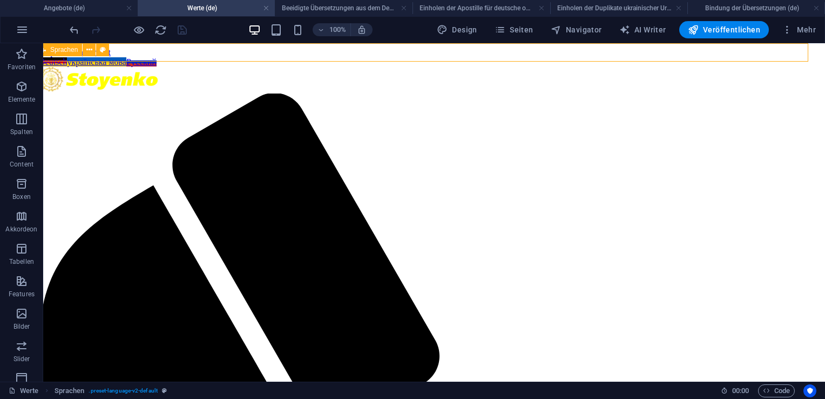
select select "%"
select select "section"
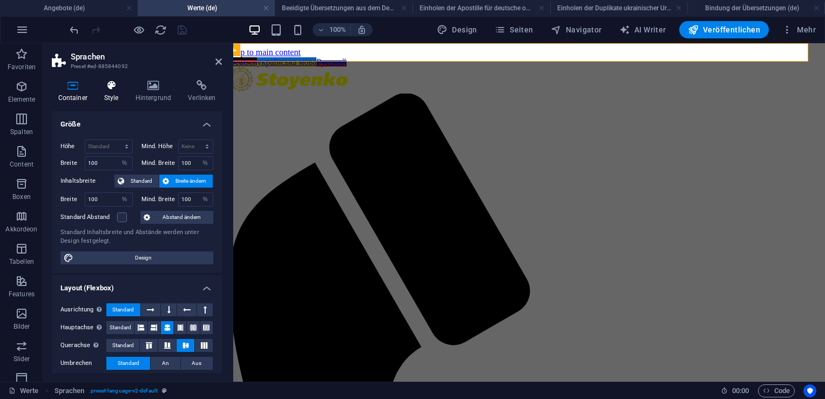
drag, startPoint x: 112, startPoint y: 96, endPoint x: 103, endPoint y: 87, distance: 13.4
drag, startPoint x: 103, startPoint y: 87, endPoint x: 53, endPoint y: 133, distance: 67.3
click at [53, 133] on div "Höhe Standard px rem % vh vw Mind. Höhe Keine px rem % vh vw Breite 100 Standar…" at bounding box center [137, 202] width 170 height 142
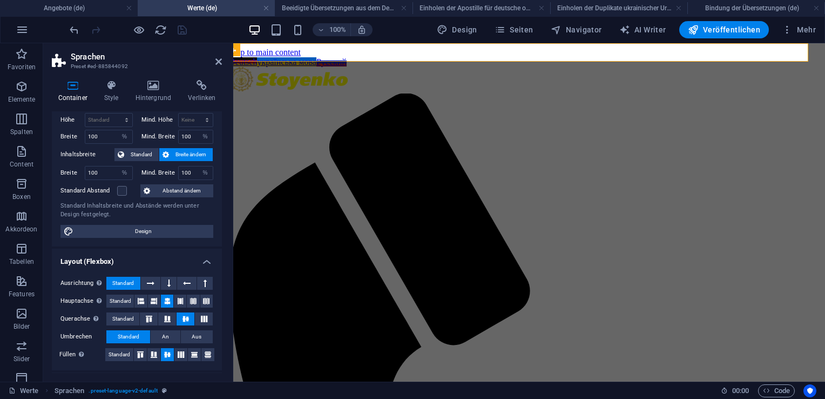
scroll to position [0, 0]
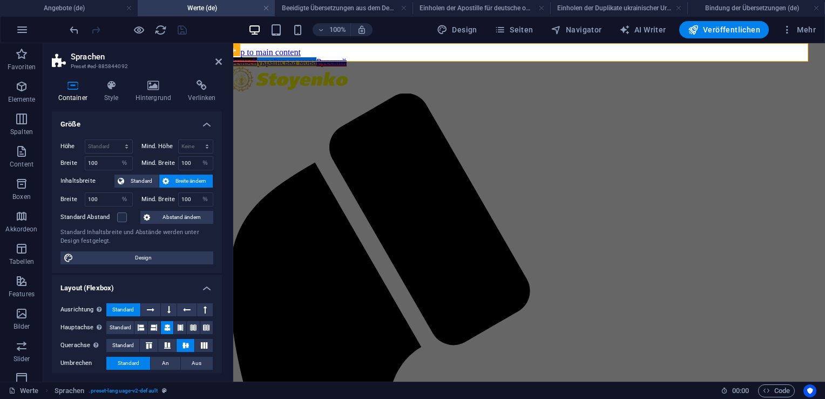
click at [110, 103] on div "Container Style Hintergrund Verlinken Größe Höhe Standard px rem % vh vw Mind. …" at bounding box center [137, 226] width 170 height 293
click at [110, 97] on h4 "Style" at bounding box center [113, 91] width 31 height 23
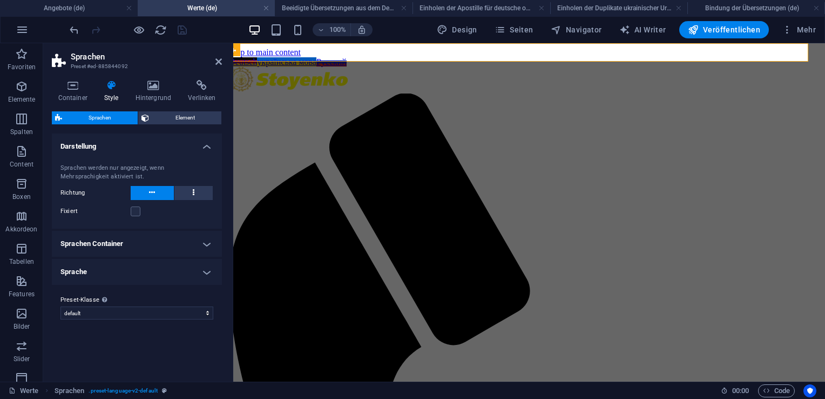
click at [209, 245] on h4 "Sprachen Container" at bounding box center [137, 244] width 170 height 26
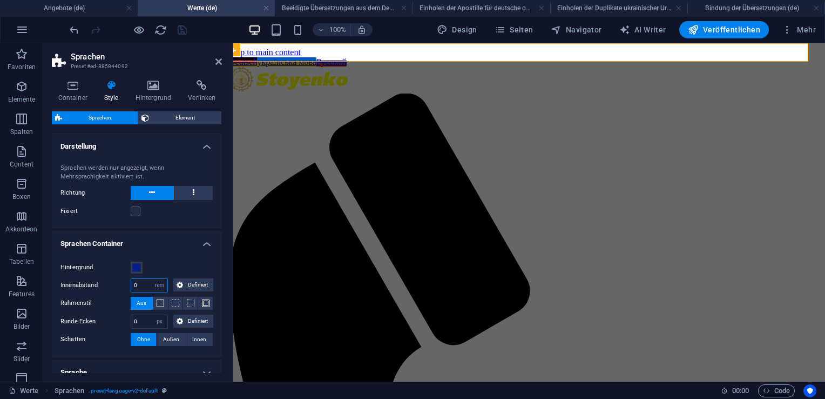
drag, startPoint x: 140, startPoint y: 285, endPoint x: 121, endPoint y: 286, distance: 19.5
click at [121, 286] on div "Innenabstand 0 px rem % vh vw Definiert Definiert" at bounding box center [136, 285] width 153 height 14
type input "1"
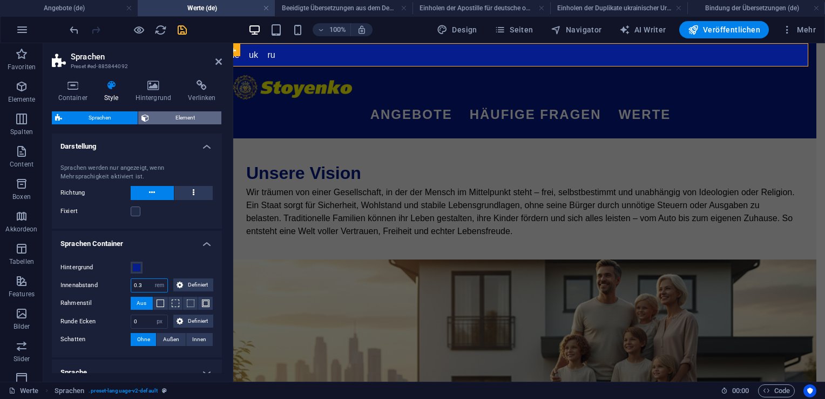
type input "0.3"
click at [170, 113] on span "Element" at bounding box center [185, 117] width 66 height 13
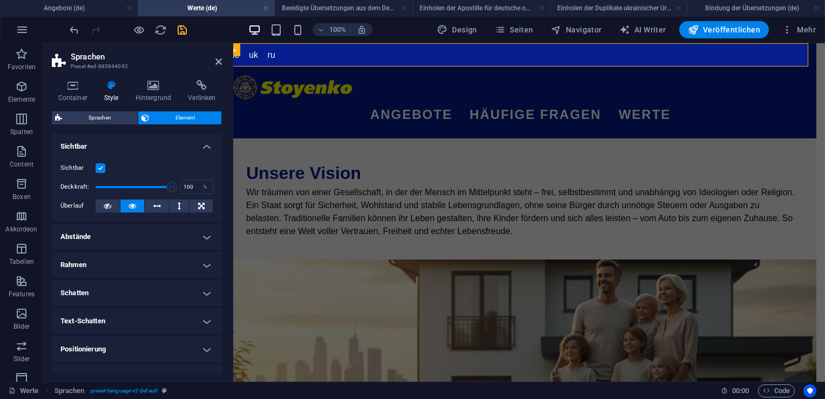
click at [201, 237] on h4 "Abstände" at bounding box center [137, 237] width 170 height 26
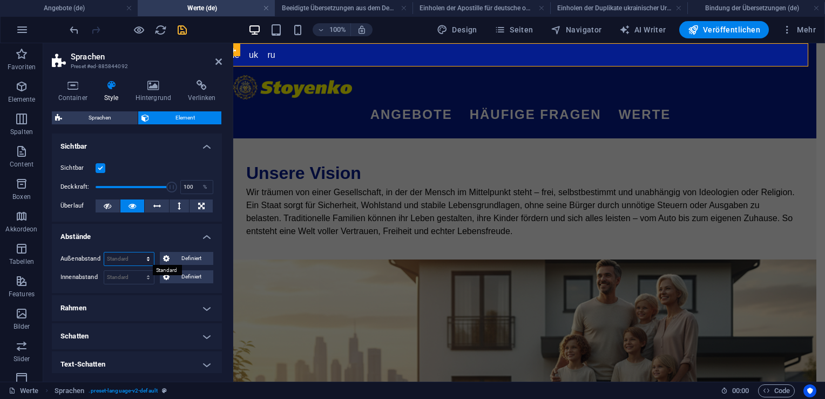
click at [128, 256] on select "Standard auto px % rem vw vh Definiert" at bounding box center [129, 258] width 50 height 13
select select "rem"
click at [137, 252] on select "Standard auto px % rem vw vh Definiert" at bounding box center [129, 258] width 50 height 13
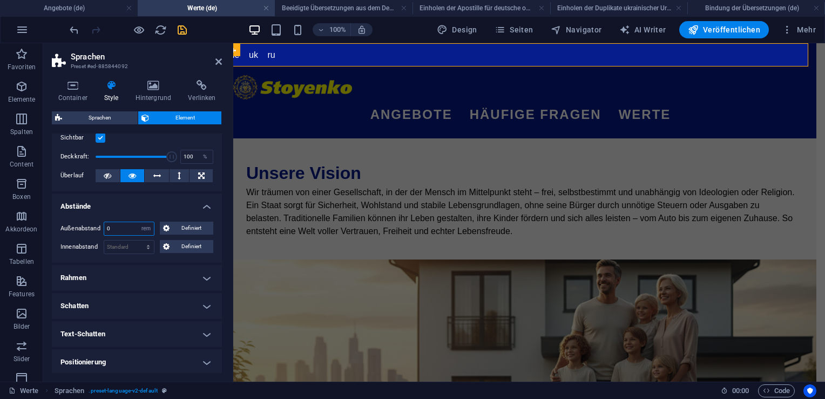
click at [122, 228] on input "0" at bounding box center [129, 228] width 50 height 13
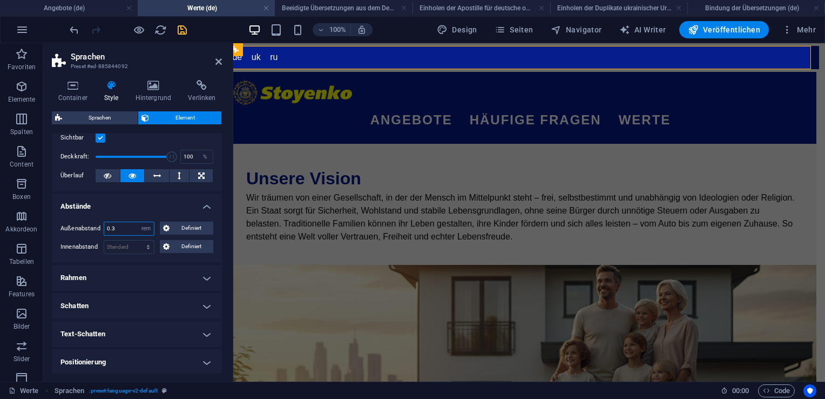
type input "0"
click at [131, 244] on select "Standard px rem % vh vw Definiert" at bounding box center [129, 246] width 50 height 13
click at [147, 228] on select "Standard auto px % rem vw vh Definiert" at bounding box center [146, 228] width 15 height 13
click at [139, 222] on select "Standard auto px % rem vw vh Definiert" at bounding box center [146, 228] width 15 height 13
select select "DISABLED_OPTION_VALUE"
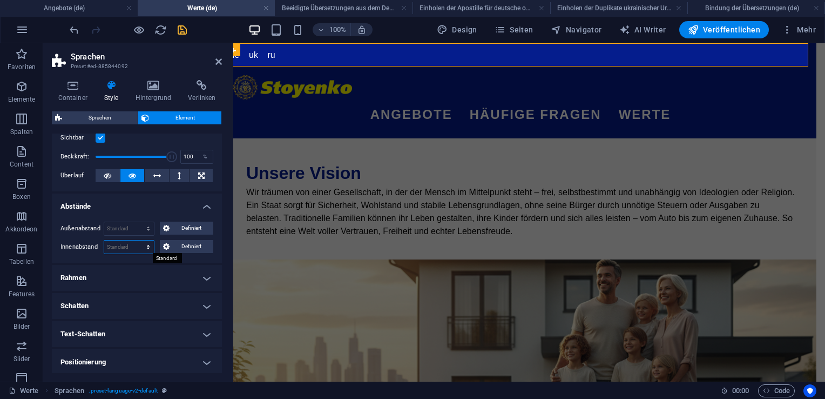
click at [130, 243] on select "Standard px rem % vh vw Definiert" at bounding box center [129, 246] width 50 height 13
select select "rem"
click at [137, 240] on select "Standard px rem % vh vw Definiert" at bounding box center [129, 246] width 50 height 13
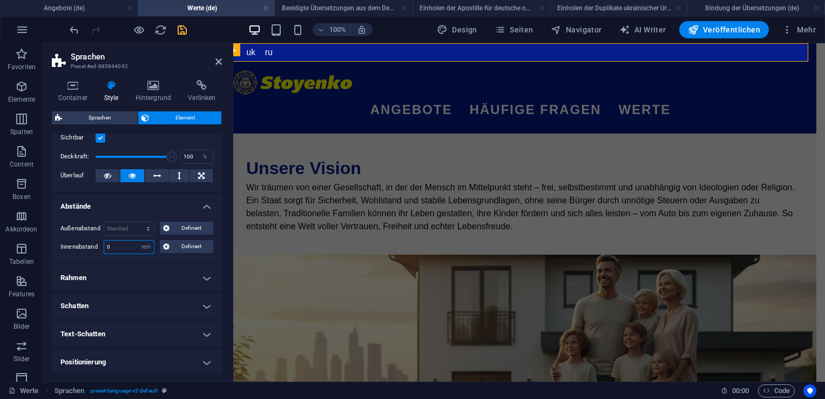
scroll to position [41, 0]
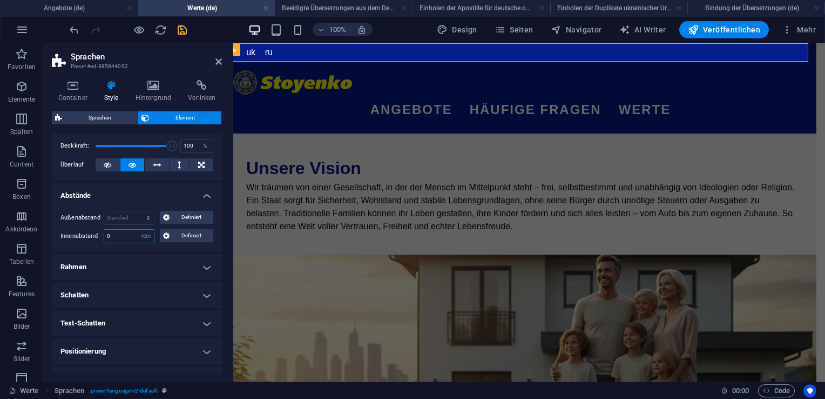
type input "1"
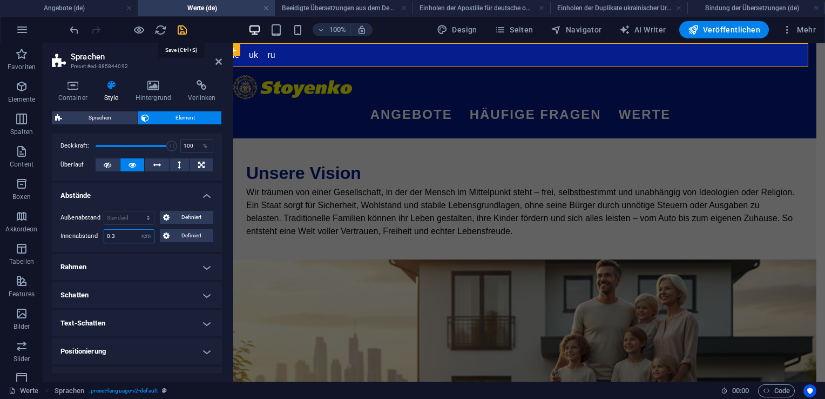
type input "0.3"
click at [180, 27] on icon "save" at bounding box center [182, 30] width 12 height 12
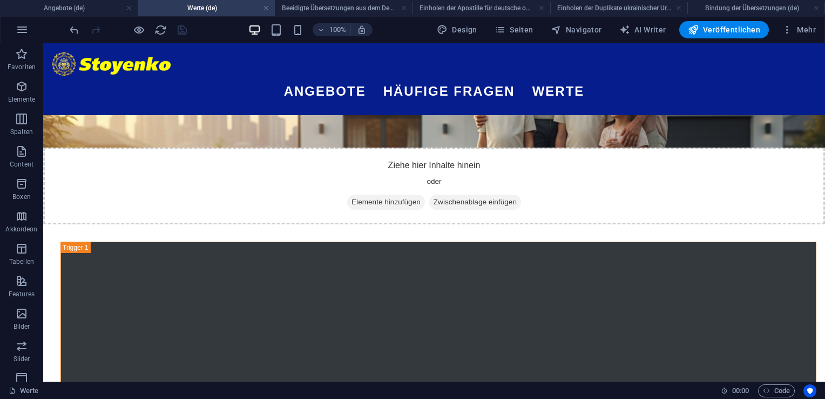
scroll to position [233, 0]
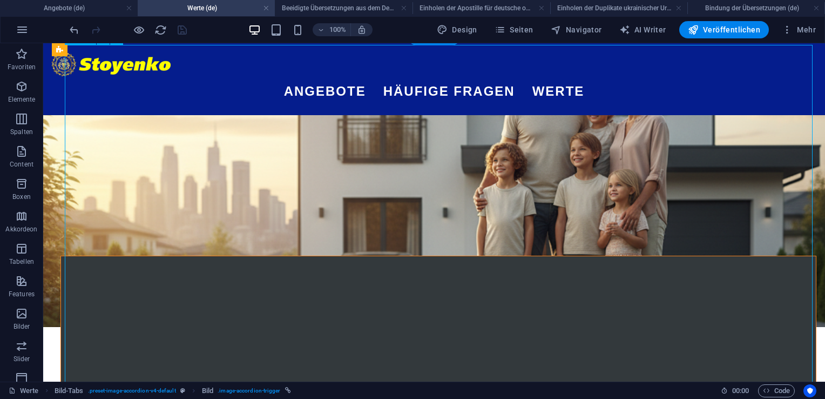
scroll to position [259, 0]
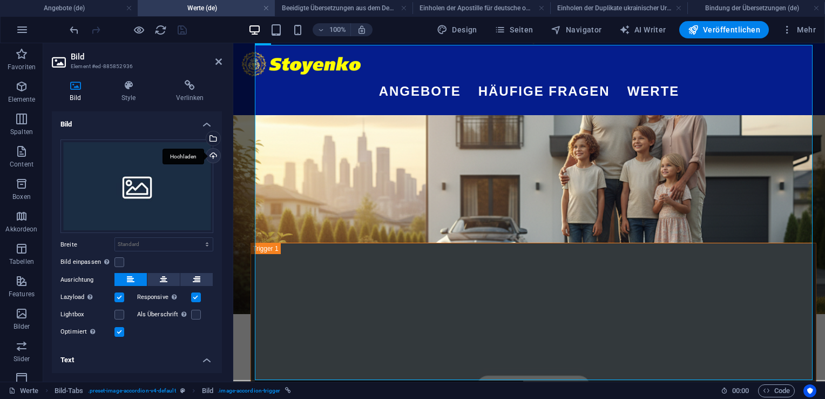
click at [209, 155] on div "Hochladen" at bounding box center [212, 157] width 16 height 16
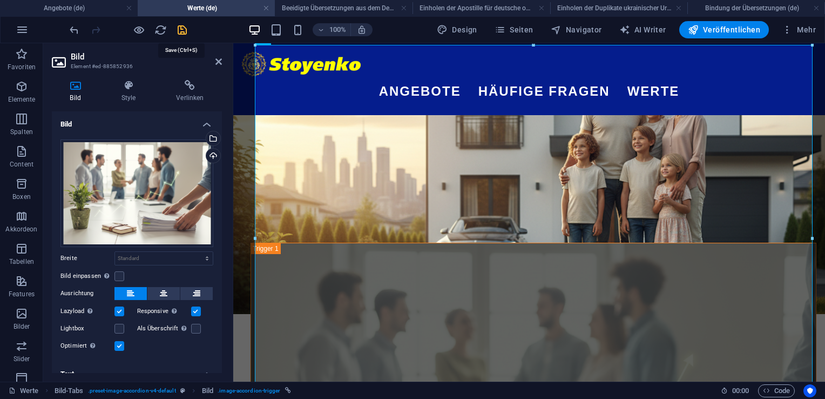
click at [184, 28] on icon "save" at bounding box center [182, 30] width 12 height 12
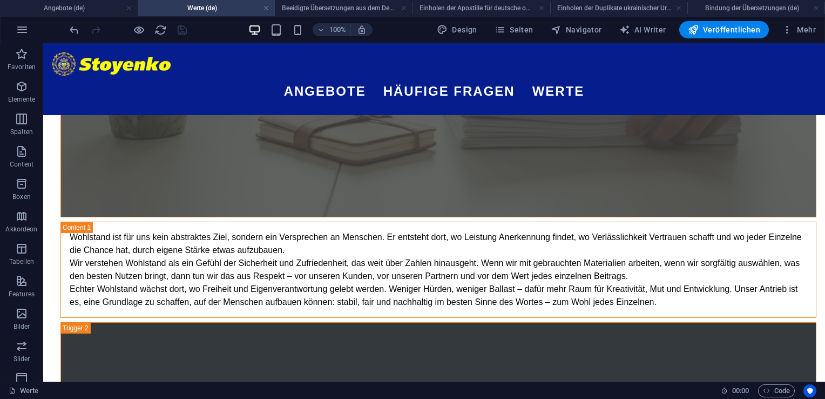
scroll to position [763, 0]
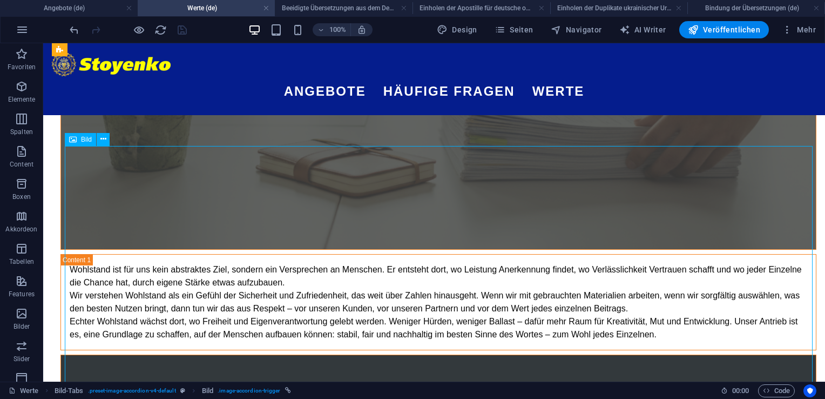
scroll to position [657, 0]
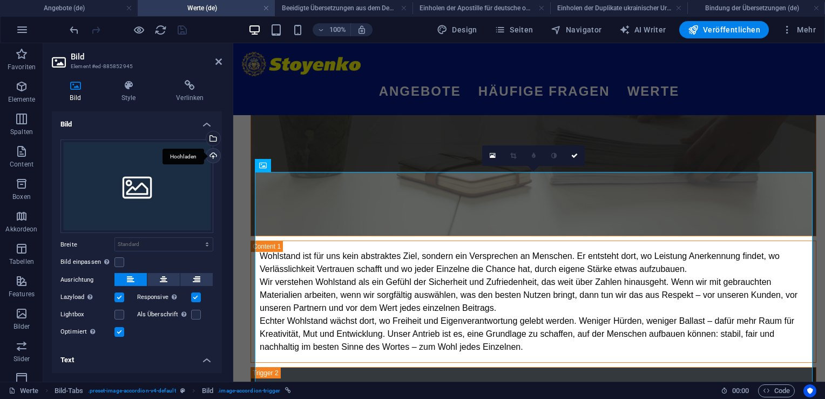
click at [211, 159] on div "Hochladen" at bounding box center [212, 157] width 16 height 16
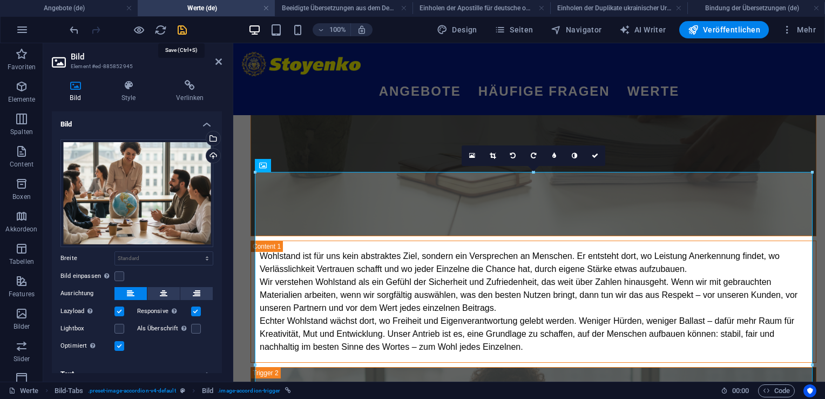
click at [181, 27] on icon "save" at bounding box center [182, 30] width 12 height 12
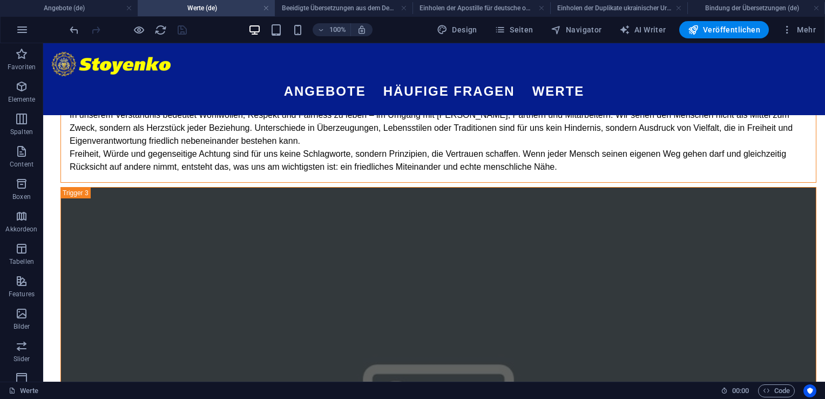
scroll to position [1564, 0]
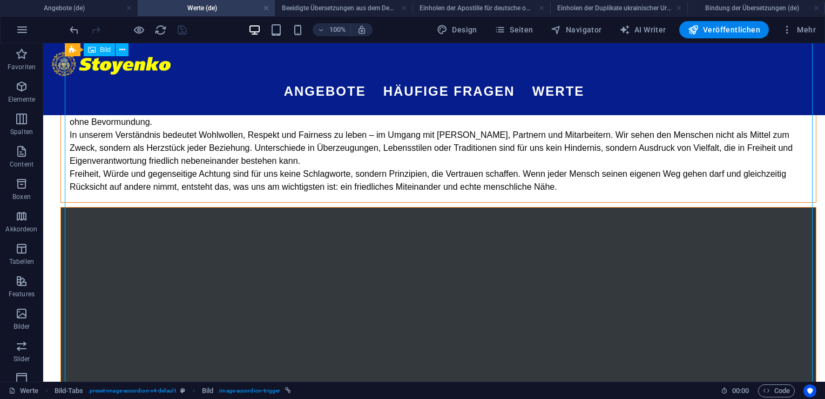
scroll to position [1378, 0]
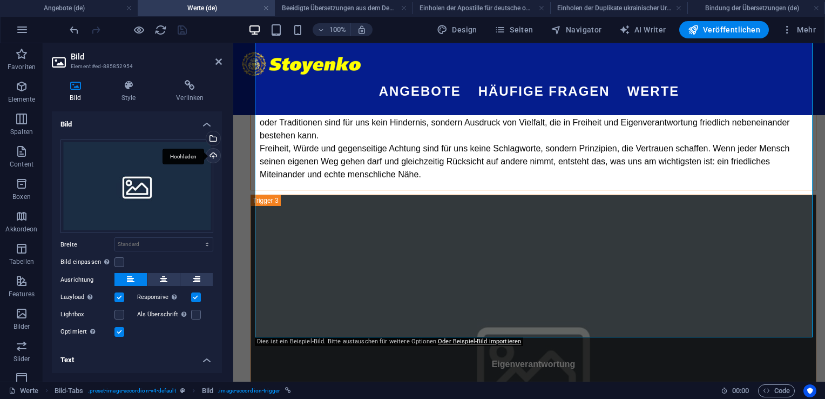
click at [212, 160] on div "Hochladen" at bounding box center [212, 157] width 16 height 16
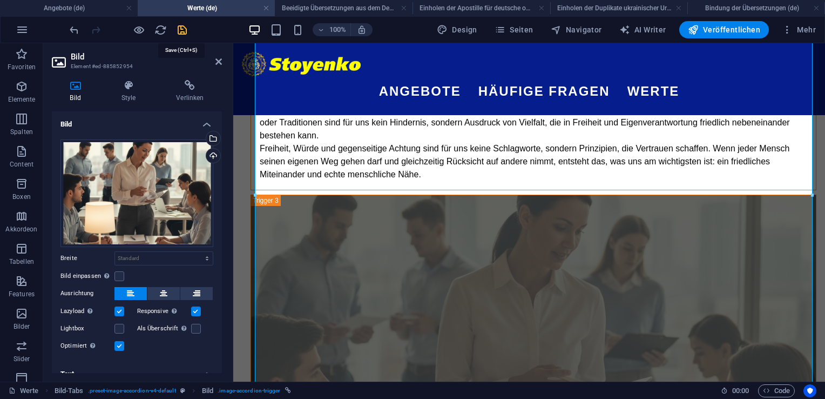
click at [180, 33] on icon "save" at bounding box center [182, 30] width 12 height 12
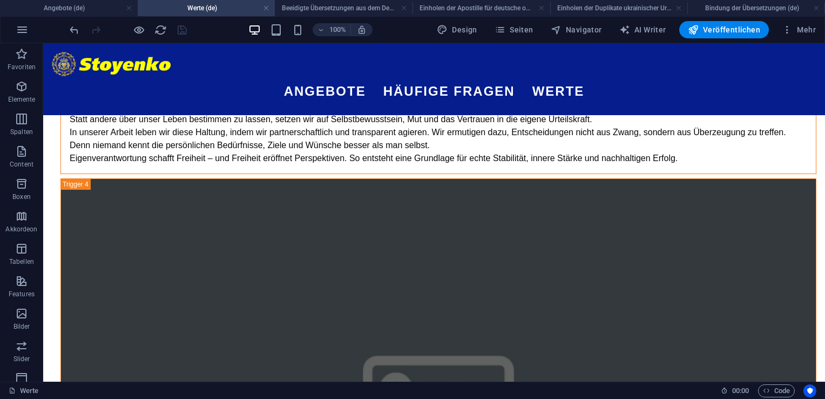
scroll to position [2232, 0]
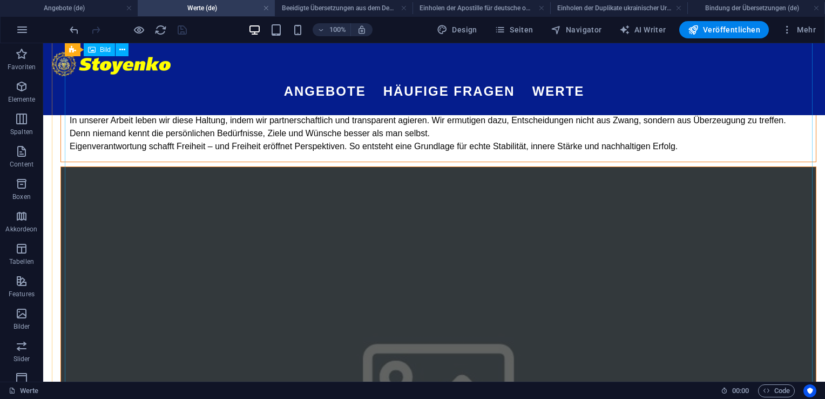
click at [517, 200] on figure "Israel und Sicherheit" at bounding box center [438, 393] width 756 height 454
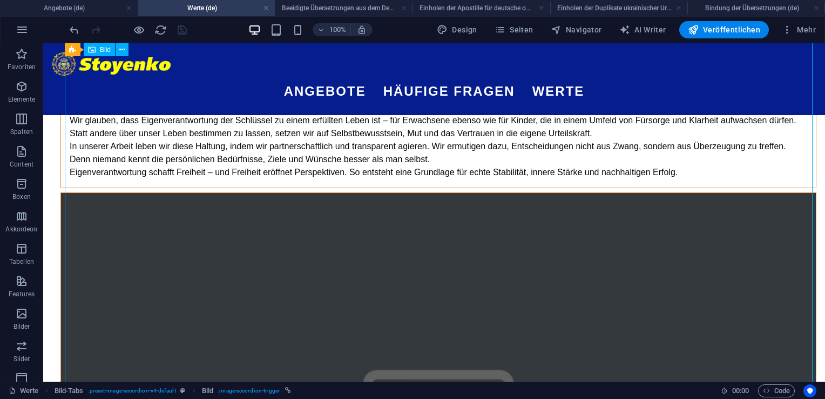
scroll to position [1942, 0]
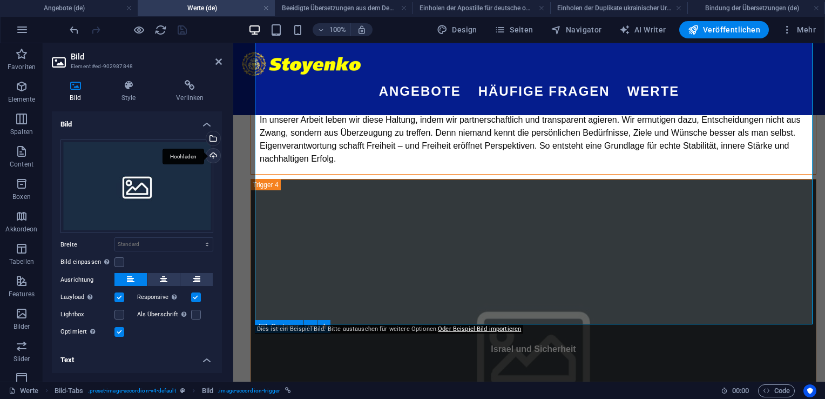
click at [210, 154] on div "Hochladen" at bounding box center [212, 157] width 16 height 16
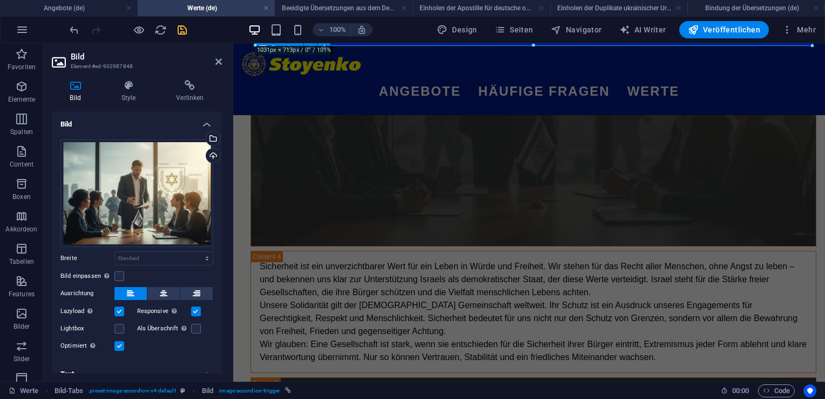
scroll to position [2282, 0]
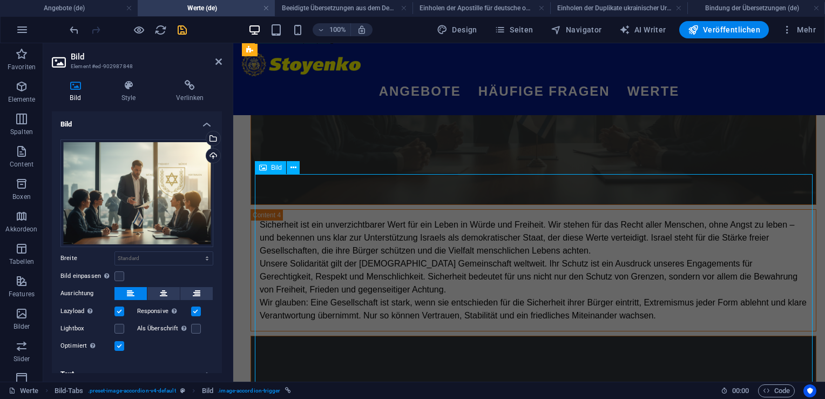
scroll to position [2704, 0]
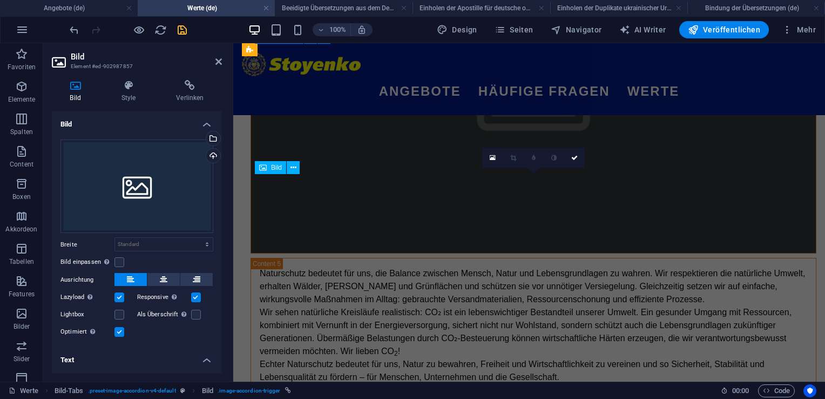
scroll to position [2282, 0]
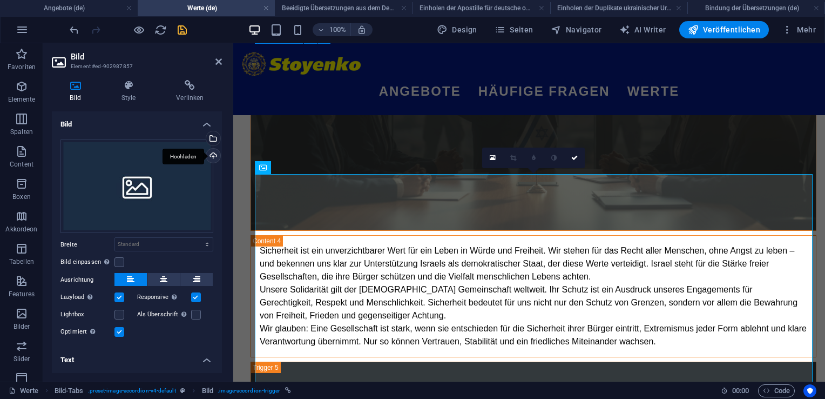
click at [211, 159] on div "Hochladen" at bounding box center [212, 157] width 16 height 16
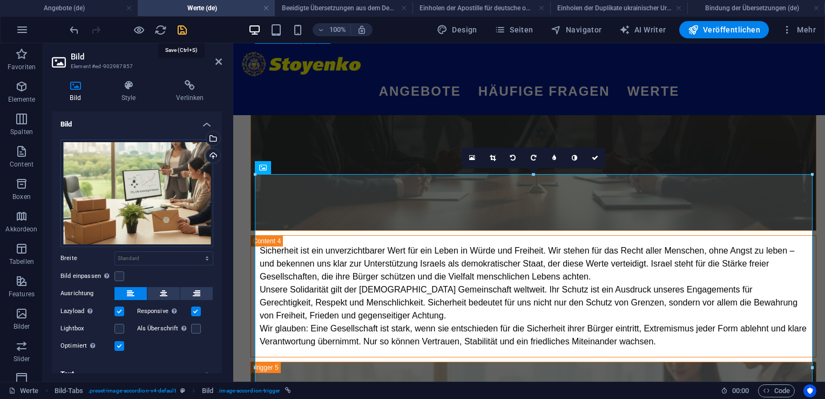
click at [183, 24] on icon "save" at bounding box center [182, 30] width 12 height 12
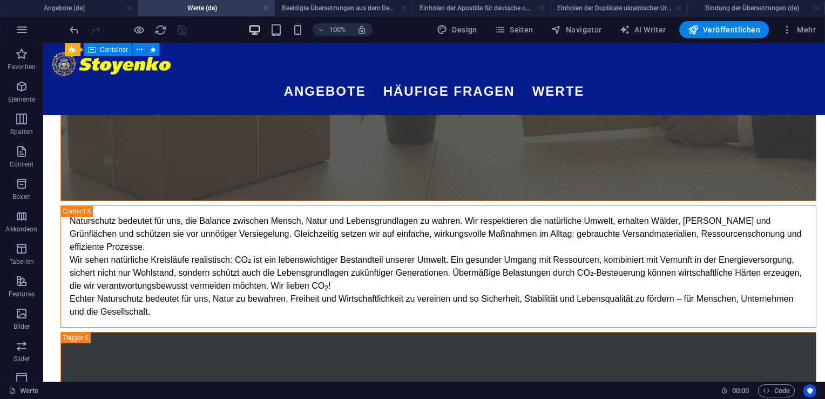
scroll to position [3348, 0]
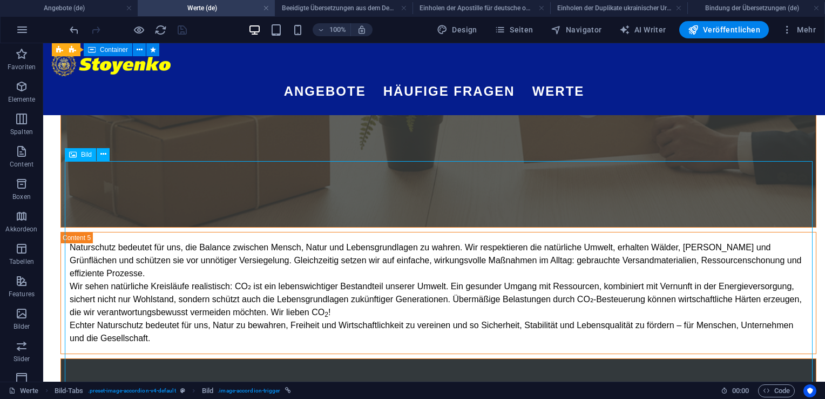
scroll to position [2821, 0]
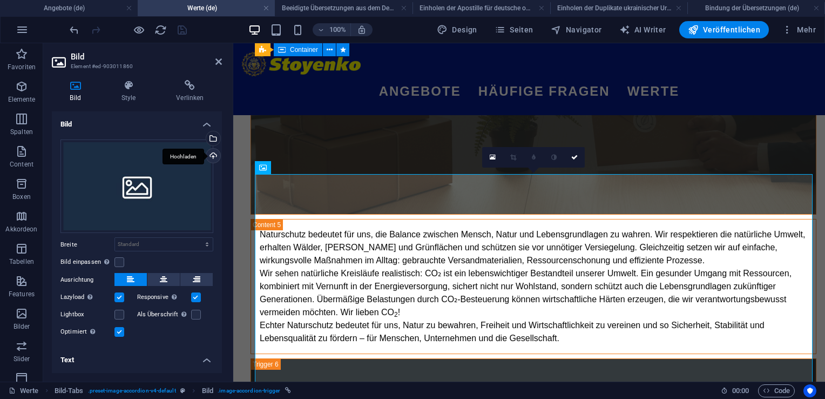
click at [208, 154] on div "Hochladen" at bounding box center [212, 157] width 16 height 16
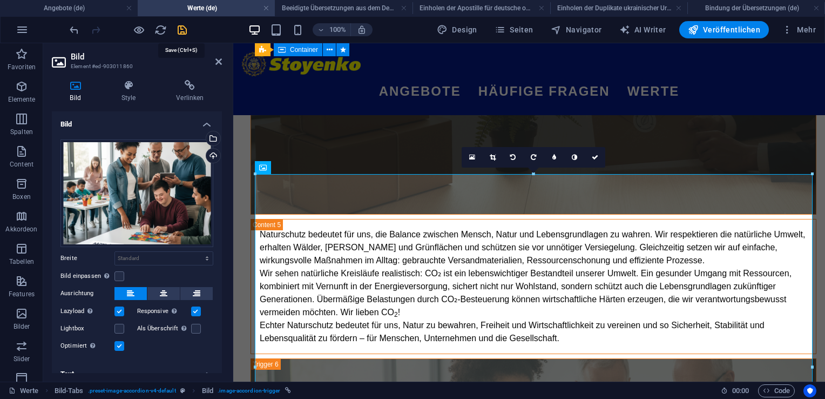
click at [181, 31] on icon "save" at bounding box center [182, 30] width 12 height 12
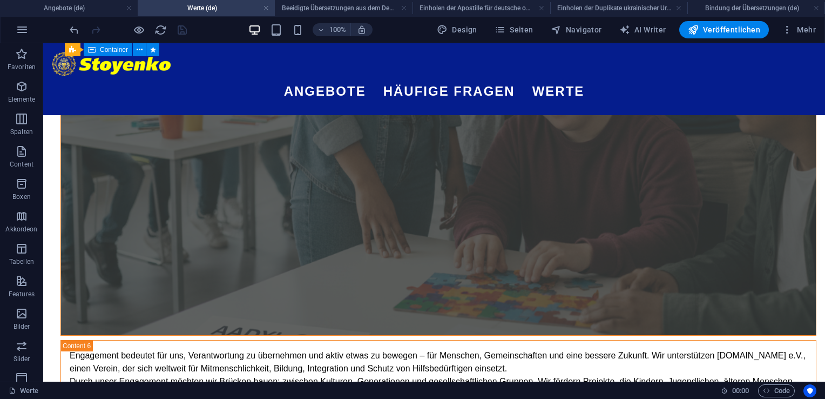
scroll to position [3850, 0]
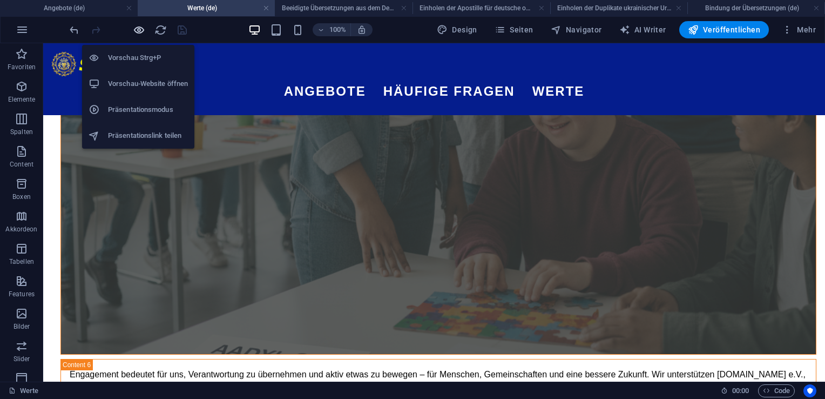
click at [139, 31] on icon "button" at bounding box center [139, 30] width 12 height 12
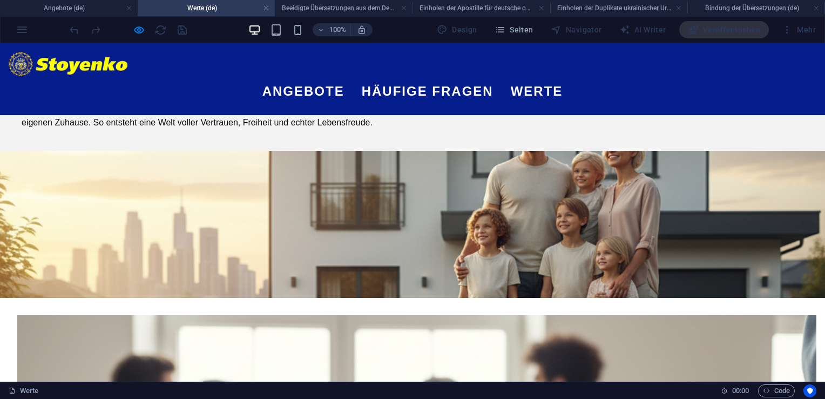
scroll to position [0, 0]
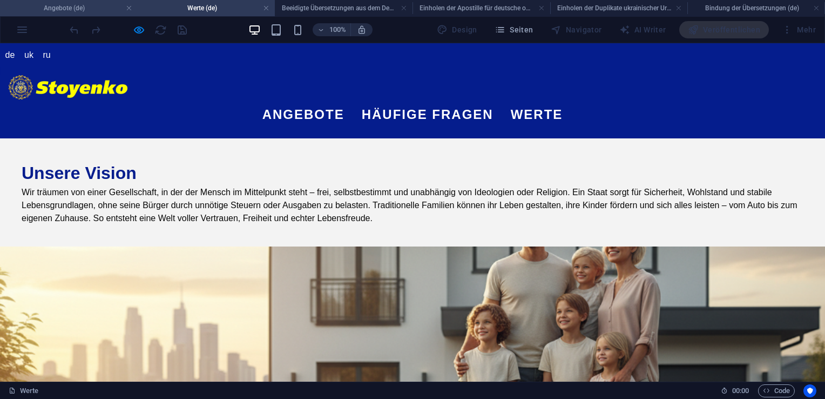
click at [98, 2] on h4 "Angebote (de)" at bounding box center [69, 8] width 138 height 12
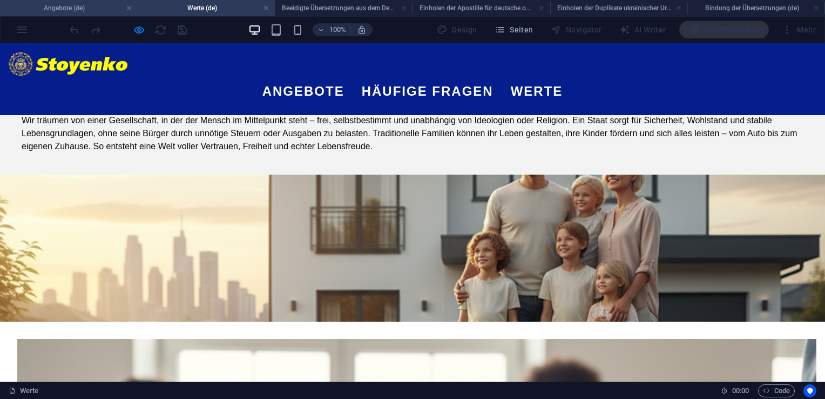
scroll to position [324, 0]
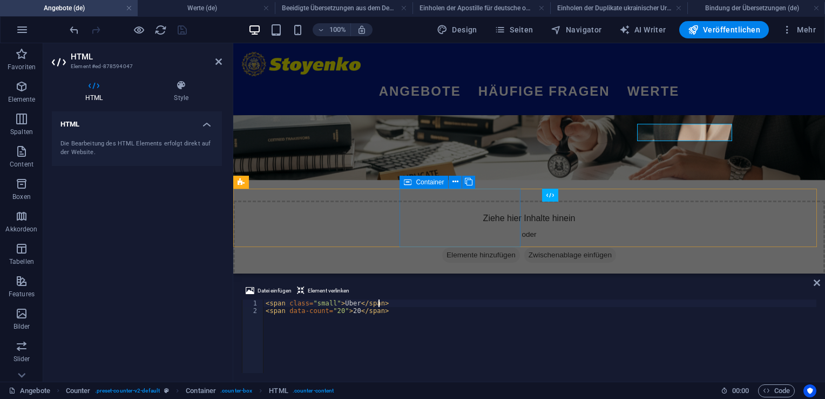
scroll to position [389, 0]
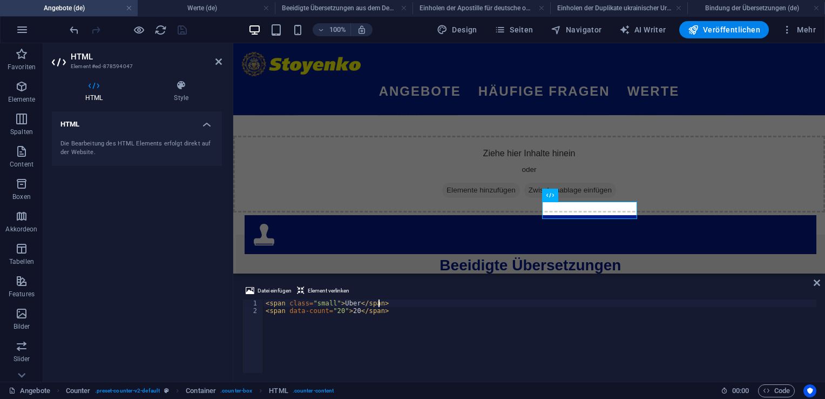
click at [338, 310] on div "< span class = "small" > Über </ span > < span data-count = "20" > 20 </ span >" at bounding box center [540, 343] width 553 height 89
click at [361, 310] on div "< span class = "small" > Über </ span > < span data-count = "6361" > 20 </ span…" at bounding box center [540, 343] width 553 height 89
type textarea "<span data-count="6361">6361</span>"
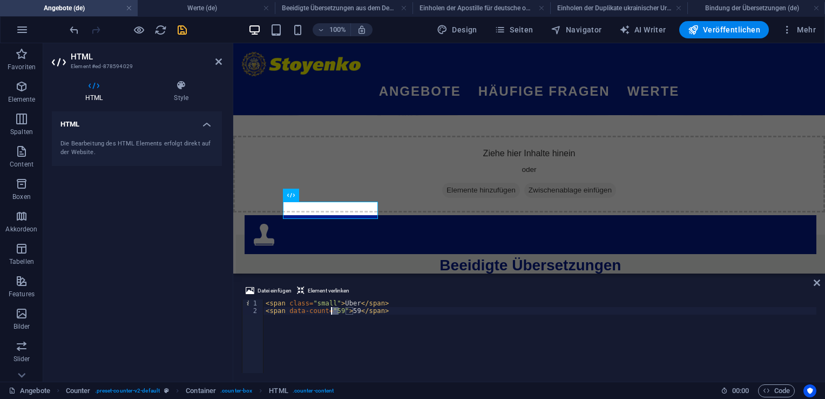
drag, startPoint x: 339, startPoint y: 312, endPoint x: 332, endPoint y: 311, distance: 7.0
click at [332, 311] on div "< span class = "small" > Über </ span > < span data-count = "59" > 59 </ span >" at bounding box center [540, 343] width 553 height 89
click at [359, 309] on div "< span class = "small" > Über </ span > < span data-count = "11234" > 59 </ spa…" at bounding box center [540, 343] width 553 height 89
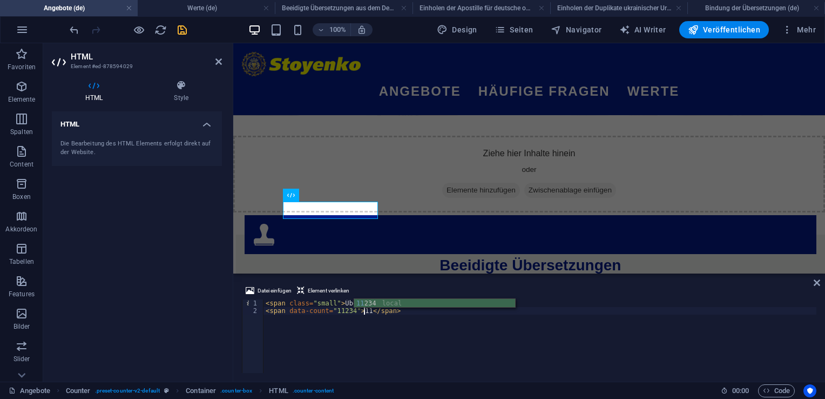
click at [369, 303] on div "11 234 local" at bounding box center [434, 313] width 161 height 28
type textarea "<span data-count="11234">11234</span>"
click at [184, 27] on icon "save" at bounding box center [182, 30] width 12 height 12
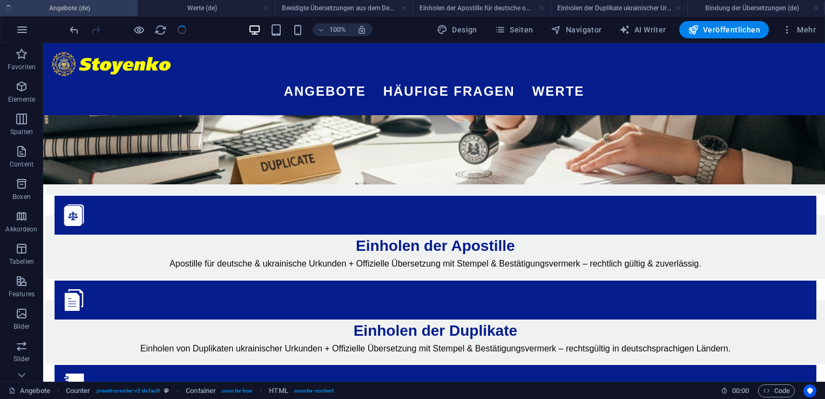
scroll to position [324, 0]
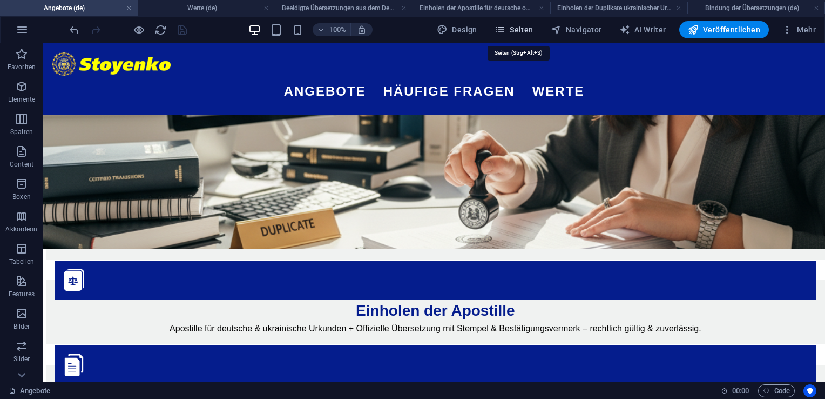
click at [506, 35] on icon "button" at bounding box center [500, 29] width 11 height 11
